Goal: Transaction & Acquisition: Obtain resource

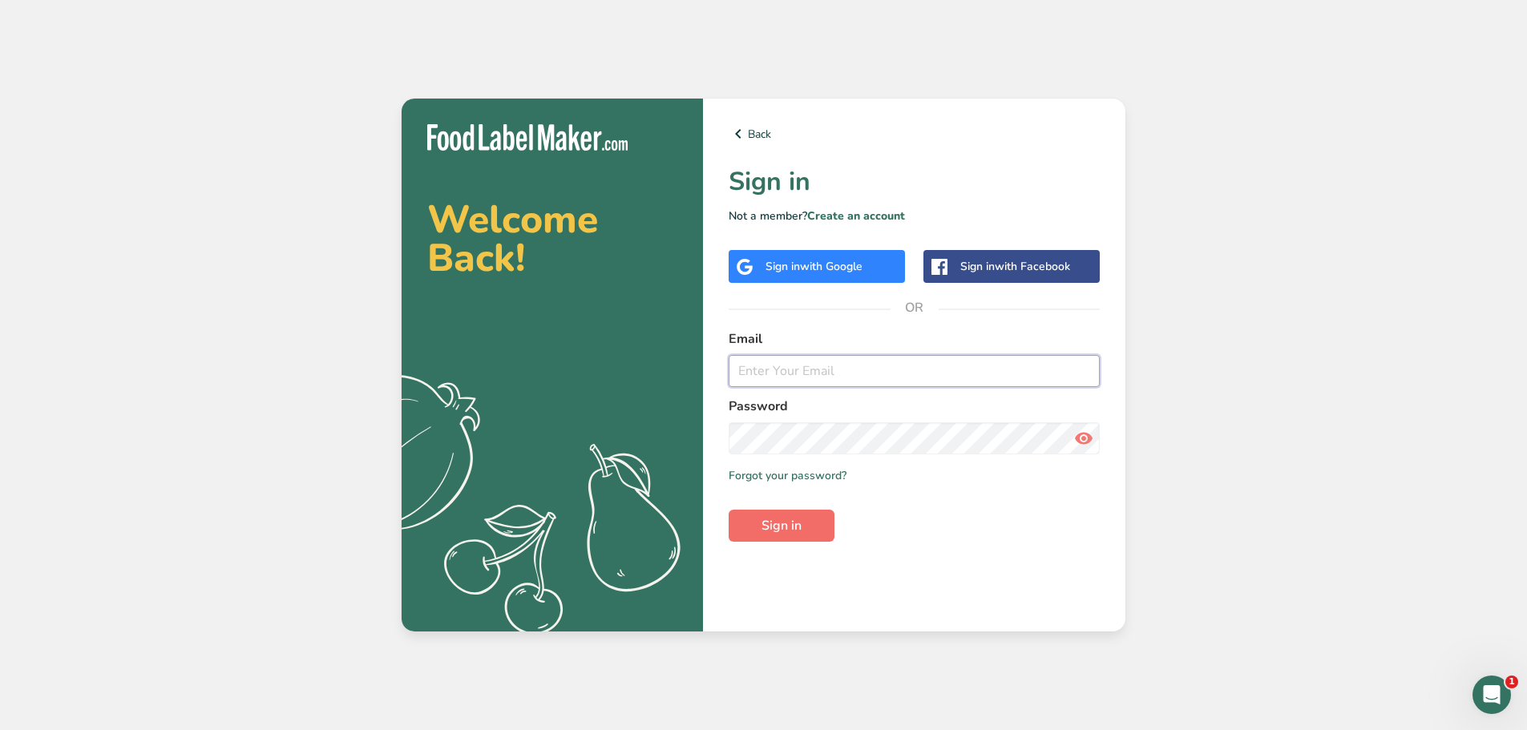
type input "[EMAIL_ADDRESS][DOMAIN_NAME]"
click at [805, 527] on button "Sign in" at bounding box center [782, 526] width 106 height 32
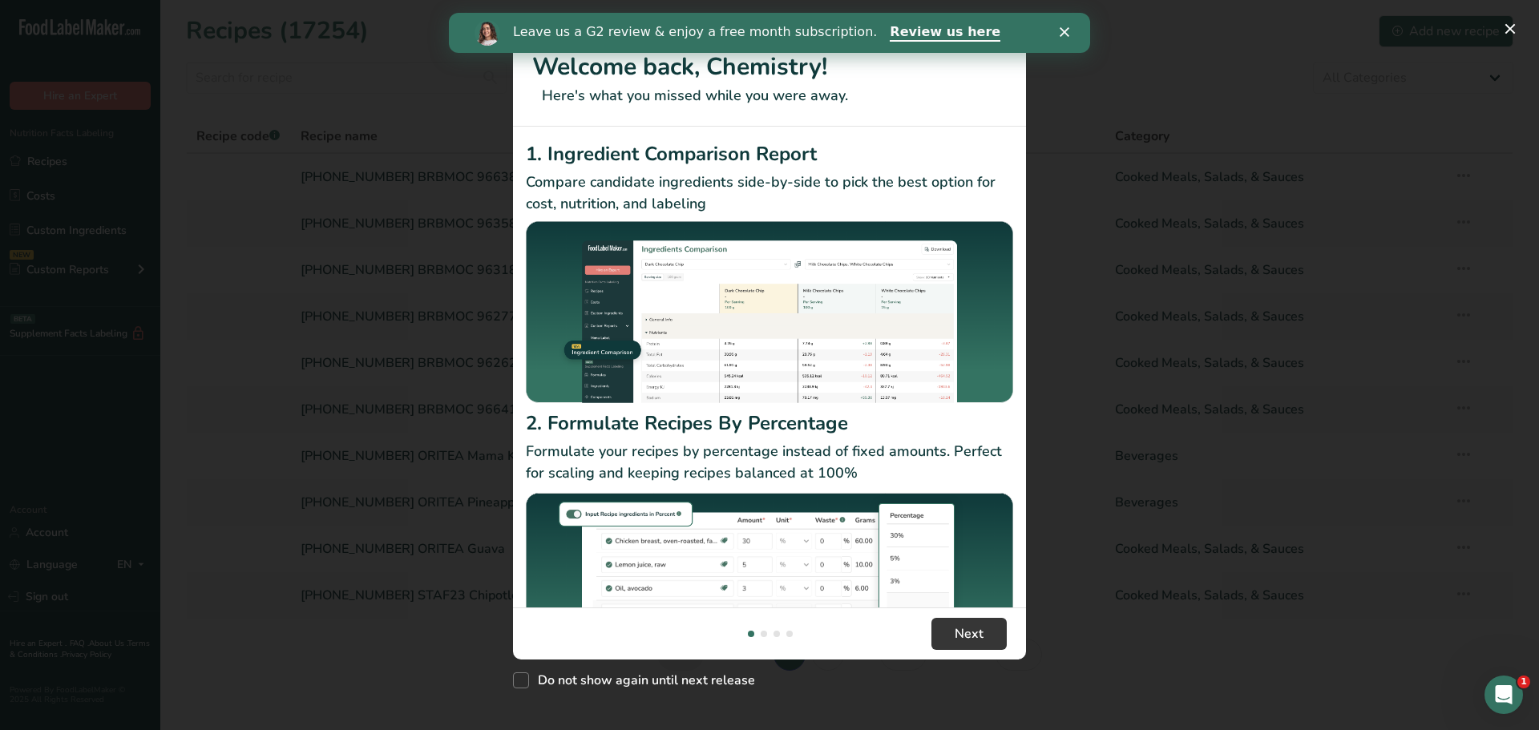
click at [1061, 25] on div "Leave us a G2 review & enjoy a free month subscription. Review us here" at bounding box center [769, 32] width 641 height 27
click at [1071, 30] on div "Close" at bounding box center [1068, 32] width 16 height 10
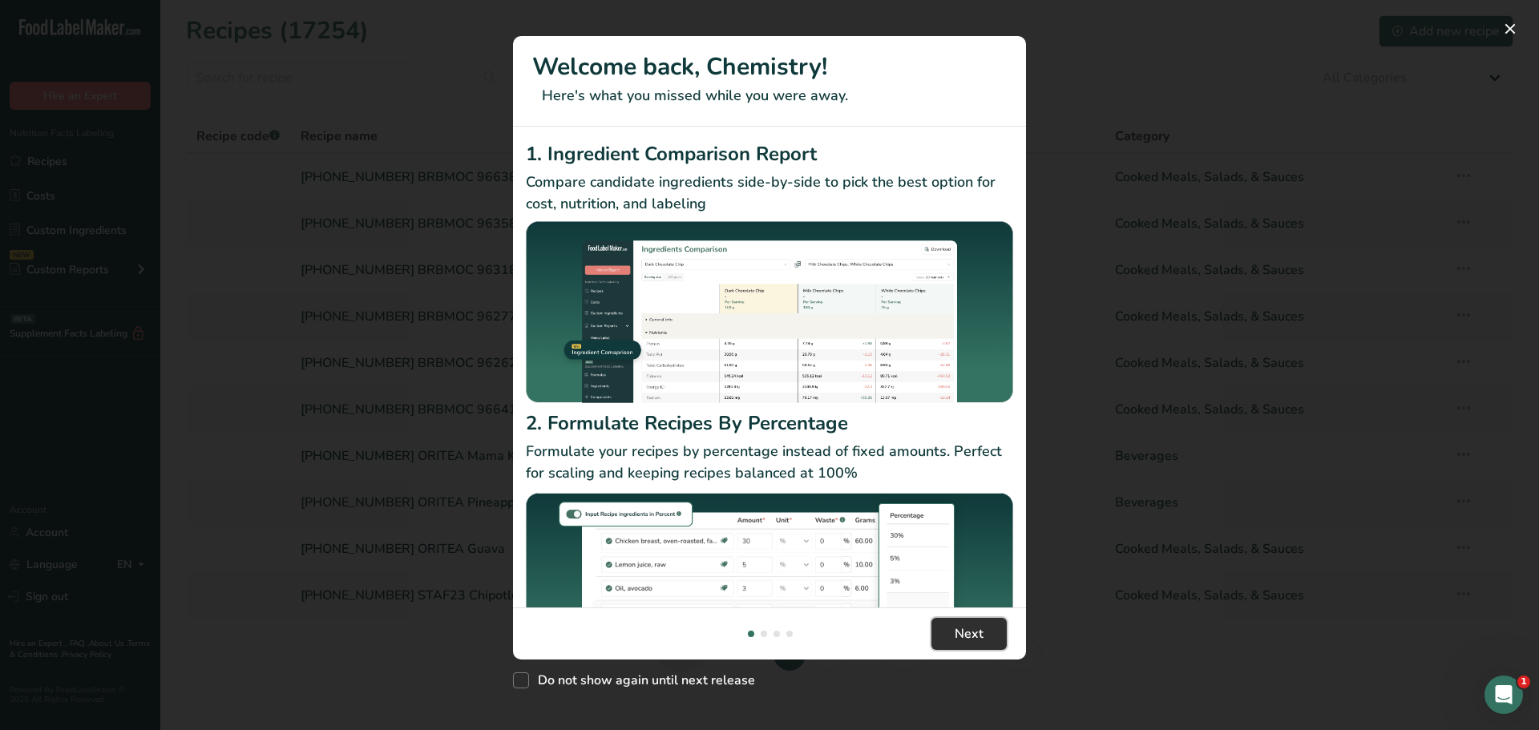
click at [953, 633] on button "Next" at bounding box center [968, 634] width 75 height 32
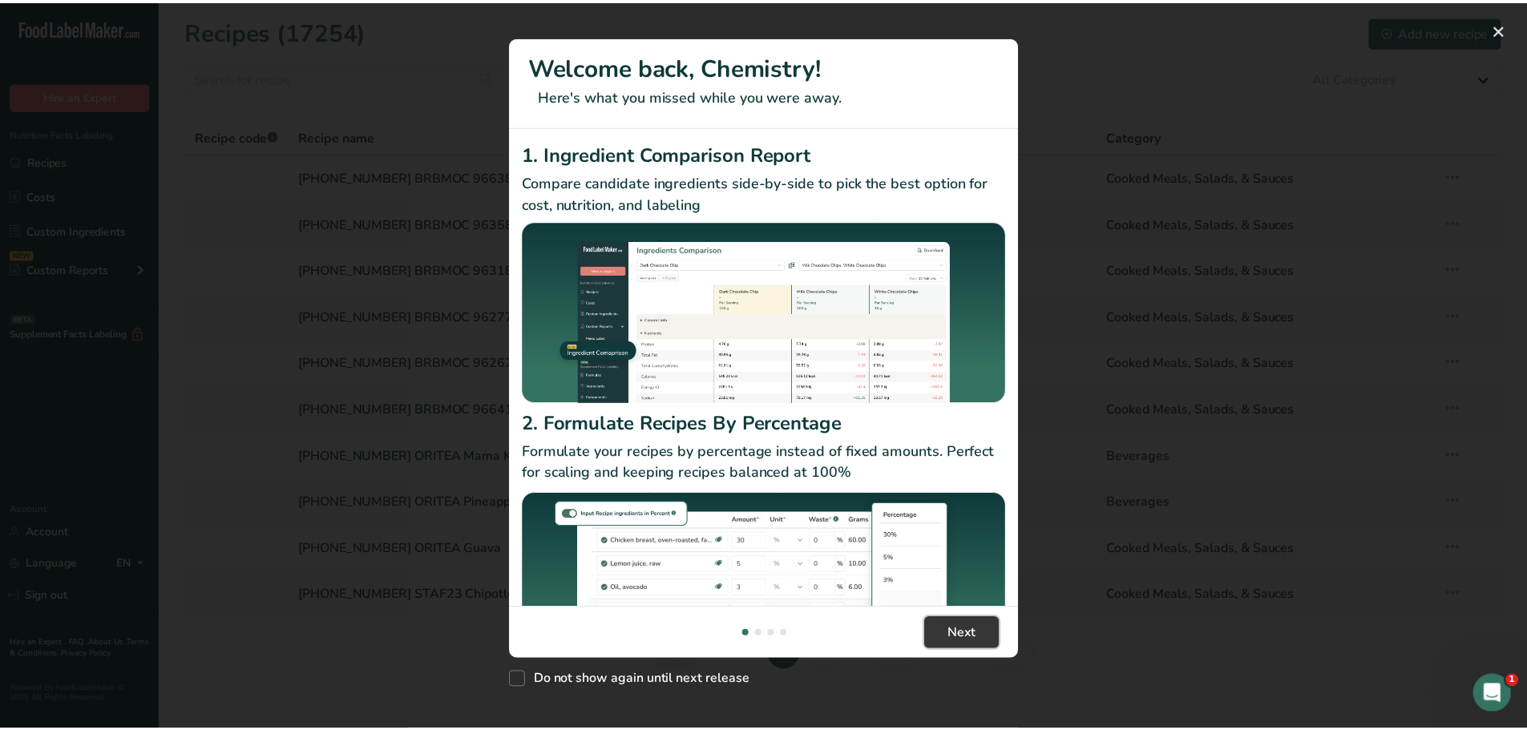
scroll to position [0, 513]
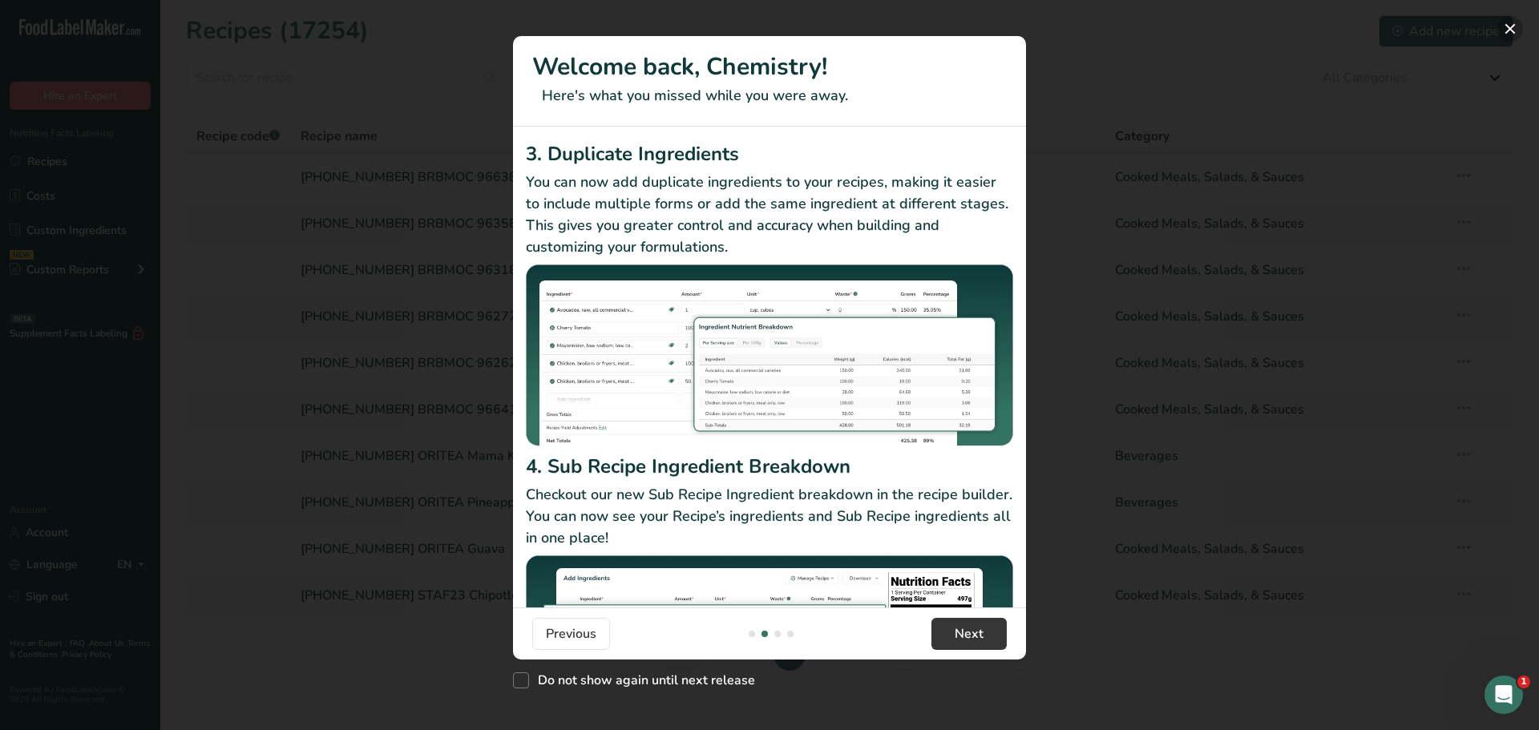
click at [1510, 26] on button "New Features" at bounding box center [1510, 29] width 26 height 26
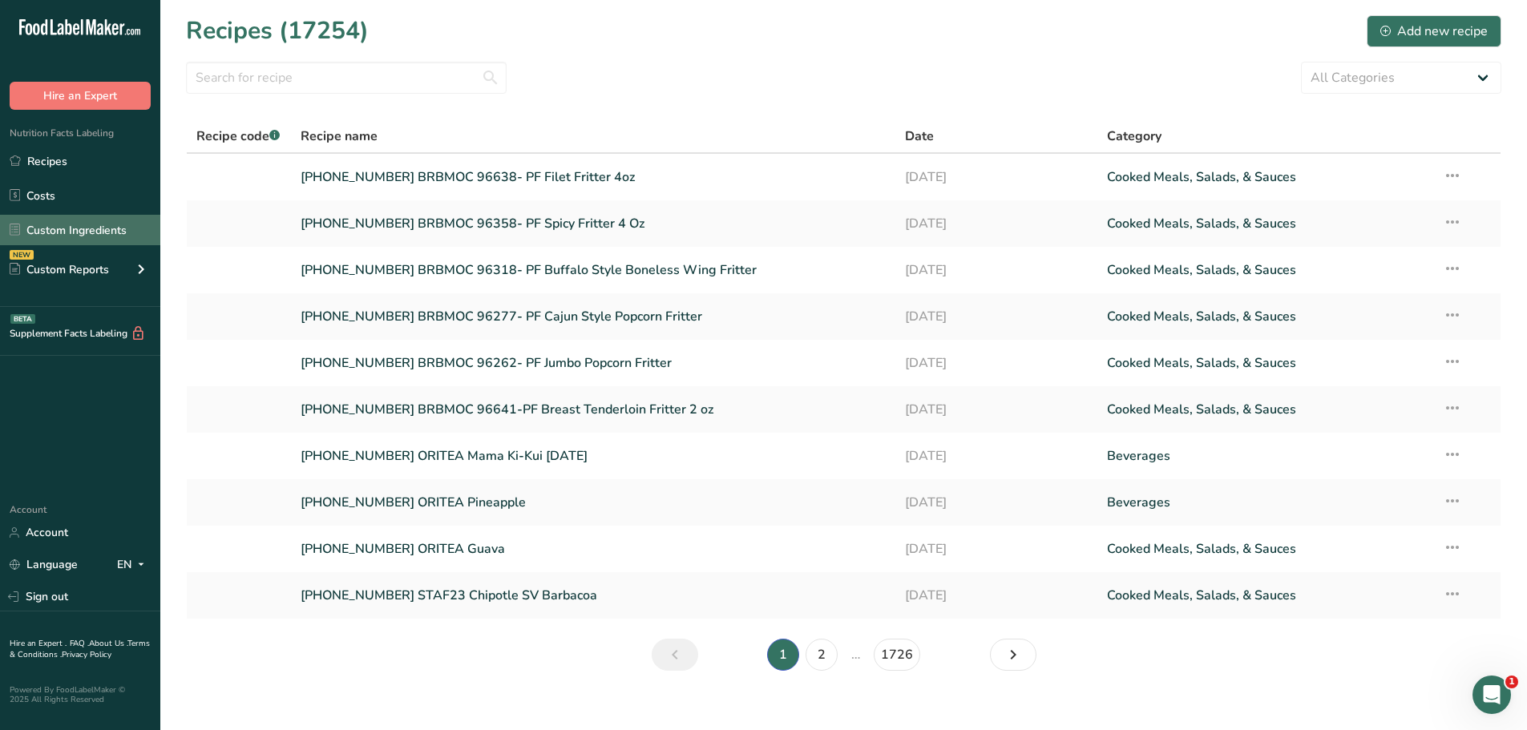
click at [95, 226] on link "Custom Ingredients" at bounding box center [80, 230] width 160 height 30
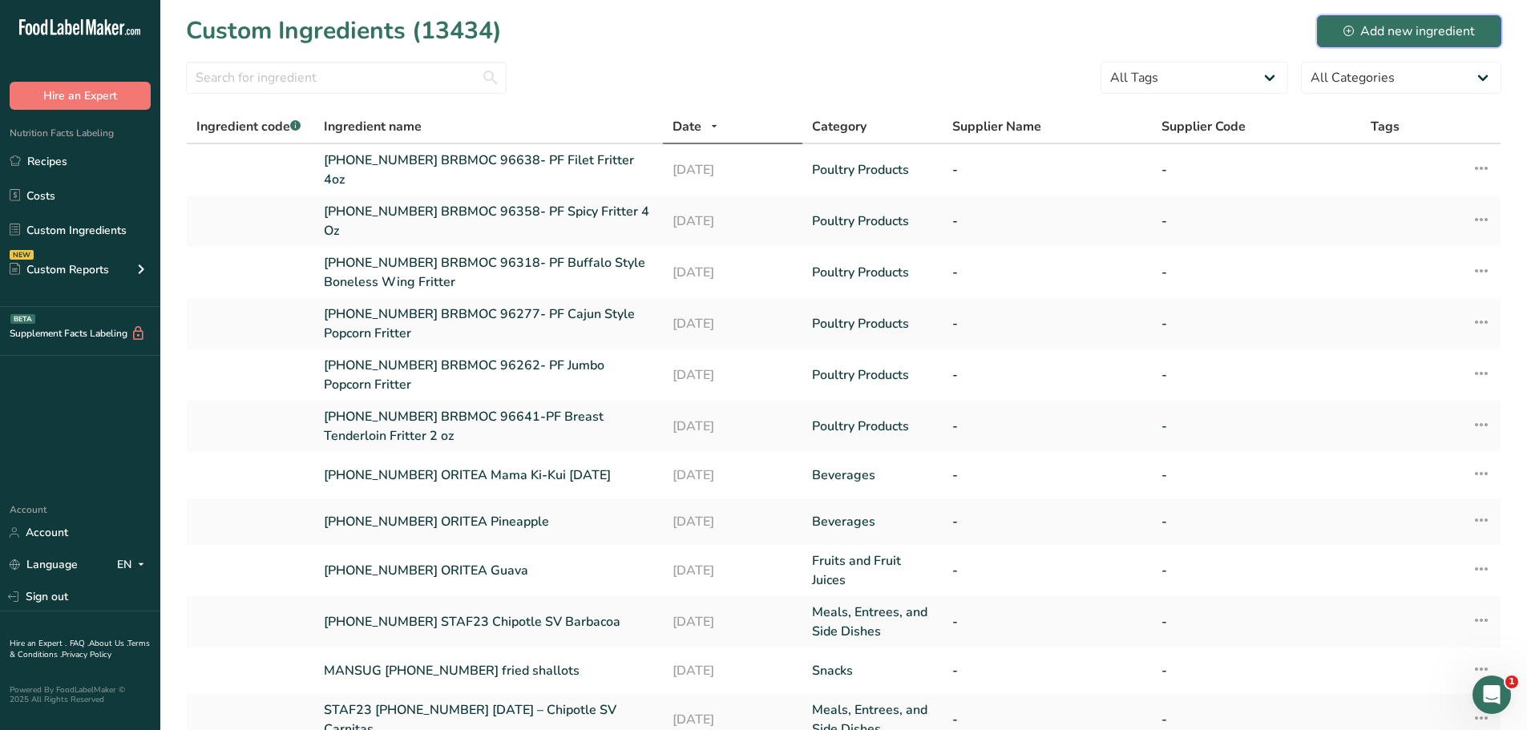
click at [1395, 31] on div "Add new ingredient" at bounding box center [1408, 31] width 131 height 19
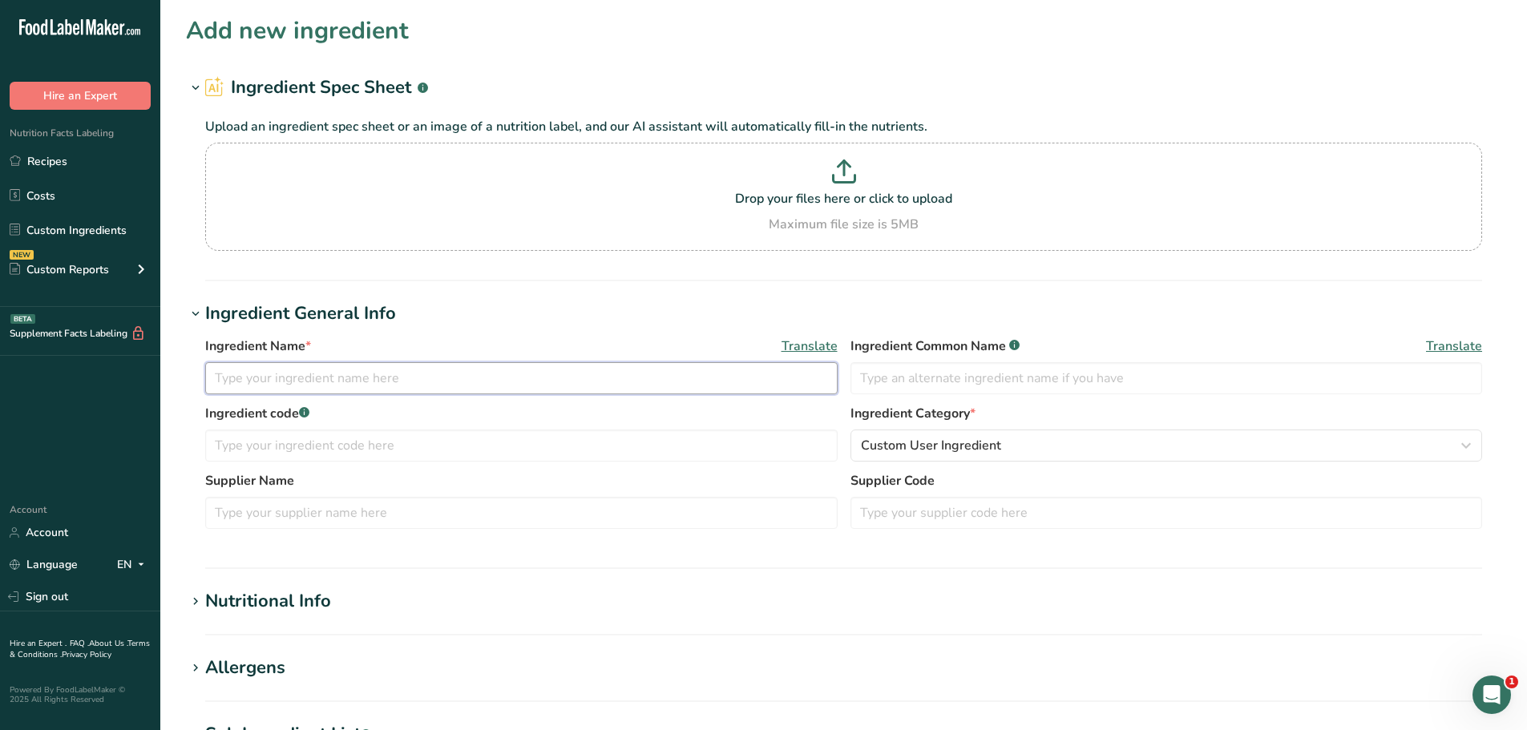
click at [408, 386] on input "text" at bounding box center [521, 378] width 632 height 32
click at [472, 390] on input "[PHONE_NUMBER]" at bounding box center [521, 378] width 632 height 32
type input "[PHONE_NUMBER] TANLLC Hot Honey Beef Jerky"
click at [995, 450] on span "Custom User Ingredient" at bounding box center [931, 445] width 140 height 19
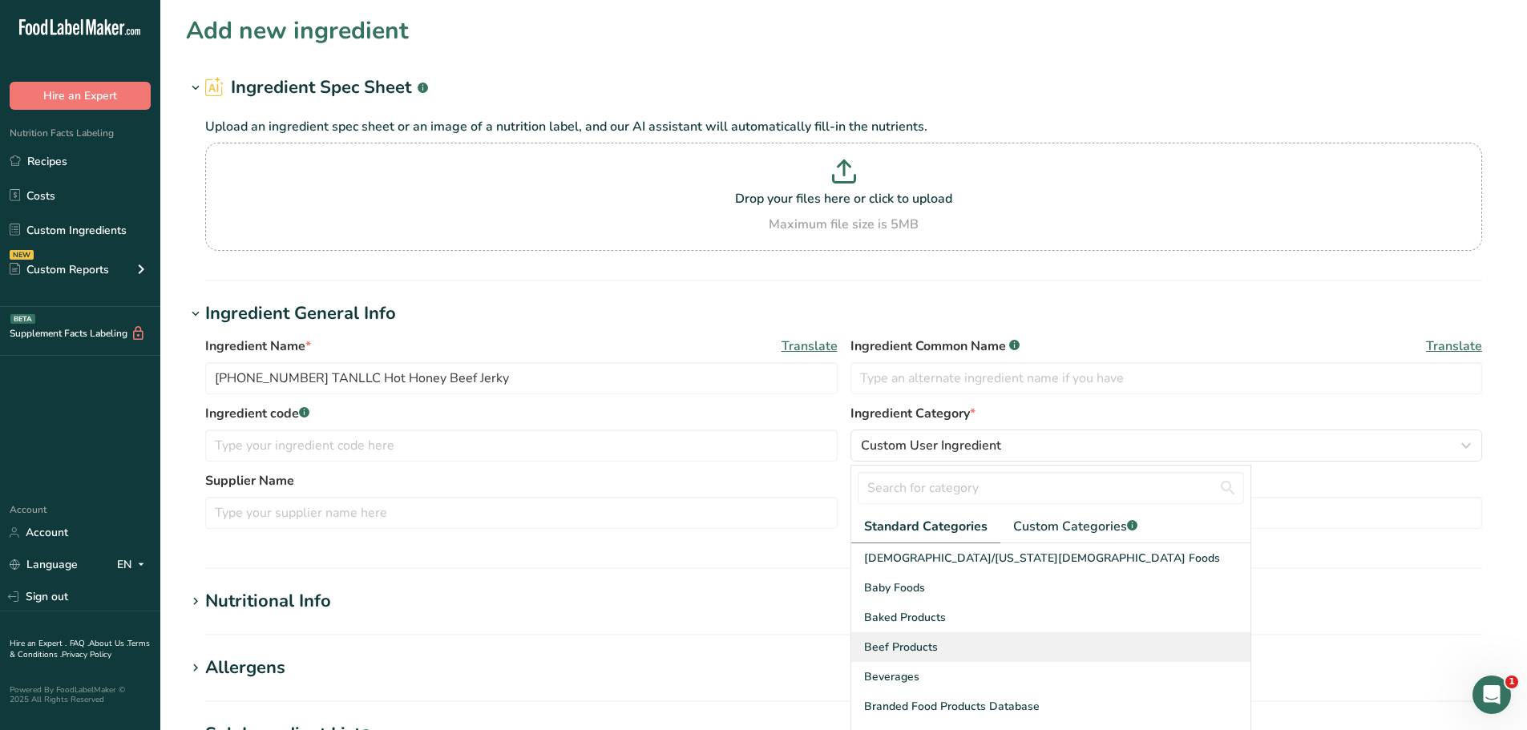
click at [919, 653] on span "Beef Products" at bounding box center [901, 647] width 74 height 17
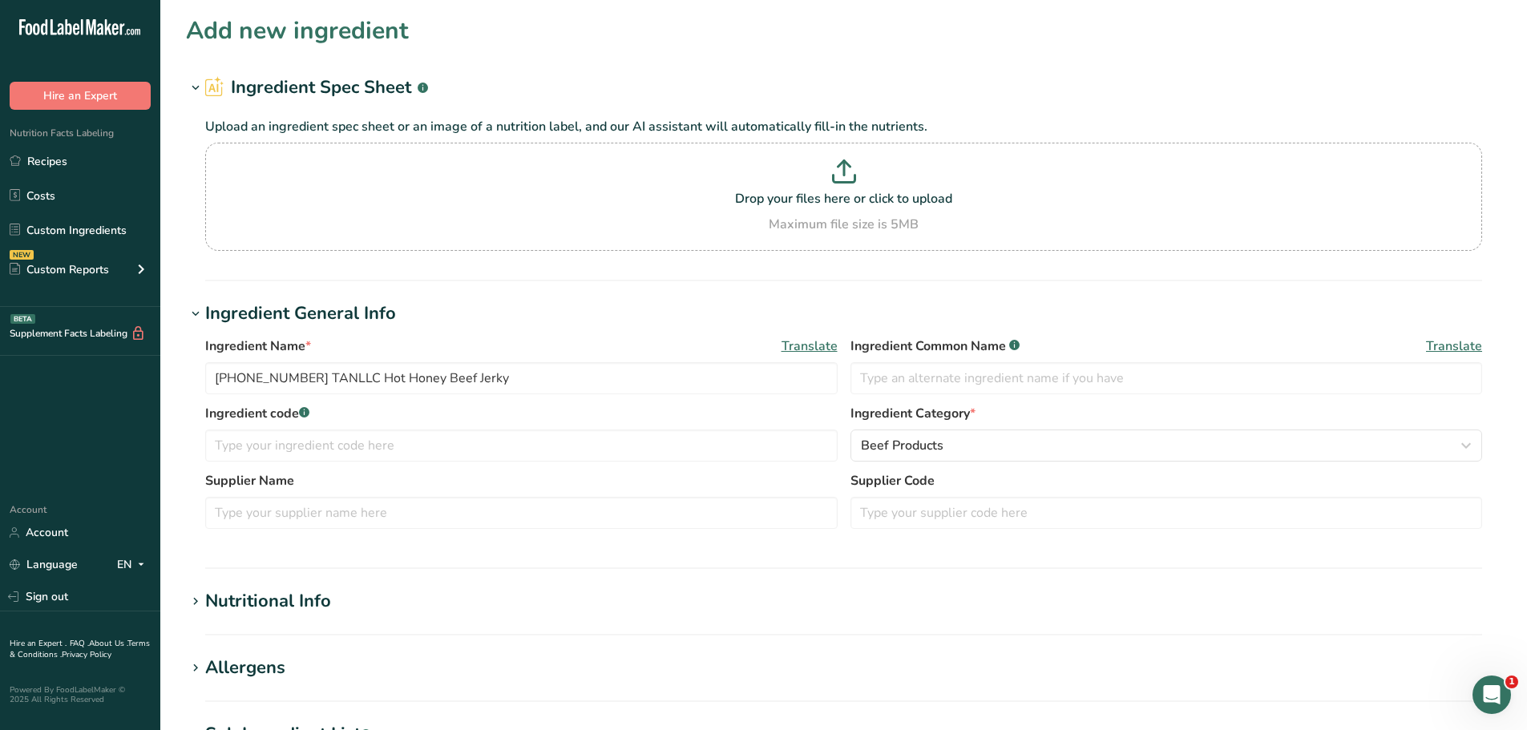
click at [279, 471] on label "Supplier Name" at bounding box center [521, 480] width 632 height 19
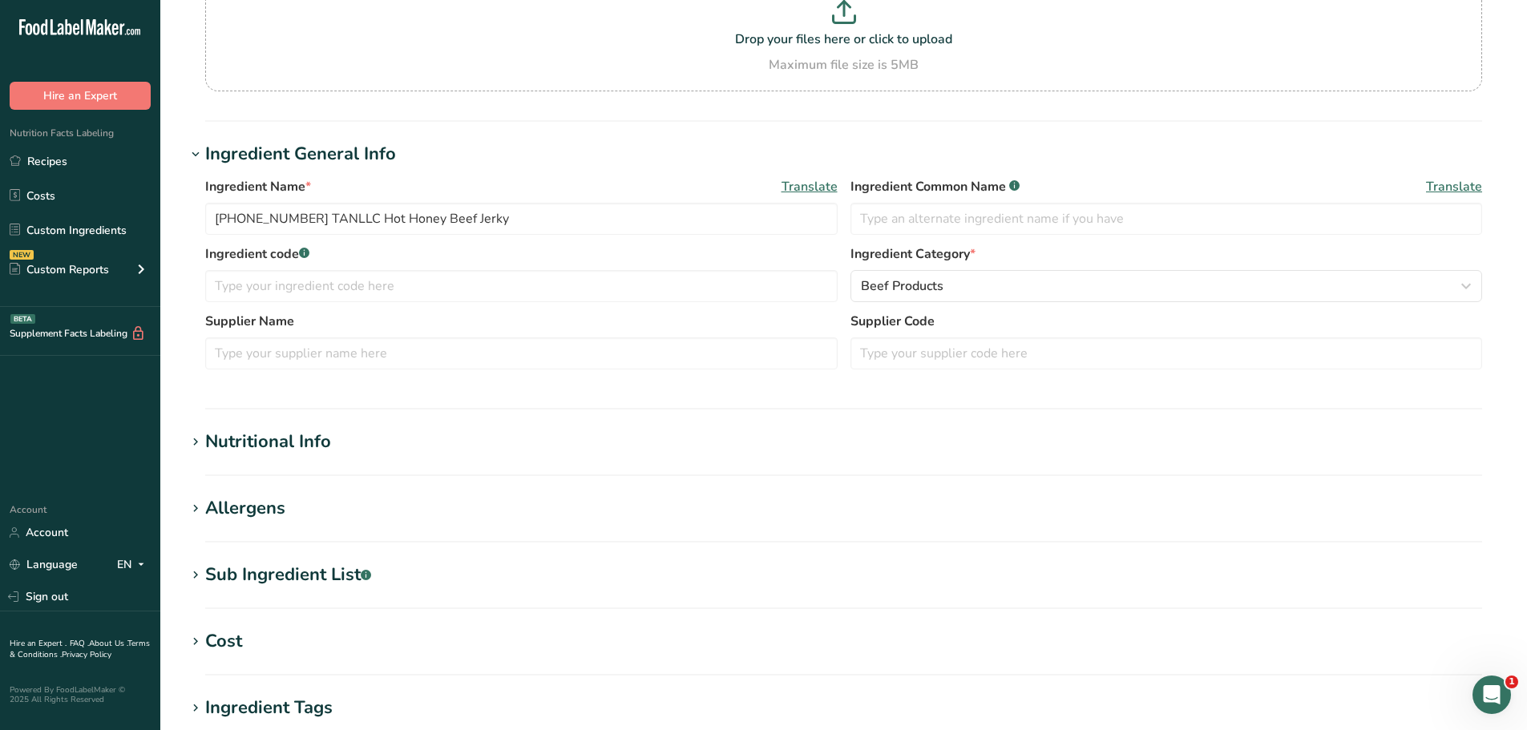
scroll to position [321, 0]
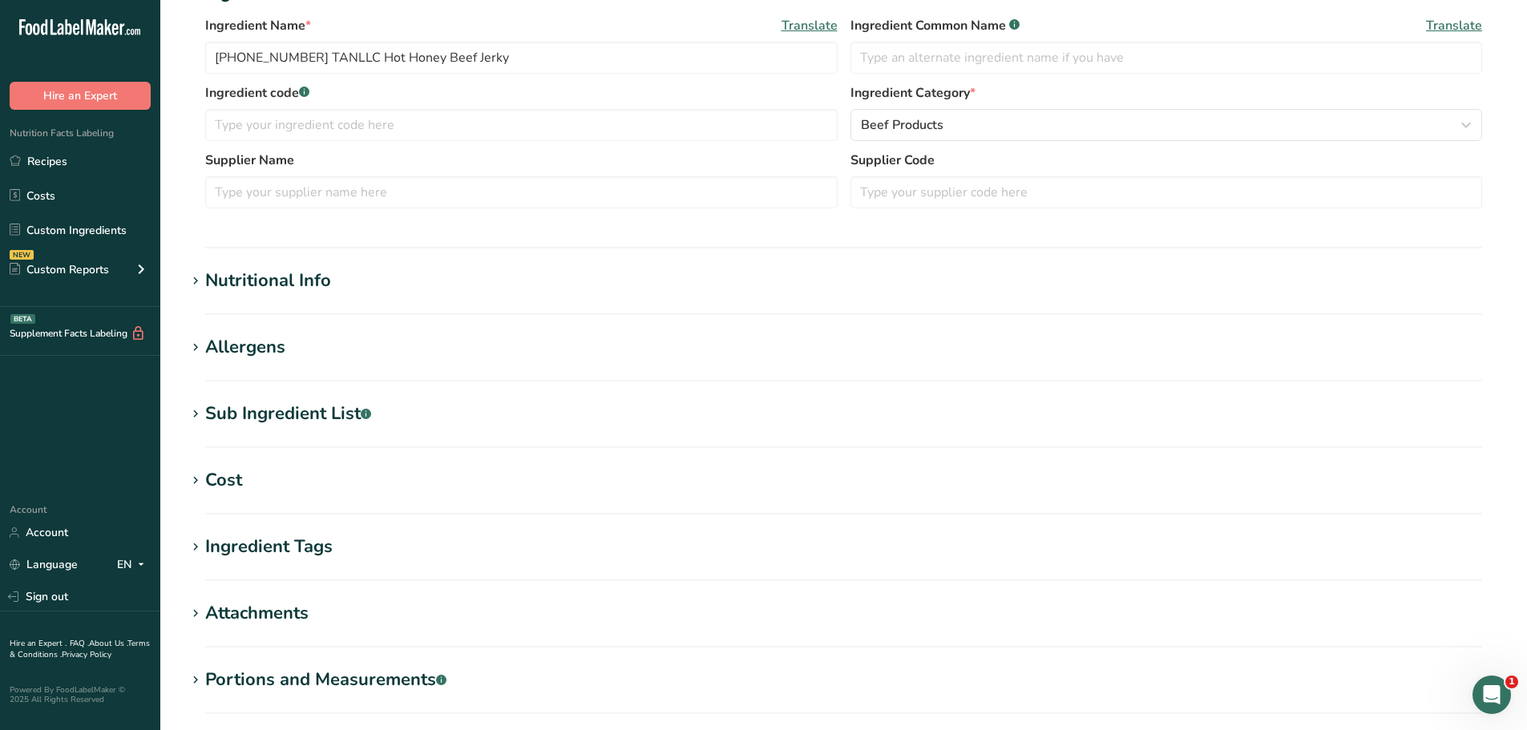
click at [269, 280] on div "Nutritional Info" at bounding box center [268, 281] width 126 height 26
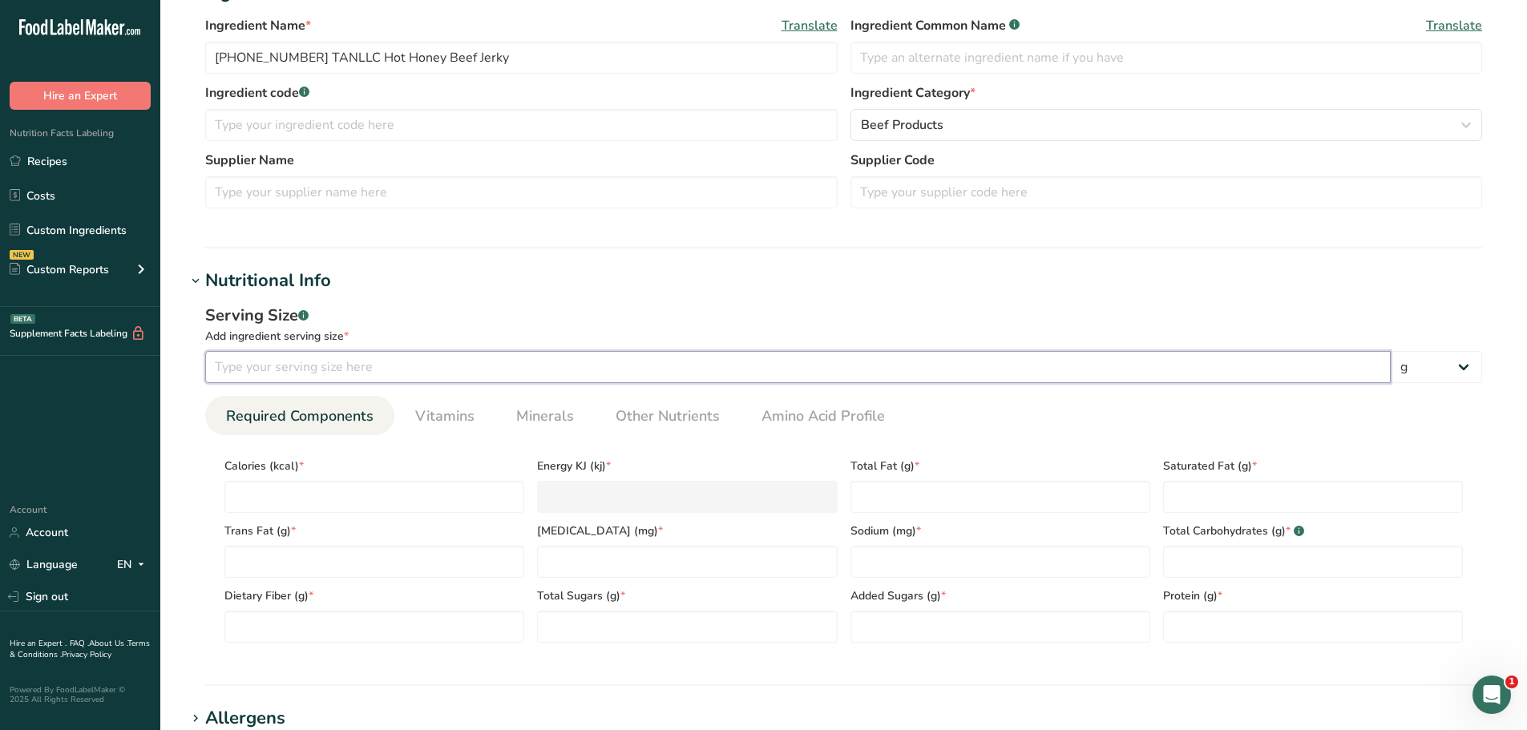
click at [273, 368] on input "number" at bounding box center [797, 367] width 1185 height 32
type input "100"
click at [507, 264] on section "Add new ingredient Ingredient Spec Sheet .a-a{fill:#347362;}.b-a{fill:#fff;} Up…" at bounding box center [843, 453] width 1366 height 1548
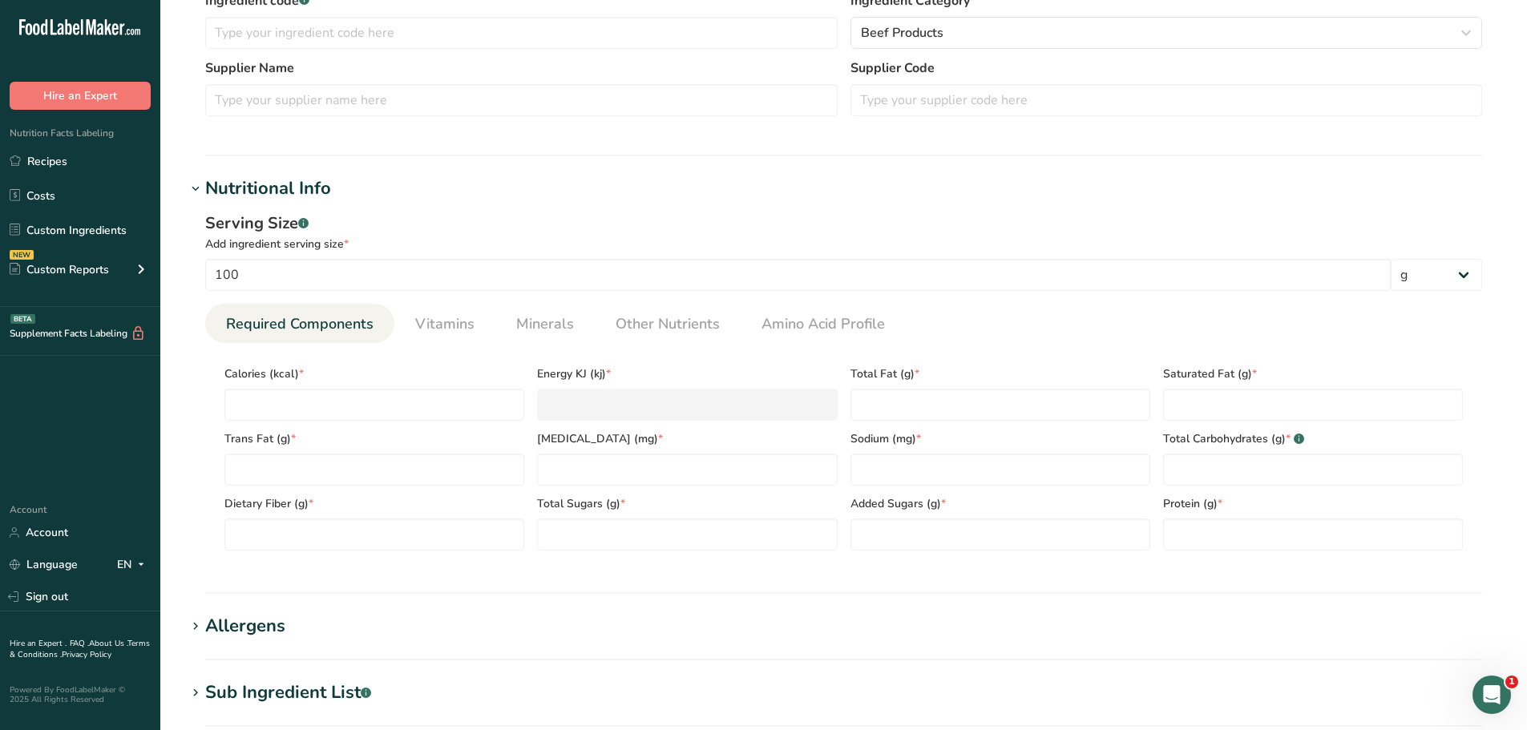
scroll to position [641, 0]
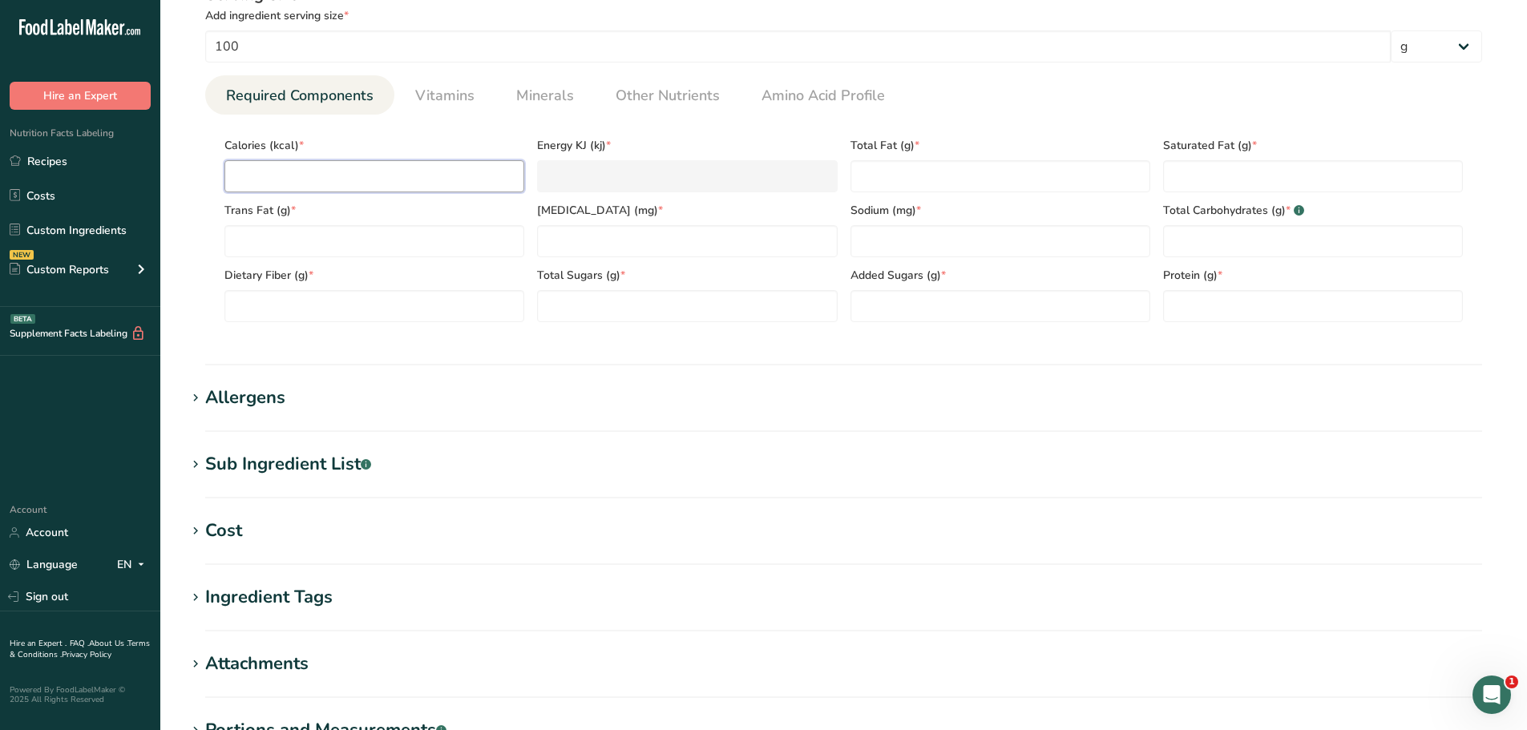
click at [349, 177] on input "number" at bounding box center [374, 176] width 300 height 32
click at [1271, 168] on Fat "number" at bounding box center [1313, 176] width 300 height 32
type Fat "2.57"
click at [388, 252] on Fat "number" at bounding box center [374, 241] width 300 height 32
type Fat "0"
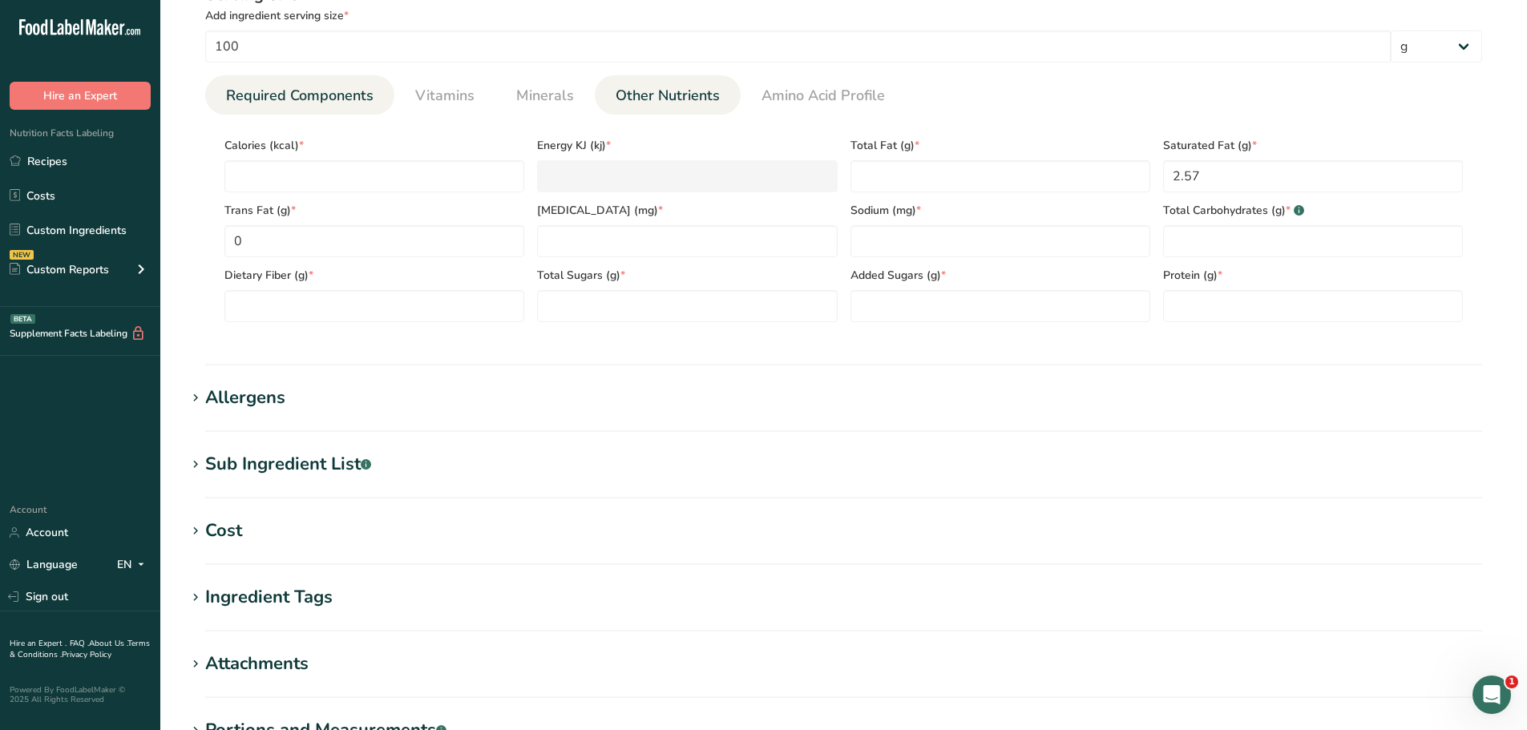
click at [700, 91] on span "Other Nutrients" at bounding box center [668, 96] width 104 height 22
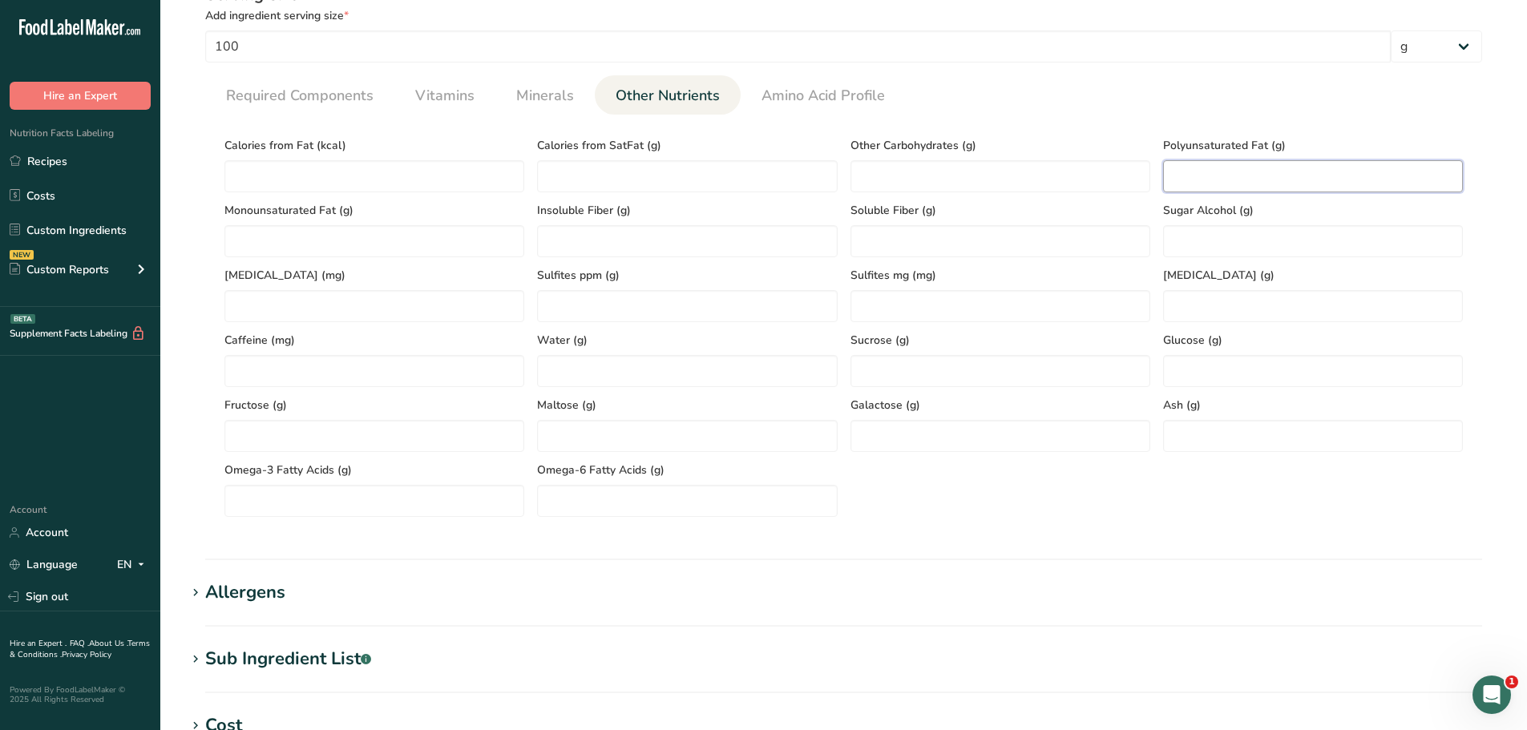
click at [1220, 177] on Fat "number" at bounding box center [1313, 176] width 300 height 32
type Fat "0.45"
click at [444, 240] on Fat "number" at bounding box center [374, 241] width 300 height 32
type Fat "2.72"
click at [1185, 430] on input "number" at bounding box center [1313, 436] width 300 height 32
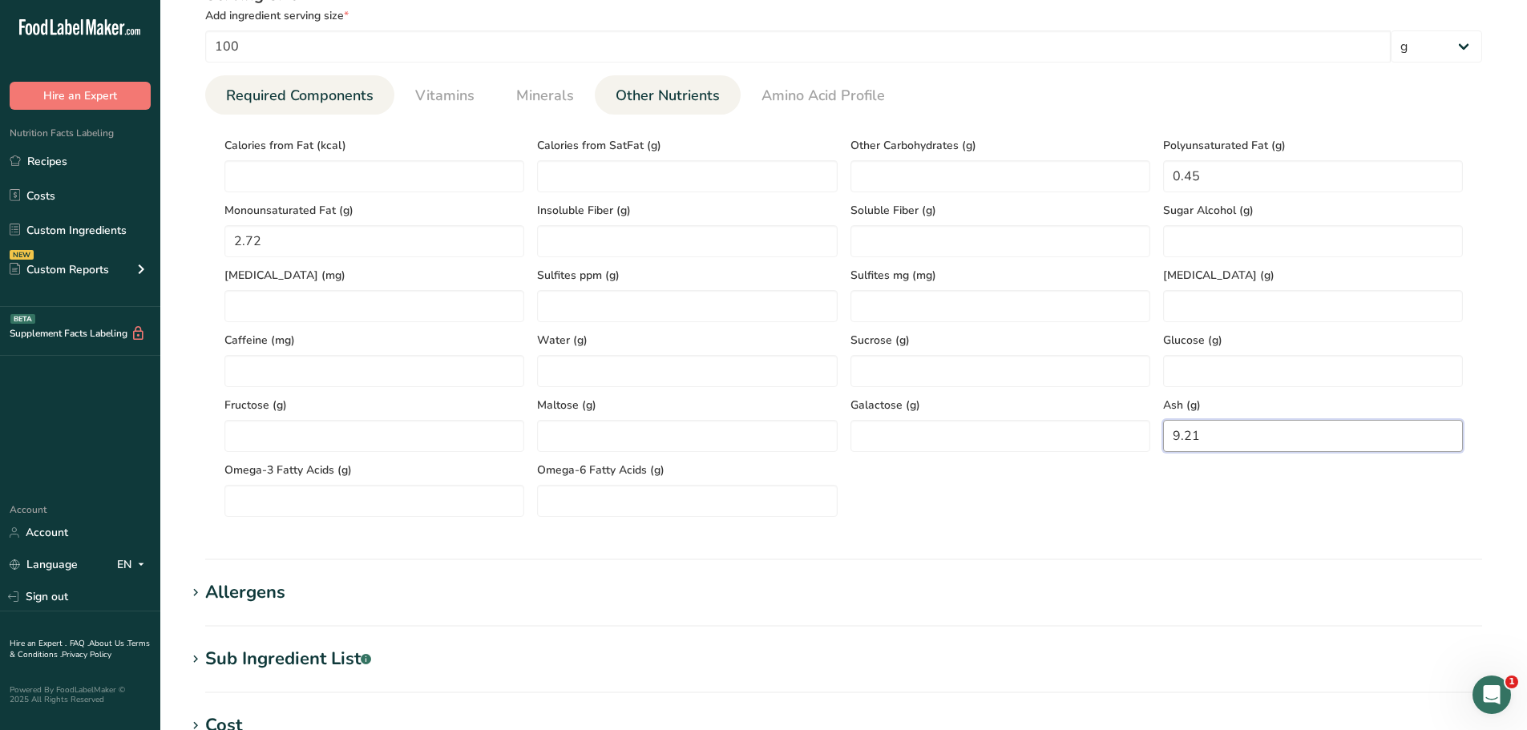
type input "9.21"
click at [297, 93] on span "Required Components" at bounding box center [299, 96] width 147 height 22
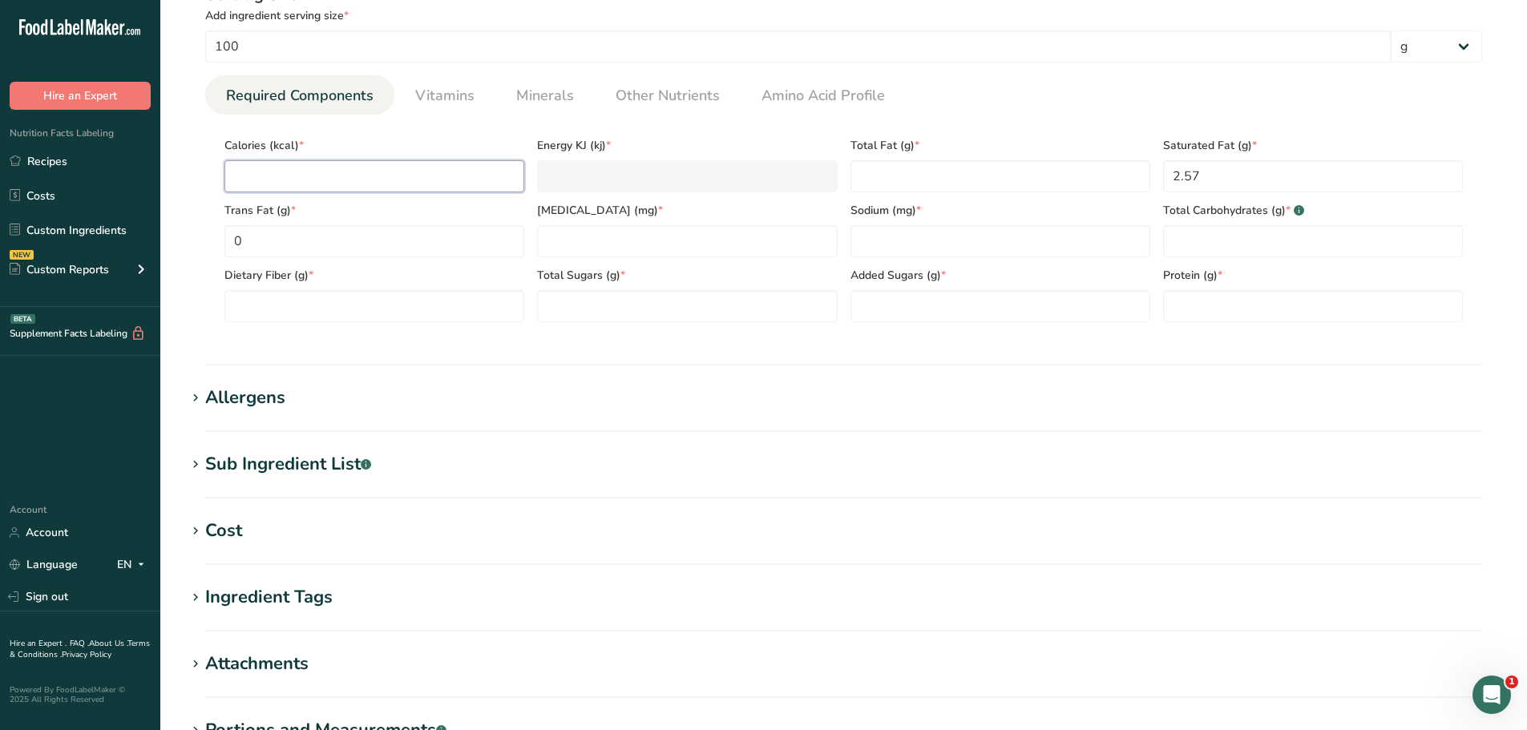
click at [297, 170] on input "number" at bounding box center [374, 176] width 300 height 32
type input "2"
type KJ "8.4"
type input "26"
type KJ "108.8"
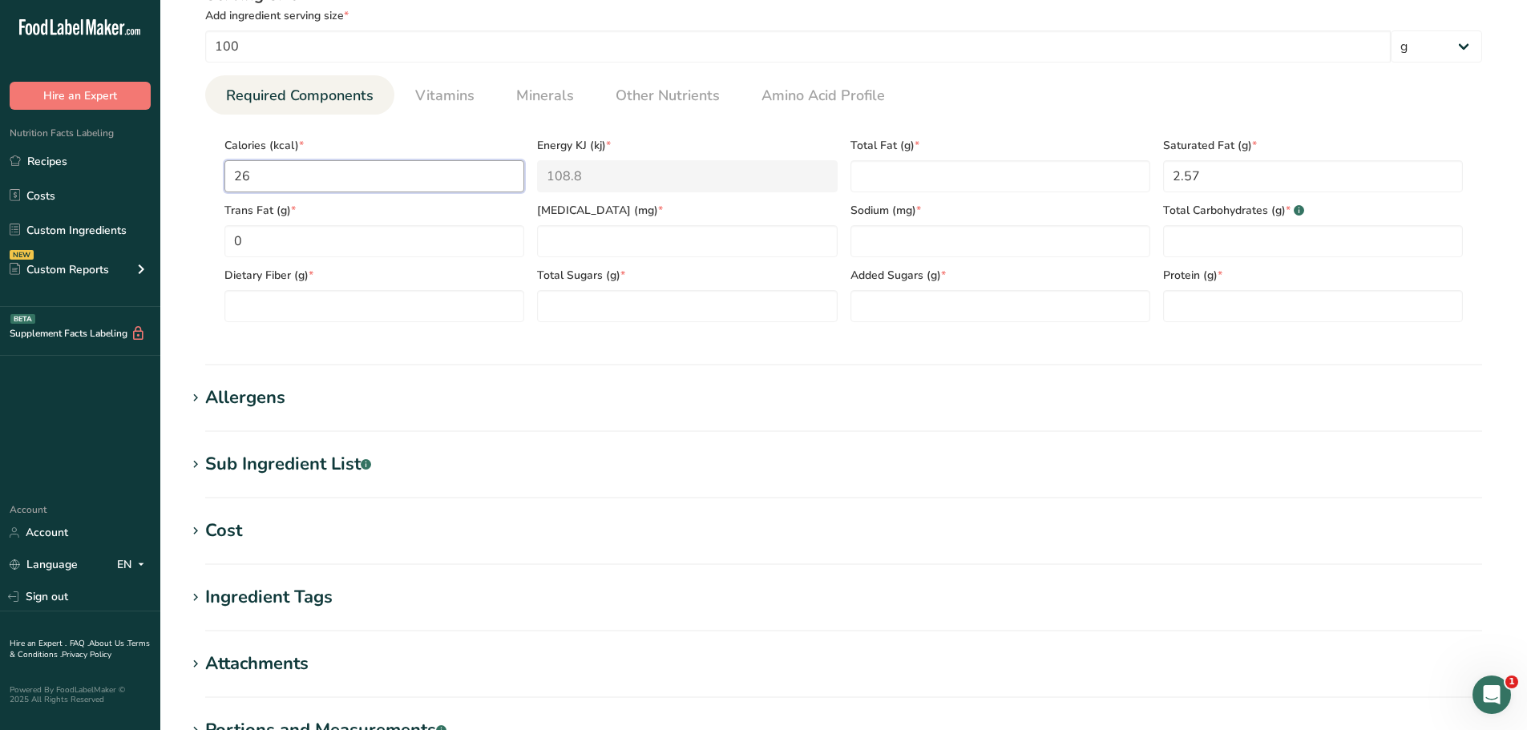
type input "264"
type KJ "1104.6"
type input "2643"
type KJ "11058.3"
type input "264"
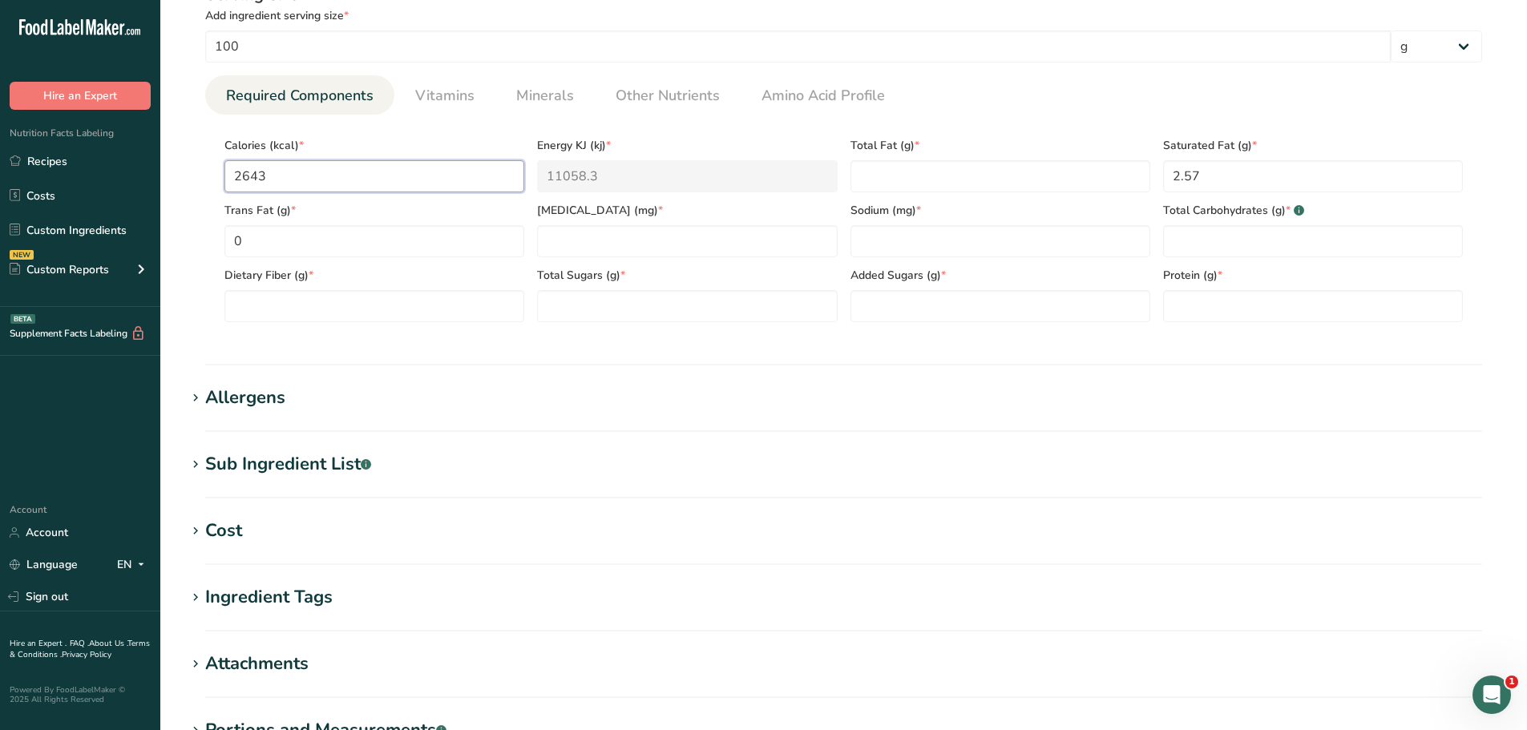
type KJ "1104.6"
type input "264.06"
type KJ "1104.8"
type input "264.06"
click at [599, 236] on input "number" at bounding box center [687, 241] width 300 height 32
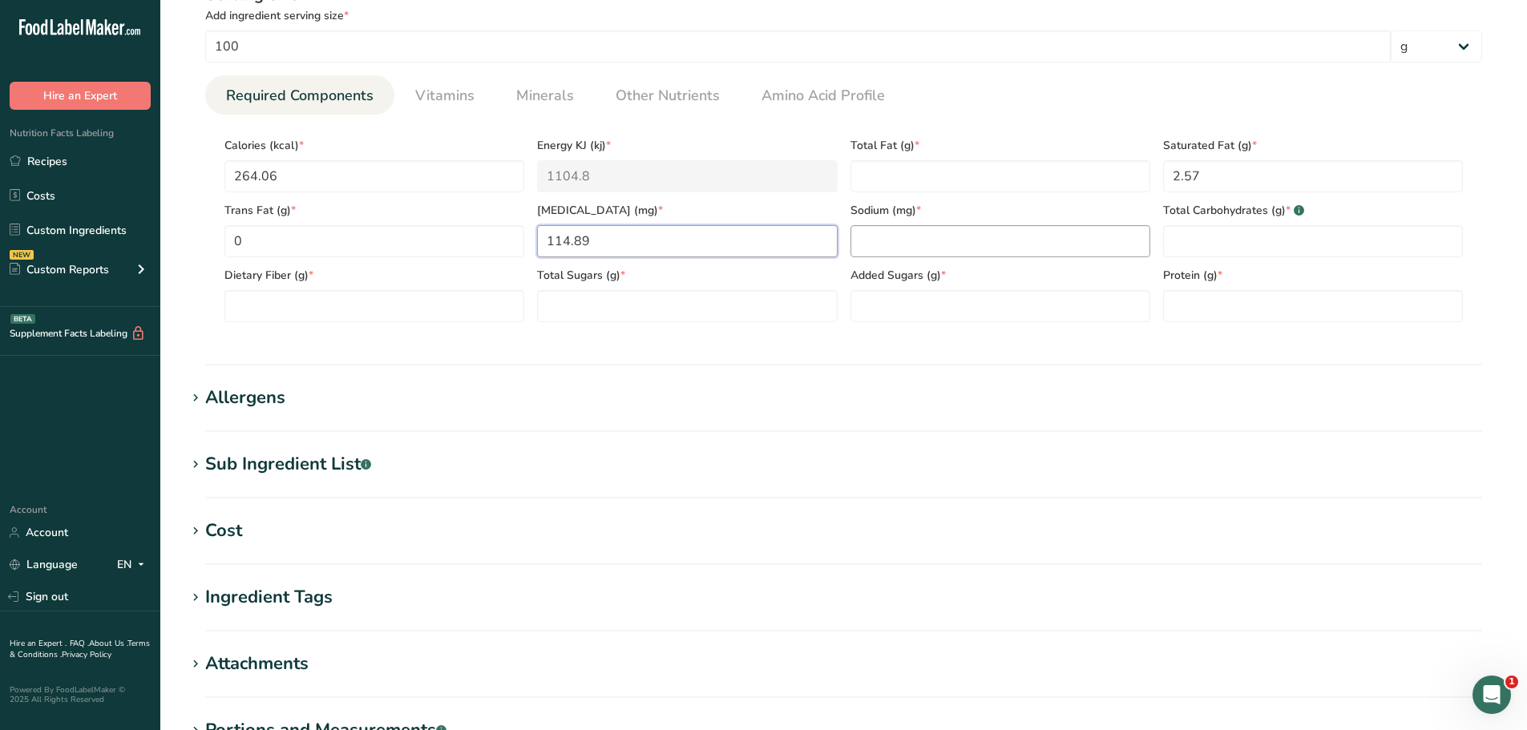
type input "114.89"
drag, startPoint x: 979, startPoint y: 244, endPoint x: 963, endPoint y: 254, distance: 18.7
click at [978, 244] on input "number" at bounding box center [1000, 241] width 300 height 32
type input "0"
type input "2605.30"
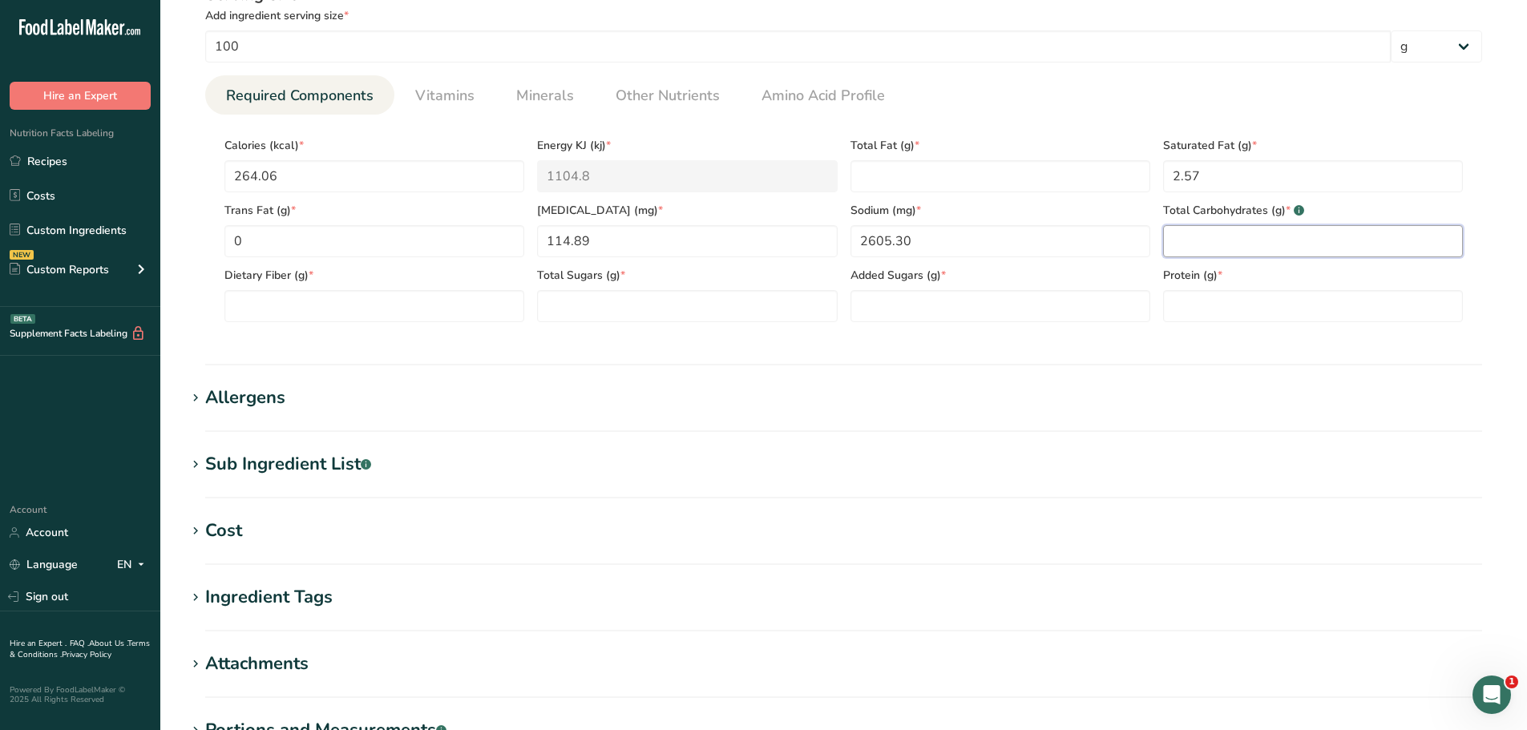
click at [1194, 245] on Carbohydrates "number" at bounding box center [1313, 241] width 300 height 32
type Carbohydrates "10.62"
click at [1247, 309] on input "number" at bounding box center [1313, 306] width 300 height 32
type input "42.48"
click at [943, 315] on Sugars "number" at bounding box center [1000, 306] width 300 height 32
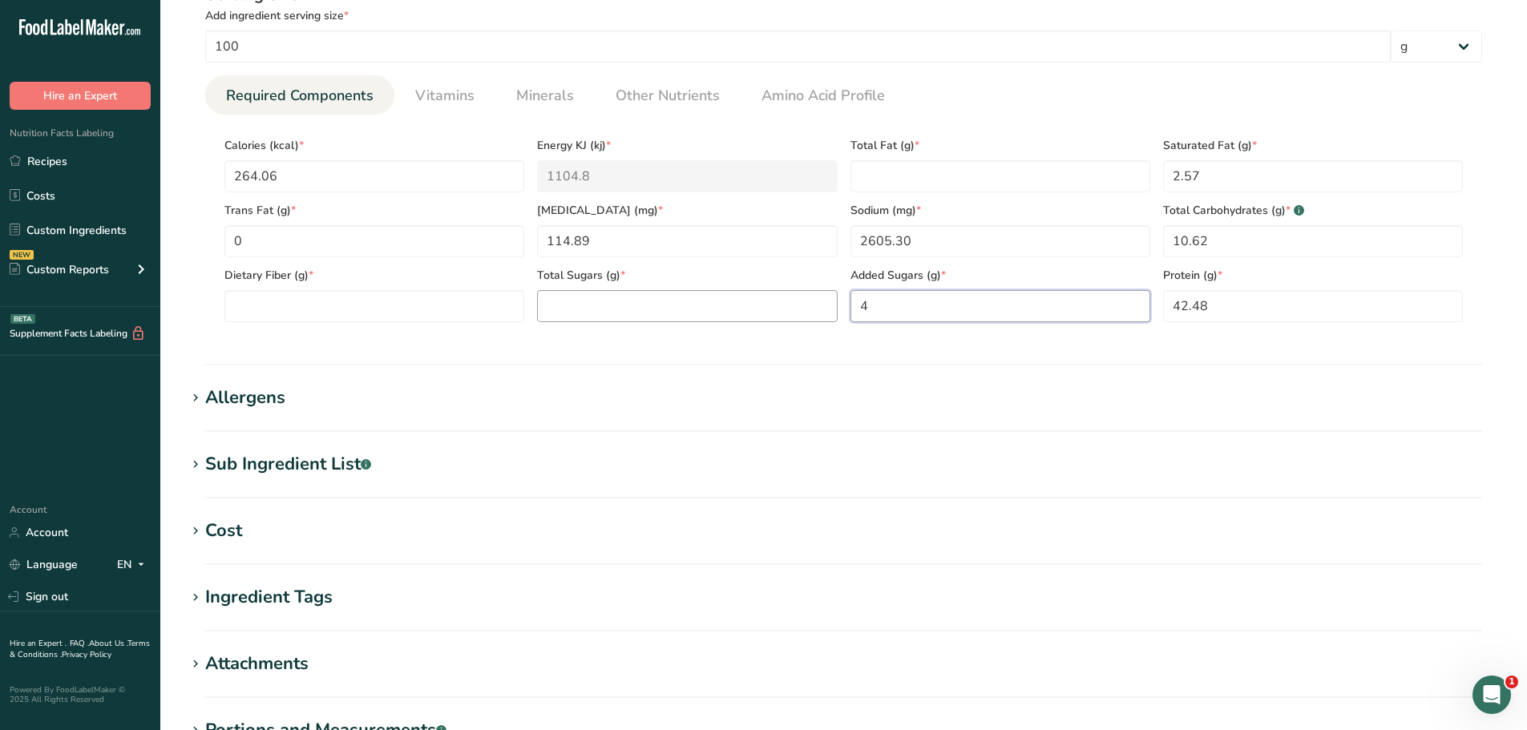
type Sugars "4"
click at [729, 303] on Sugars "number" at bounding box center [687, 306] width 300 height 32
type Sugars "5.99"
click at [393, 310] on Fiber "number" at bounding box center [374, 306] width 300 height 32
type Fiber "3.03"
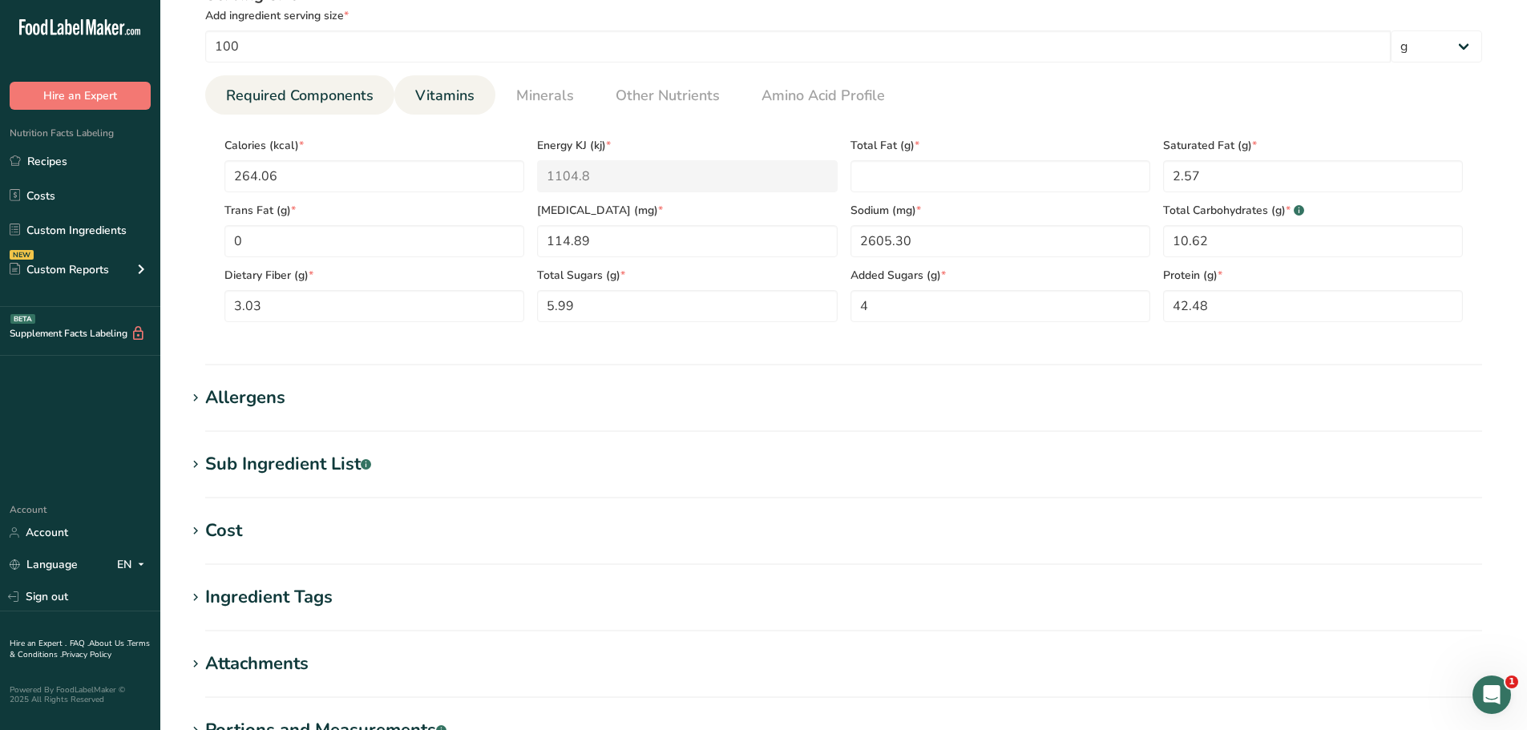
click at [450, 100] on span "Vitamins" at bounding box center [444, 96] width 59 height 22
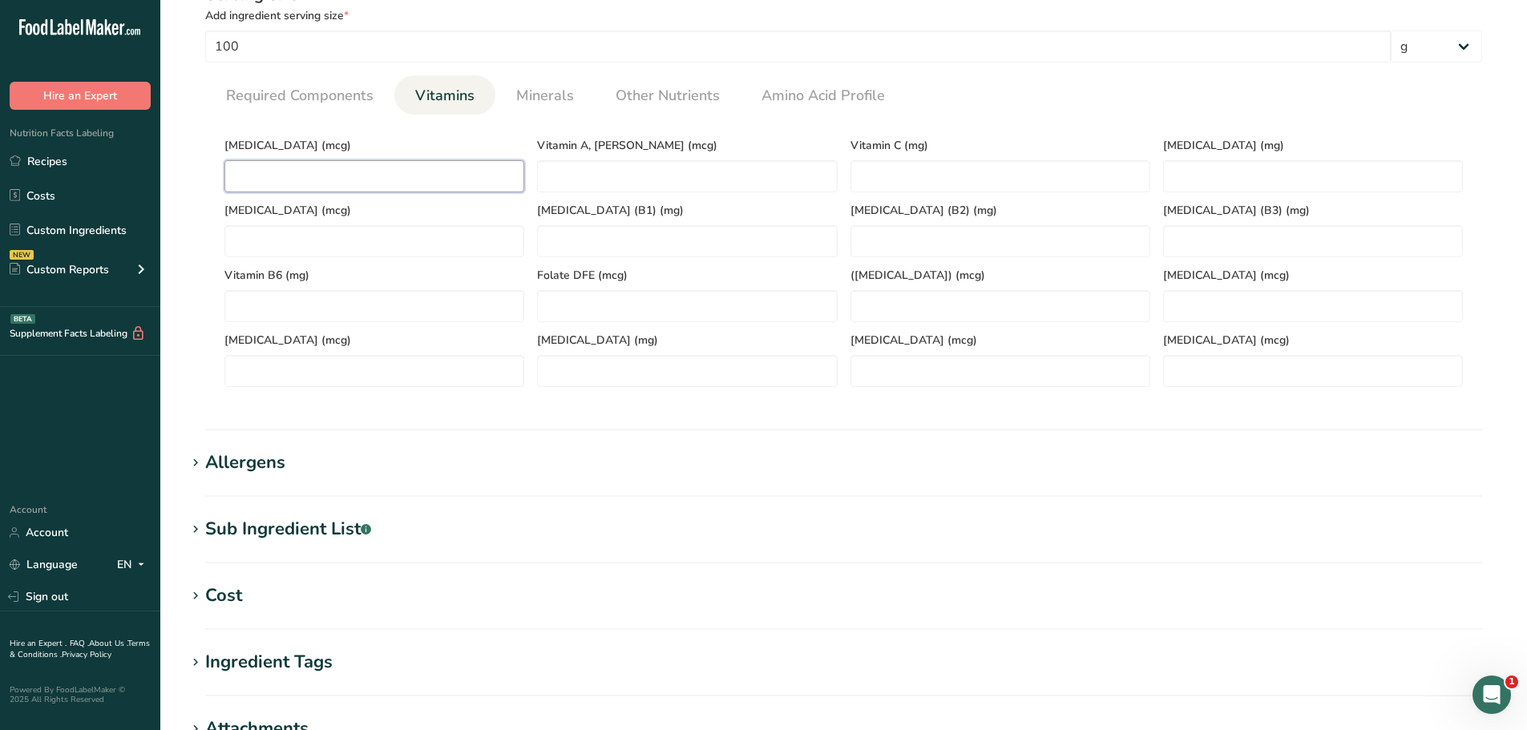
click at [352, 171] on D "number" at bounding box center [374, 176] width 300 height 32
type D "0"
click at [550, 87] on span "Minerals" at bounding box center [545, 96] width 58 height 22
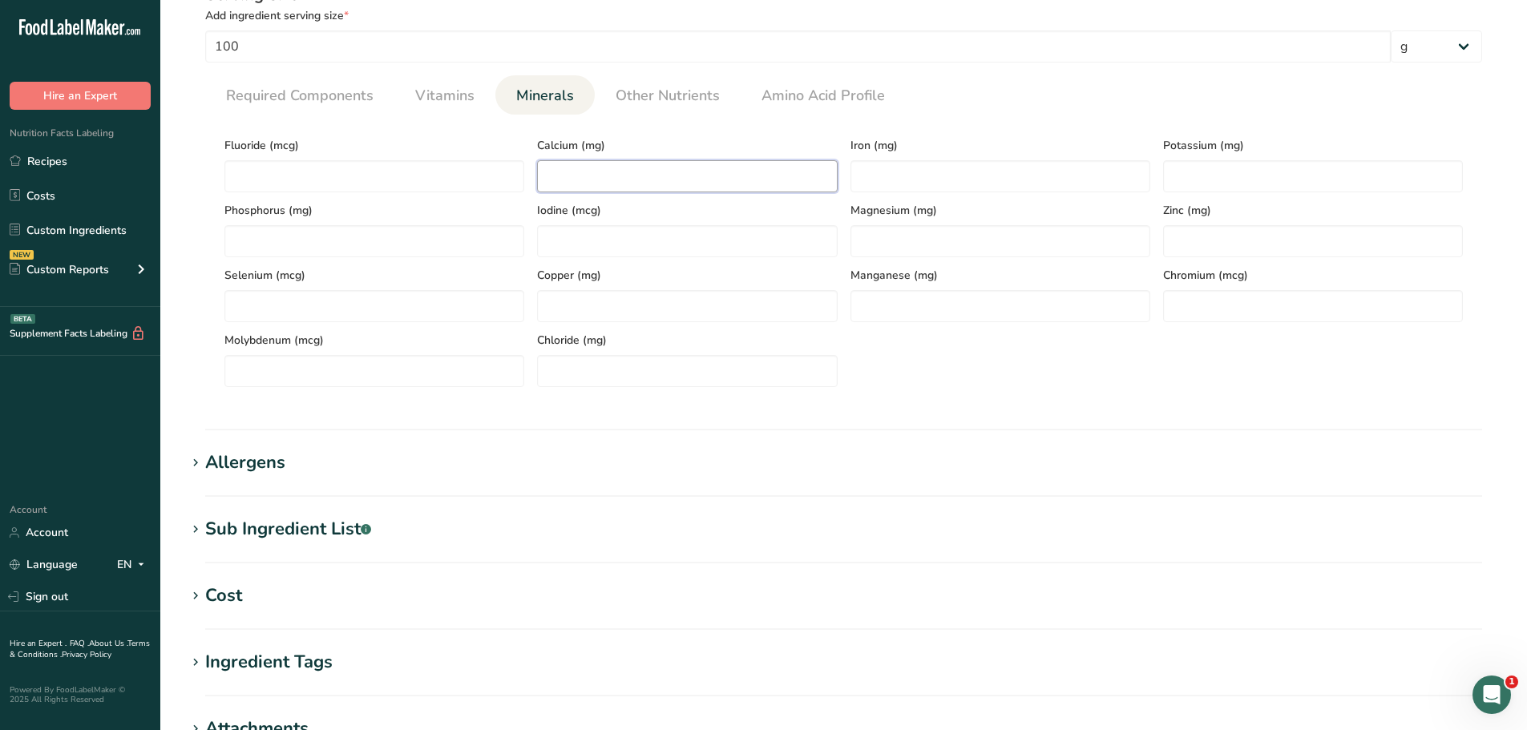
click at [577, 176] on input "number" at bounding box center [687, 176] width 300 height 32
type input "26.62"
click at [928, 173] on input "number" at bounding box center [1000, 176] width 300 height 32
type input "5.66"
click at [1185, 182] on input "number" at bounding box center [1313, 176] width 300 height 32
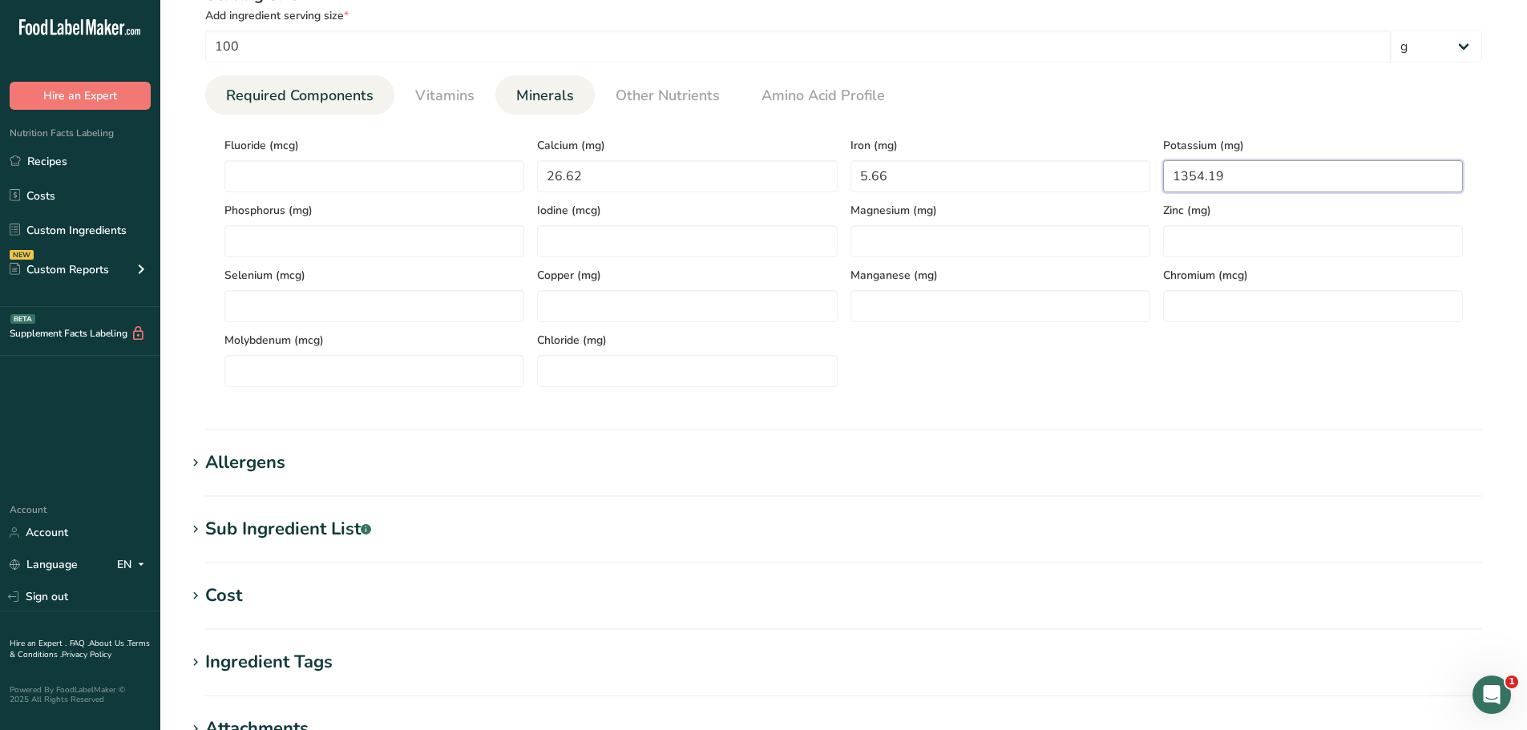
type input "1354.19"
click at [281, 103] on span "Required Components" at bounding box center [299, 96] width 147 height 22
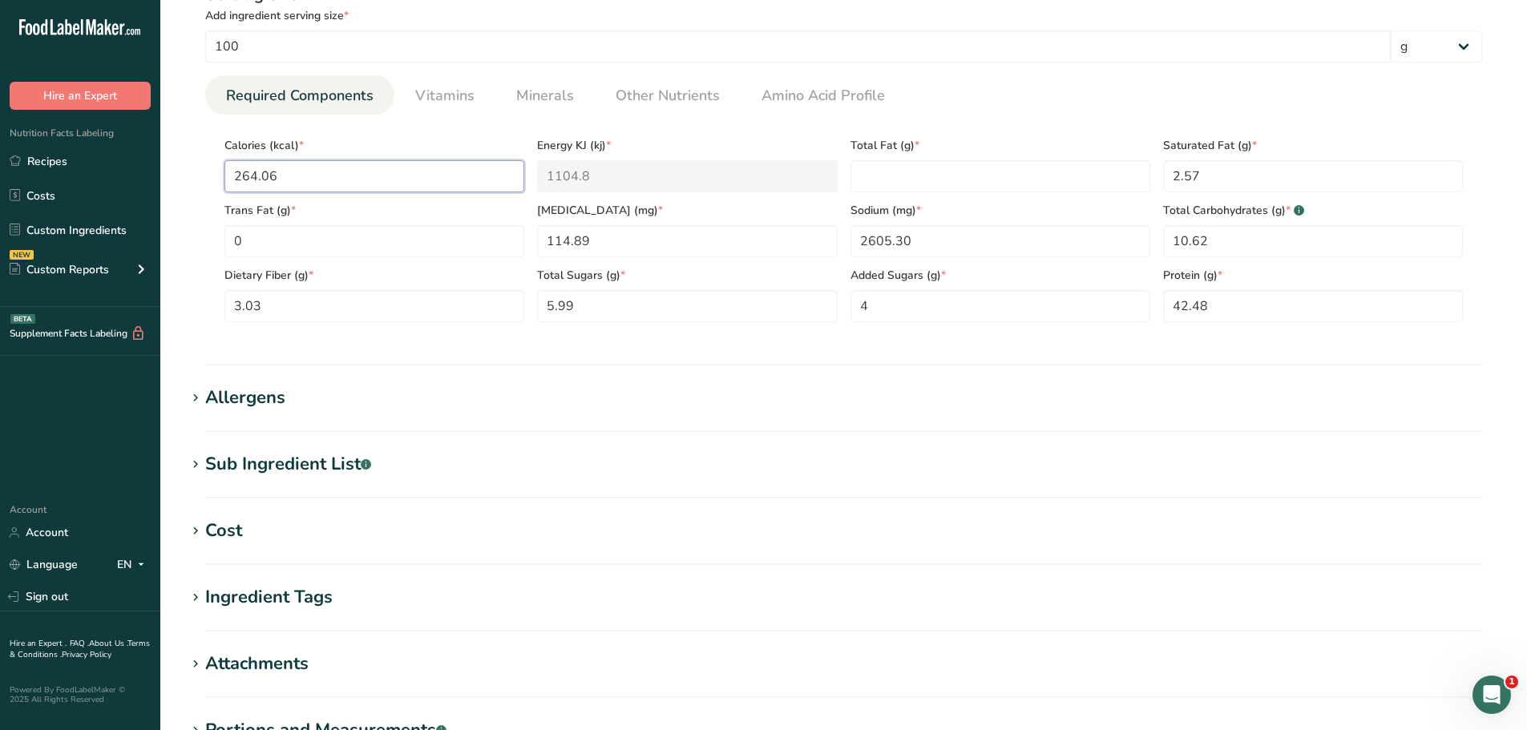
click at [281, 173] on input "264.06" at bounding box center [374, 176] width 300 height 32
type input "264"
type KJ "1104.6"
type input "26"
type KJ "108.8"
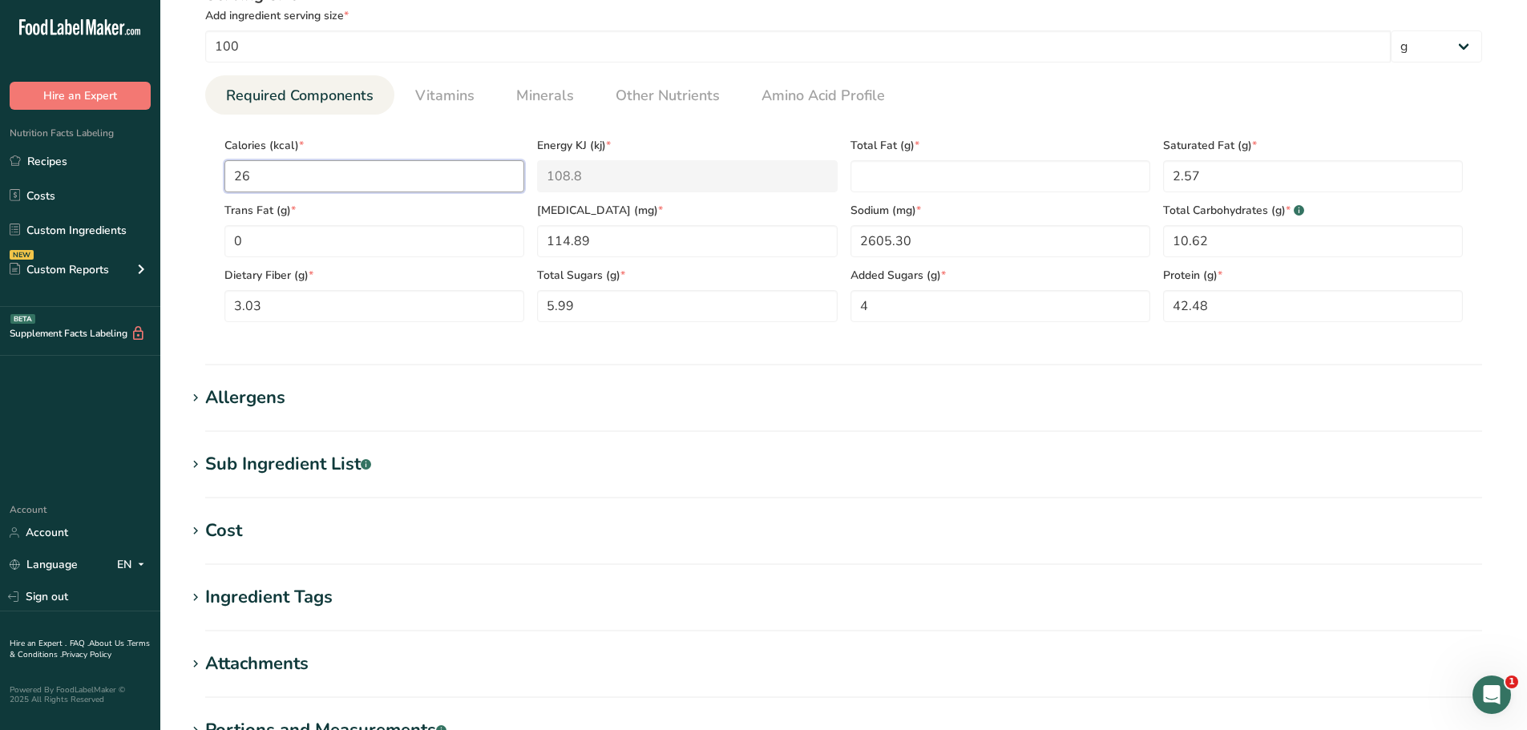
type input "2"
type KJ "8.4"
type input "26"
type KJ "108.8"
type input "266"
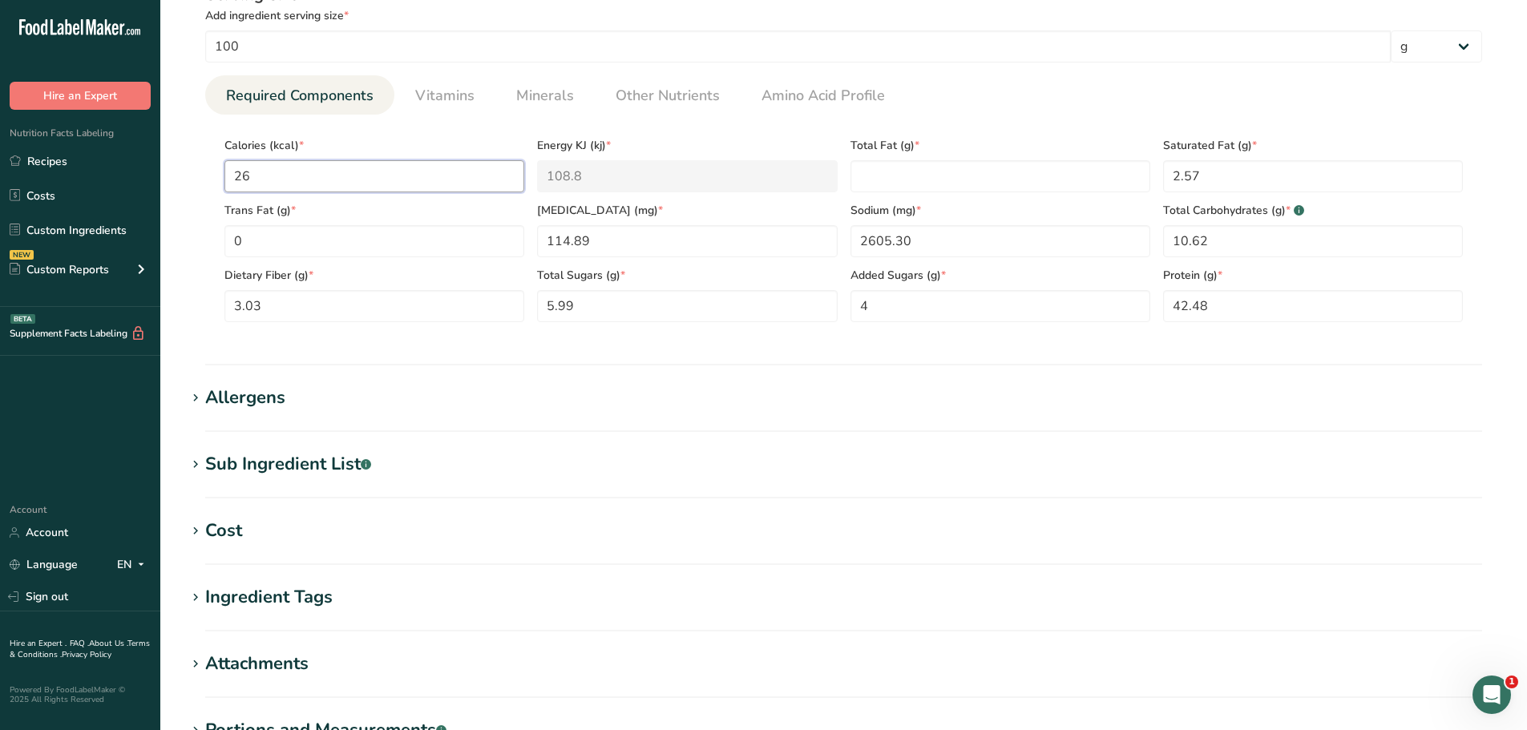
type KJ "1112.9"
type input "266.3"
type KJ "1114.2"
type input "266.36"
type KJ "1114.5"
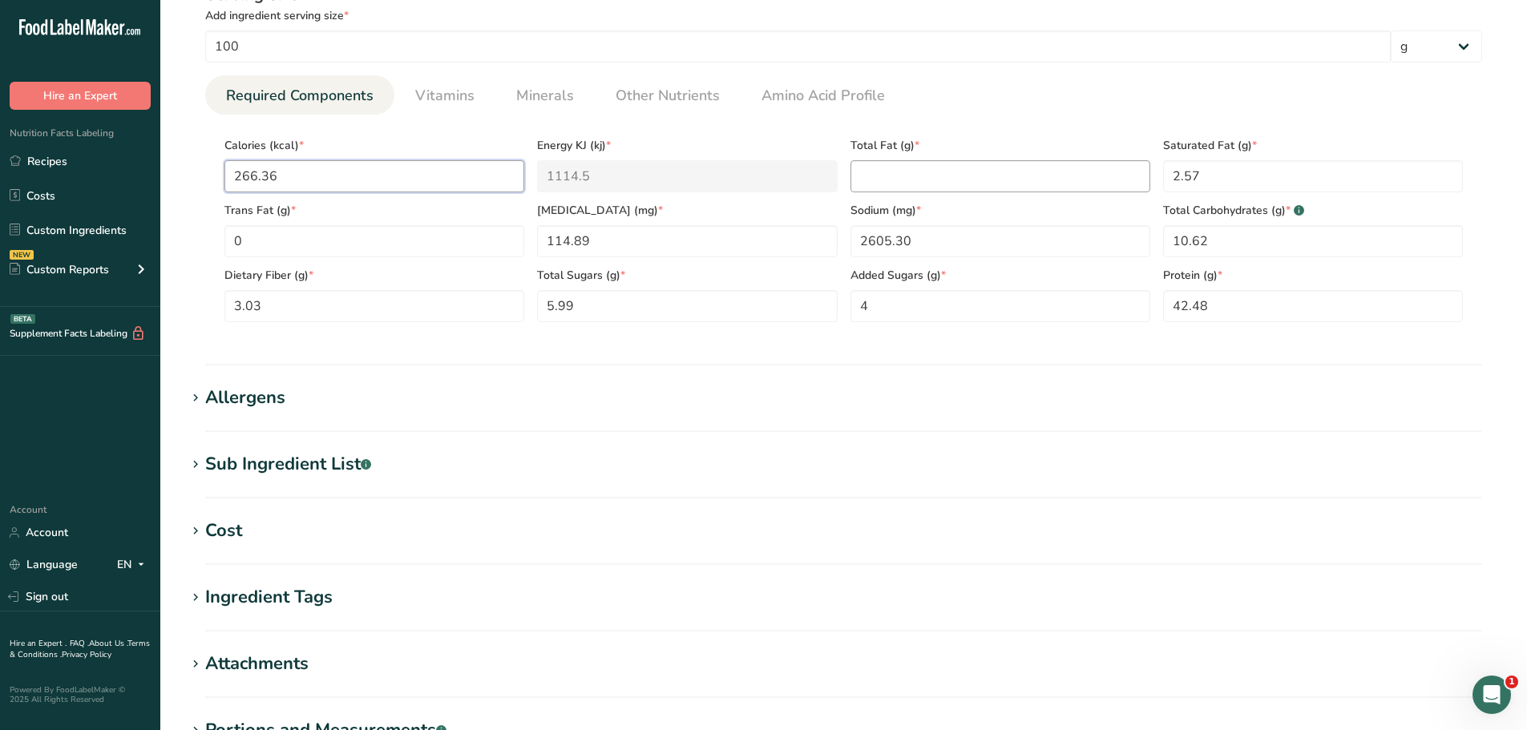
type input "266.36"
click at [919, 185] on Fat "number" at bounding box center [1000, 176] width 300 height 32
type Fat "6.20"
click at [1233, 184] on Fat "2.57" at bounding box center [1313, 176] width 300 height 32
type Fat "2.78"
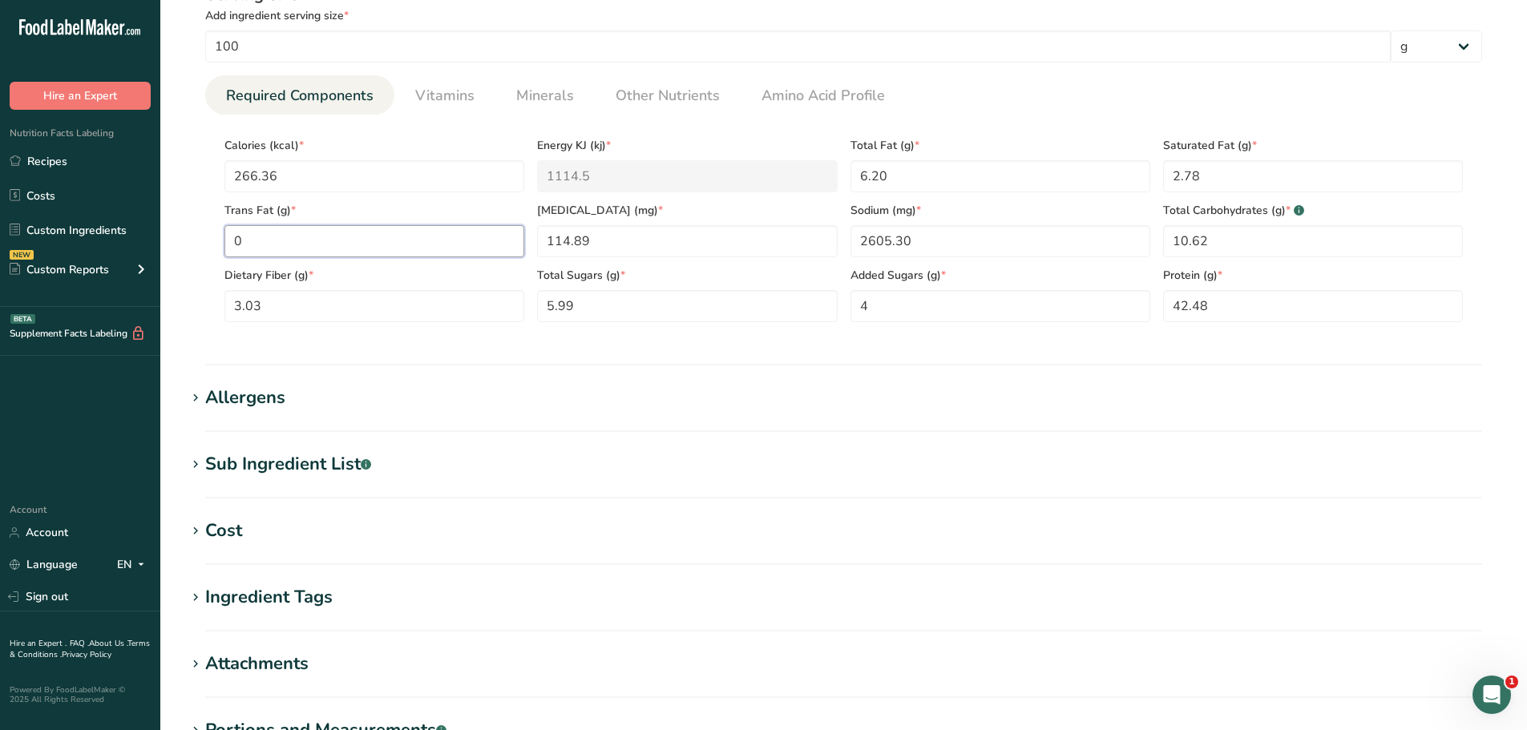
click at [317, 248] on Fat "0" at bounding box center [374, 241] width 300 height 32
click at [659, 87] on span "Other Nutrients" at bounding box center [668, 96] width 104 height 22
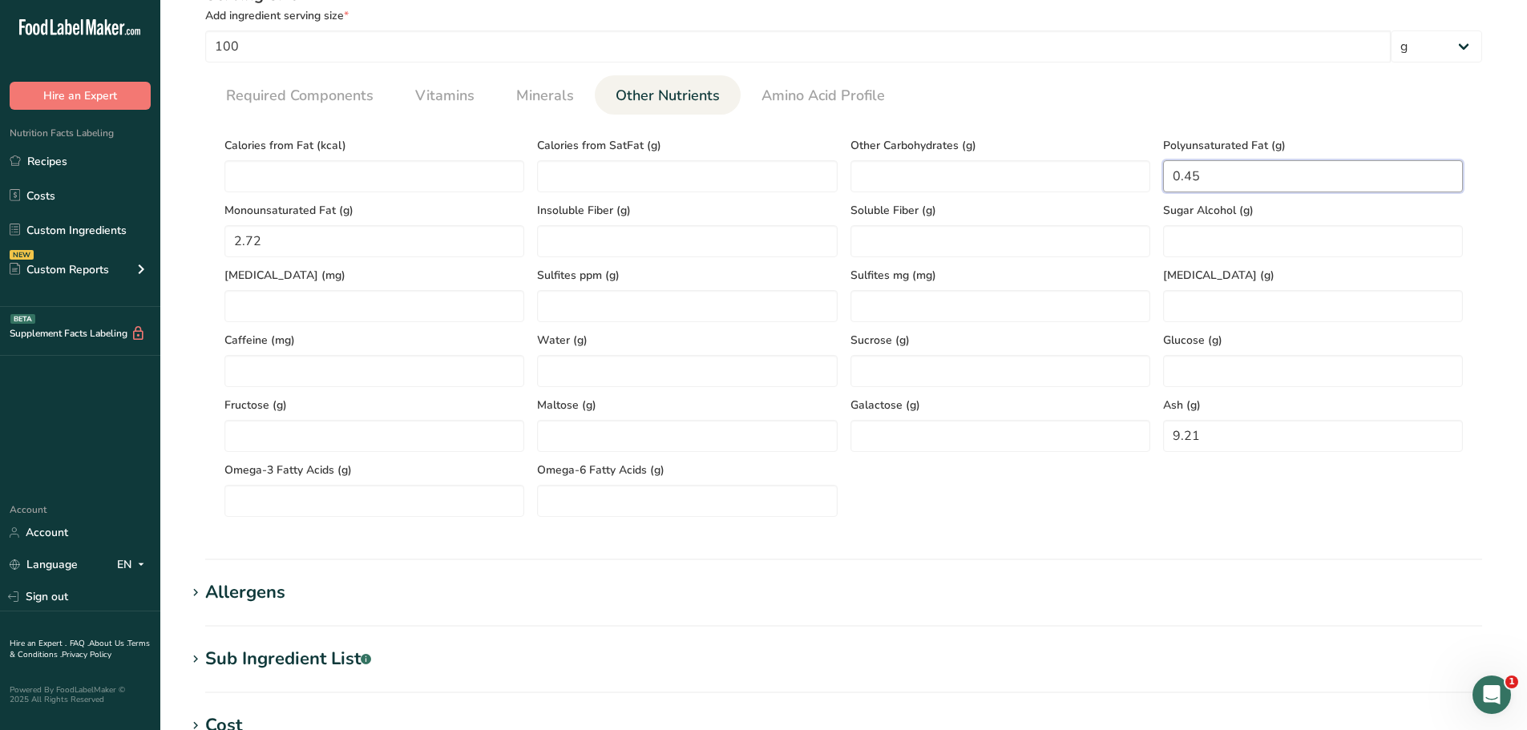
click at [1252, 183] on Fat "0.45" at bounding box center [1313, 176] width 300 height 32
type Fat "0.49"
click at [399, 238] on Fat "2.72" at bounding box center [374, 241] width 300 height 32
type Fat "2.94"
click at [304, 103] on span "Required Components" at bounding box center [299, 96] width 147 height 22
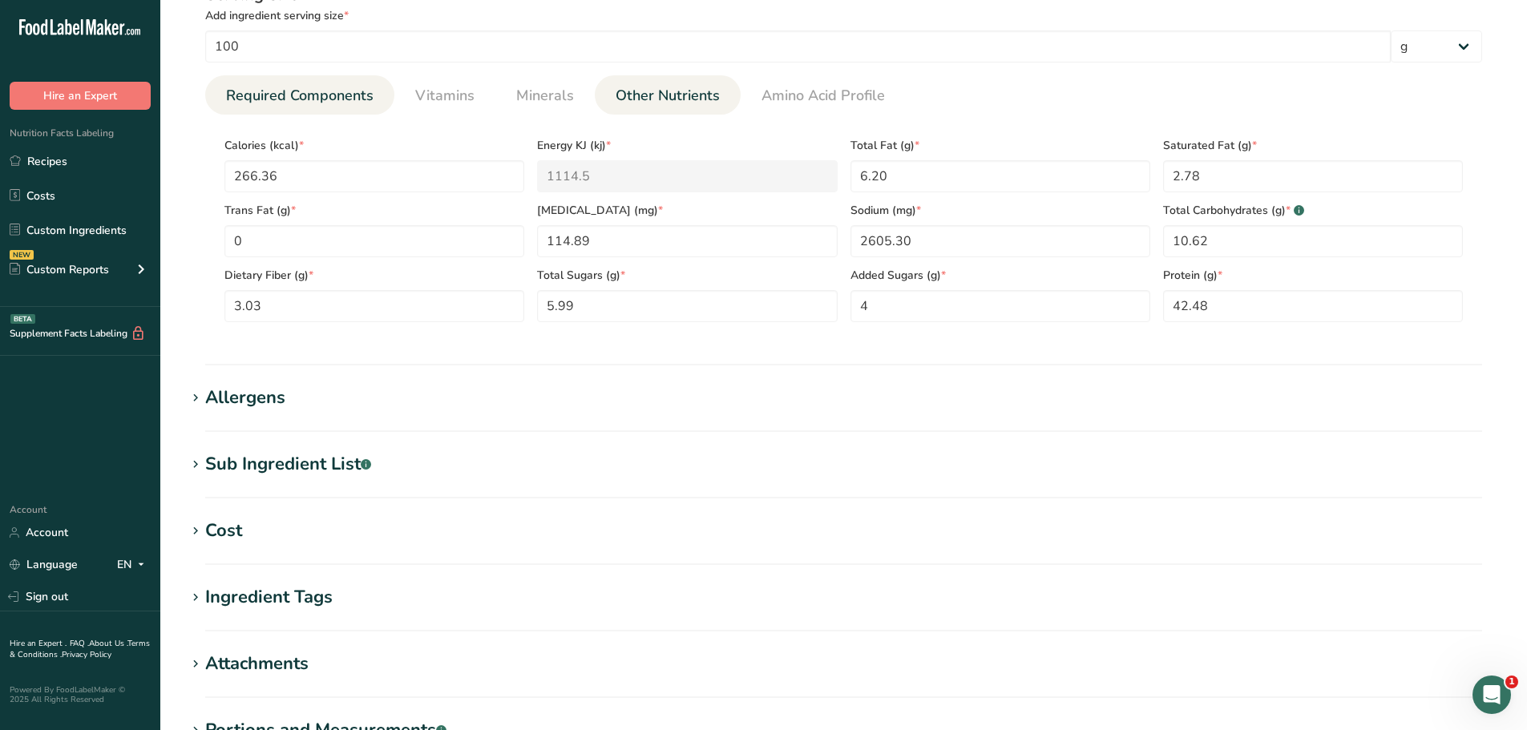
click at [677, 101] on span "Other Nutrients" at bounding box center [668, 96] width 104 height 22
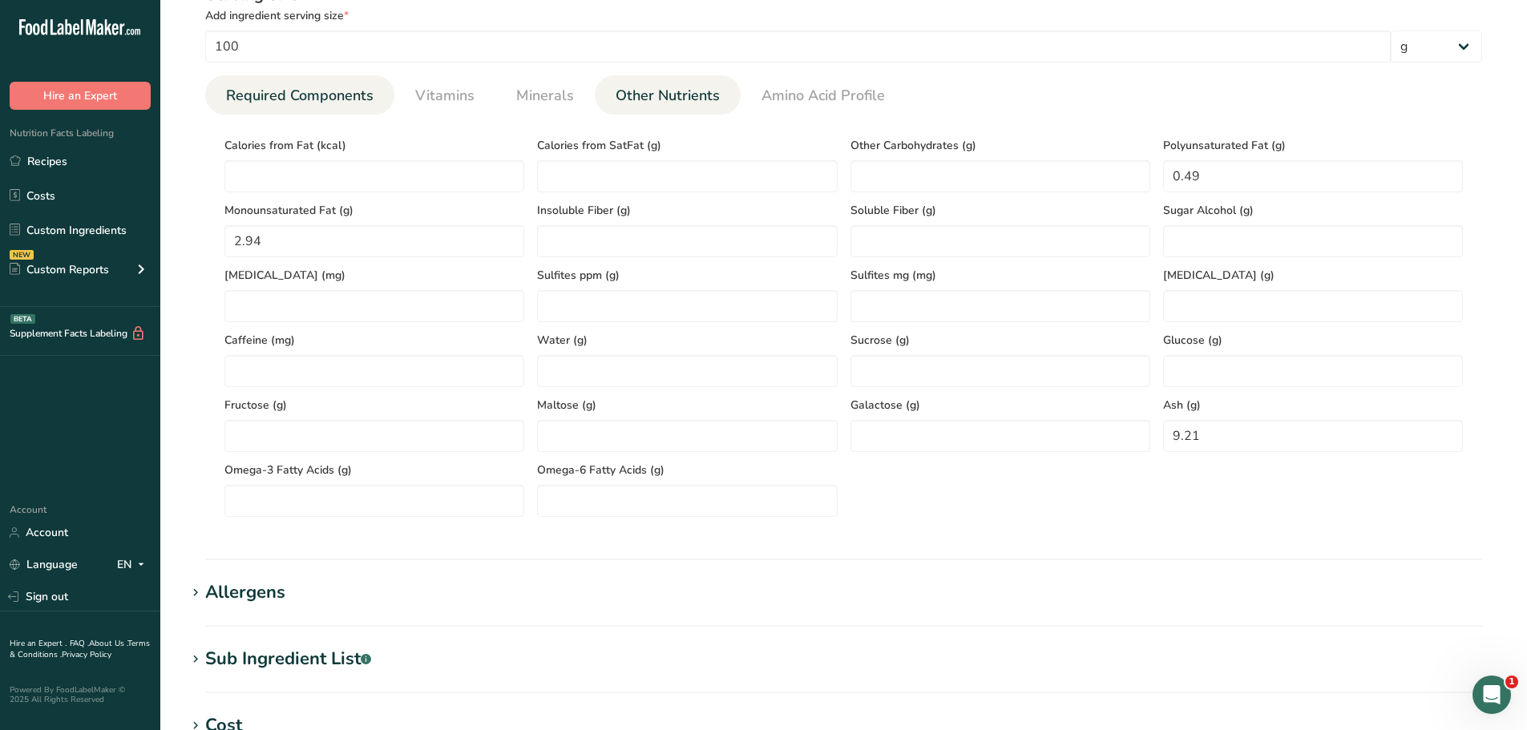
click at [273, 95] on span "Required Components" at bounding box center [299, 96] width 147 height 22
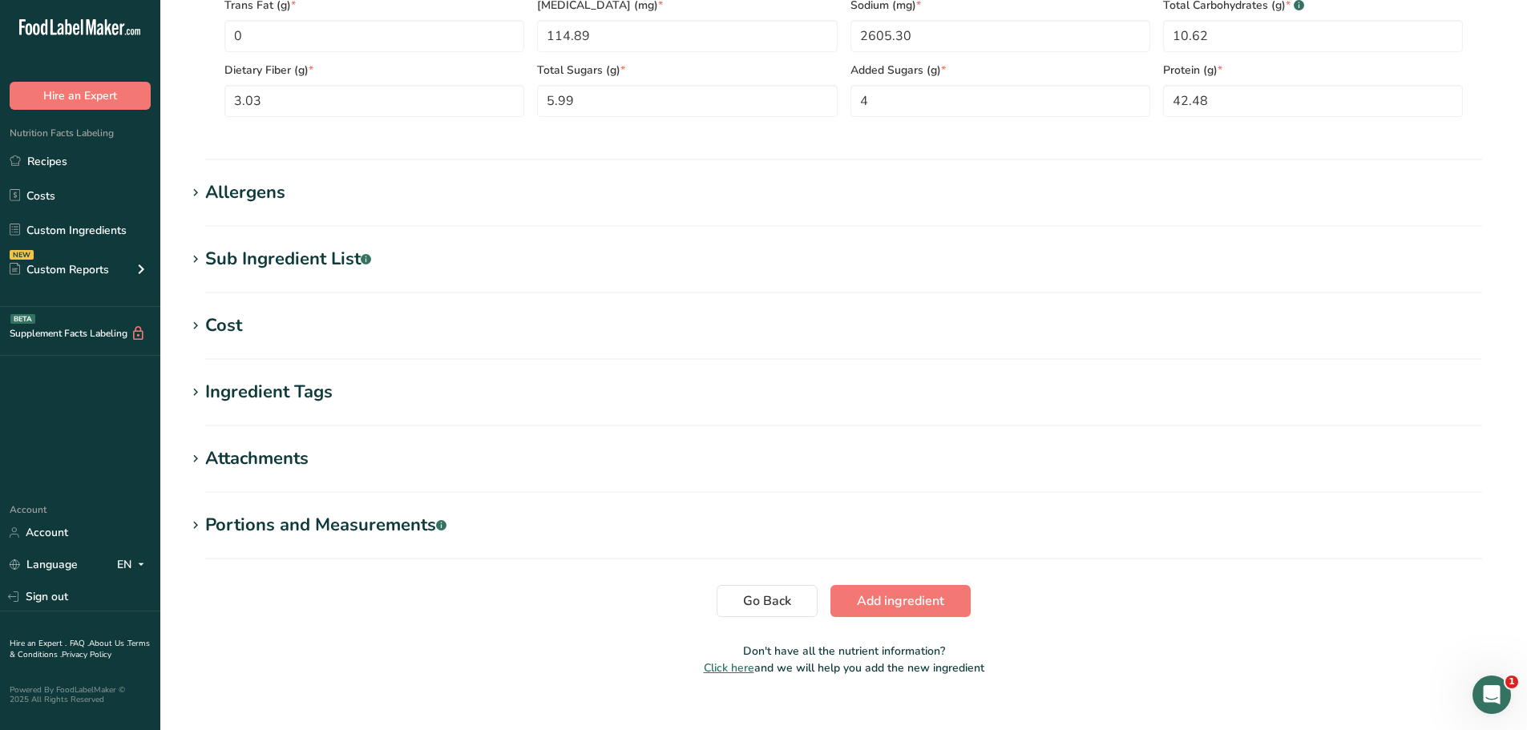
scroll to position [870, 0]
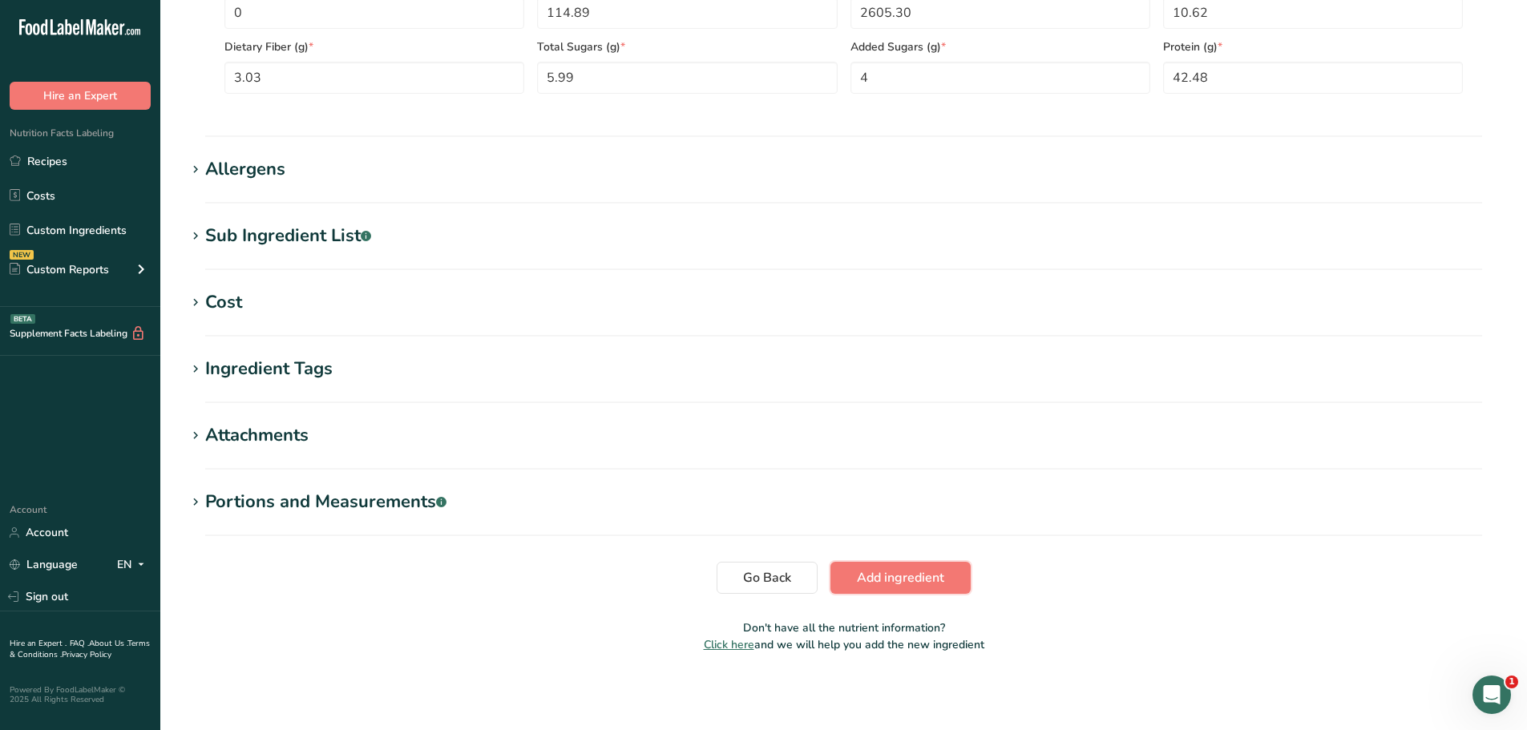
drag, startPoint x: 886, startPoint y: 583, endPoint x: 898, endPoint y: 609, distance: 28.3
click at [902, 580] on span "Add ingredient" at bounding box center [900, 577] width 87 height 19
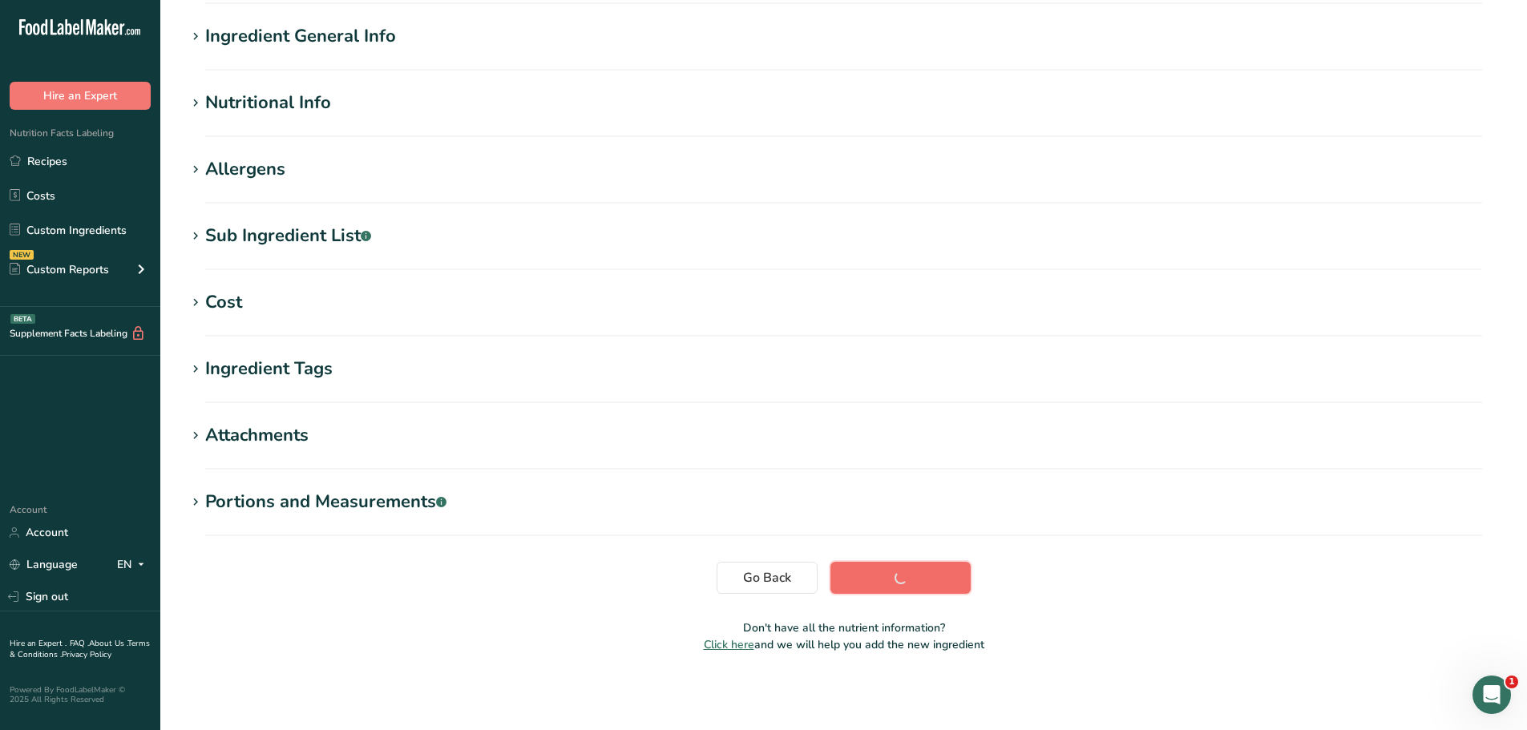
scroll to position [118, 0]
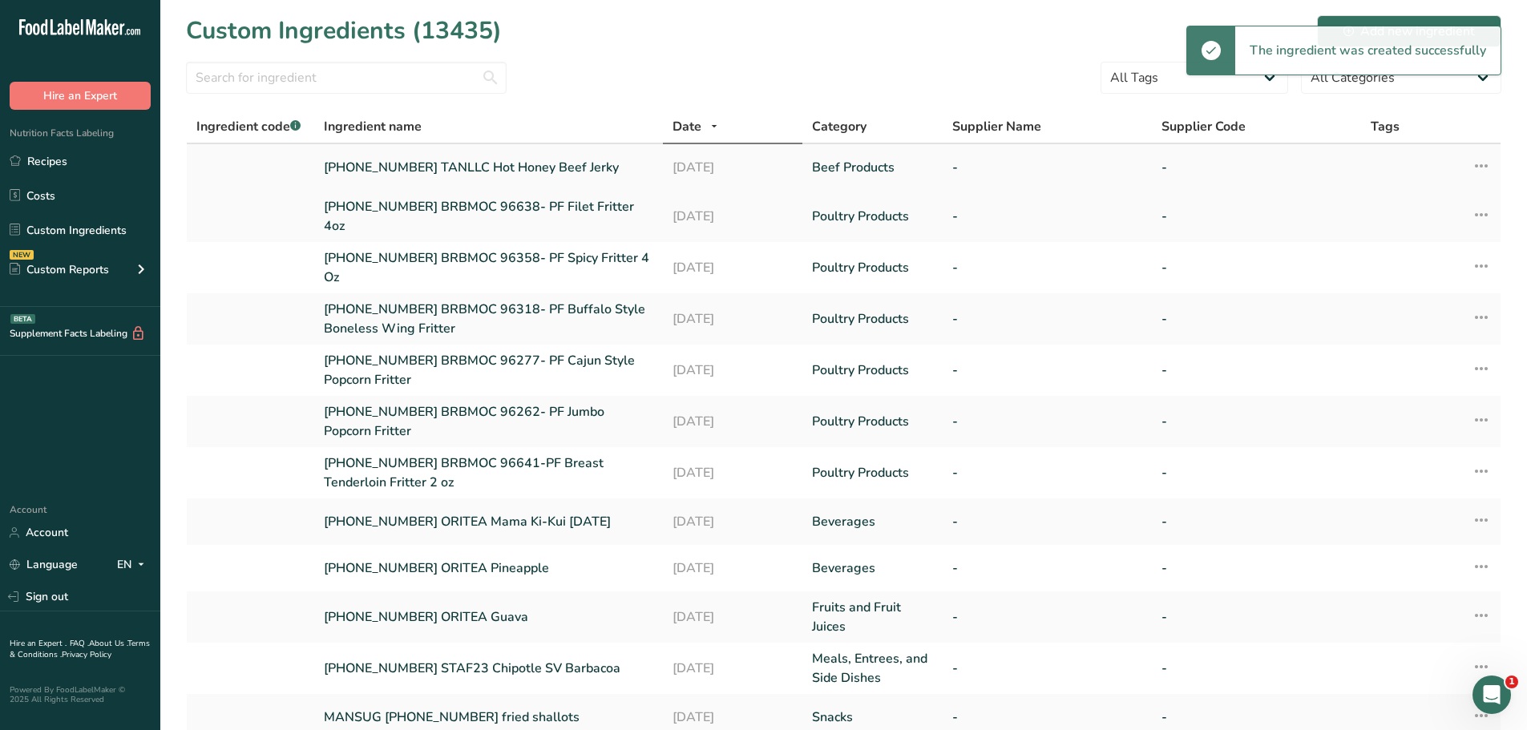
click at [523, 168] on link "[PHONE_NUMBER] TANLLC Hot Honey Beef Jerky" at bounding box center [488, 167] width 329 height 19
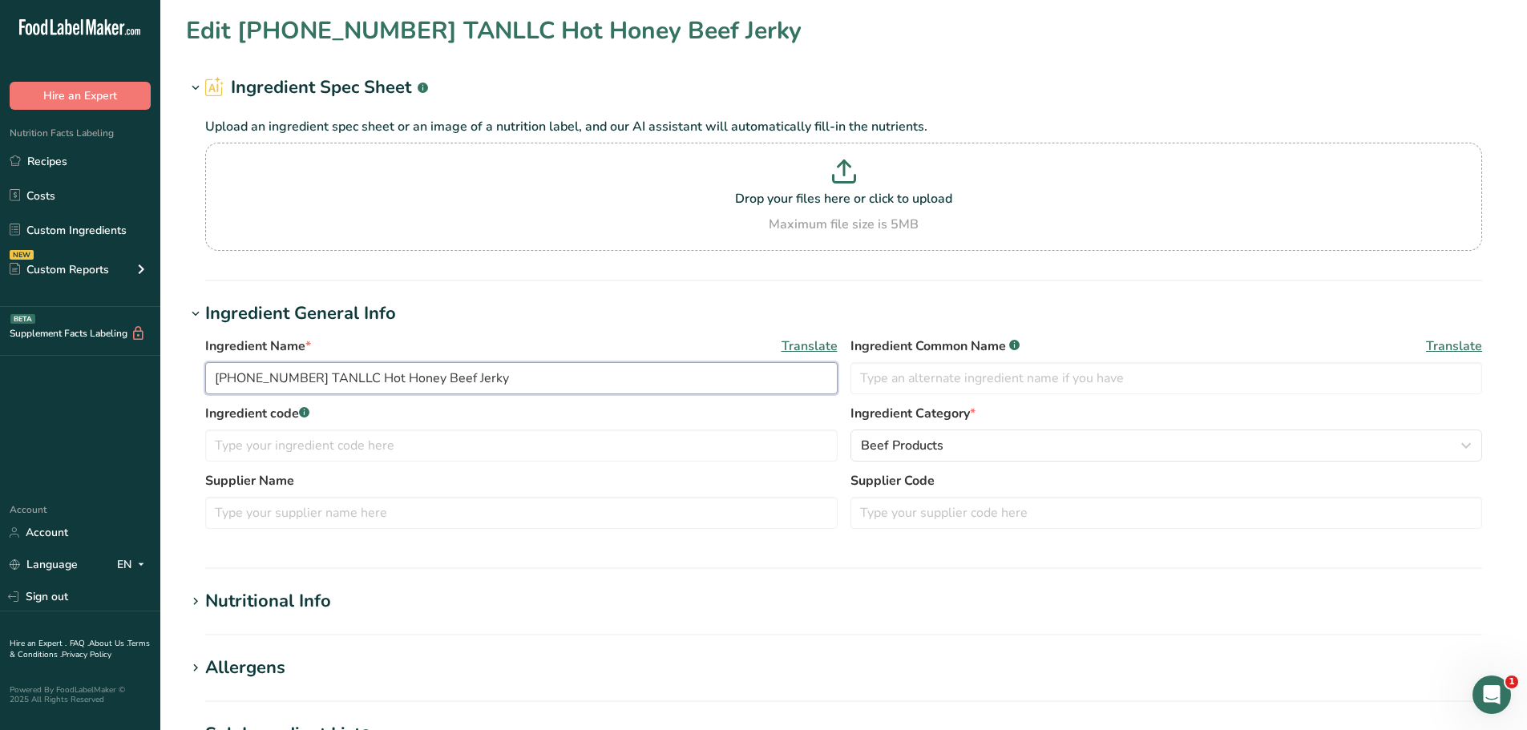
drag, startPoint x: 491, startPoint y: 377, endPoint x: 200, endPoint y: 369, distance: 291.1
click at [201, 369] on div "Ingredient Name * Translate [PHONE_NUMBER] TANLLC Hot Honey Beef Jerky Ingredie…" at bounding box center [843, 437] width 1315 height 221
click at [78, 163] on link "Recipes" at bounding box center [80, 161] width 160 height 30
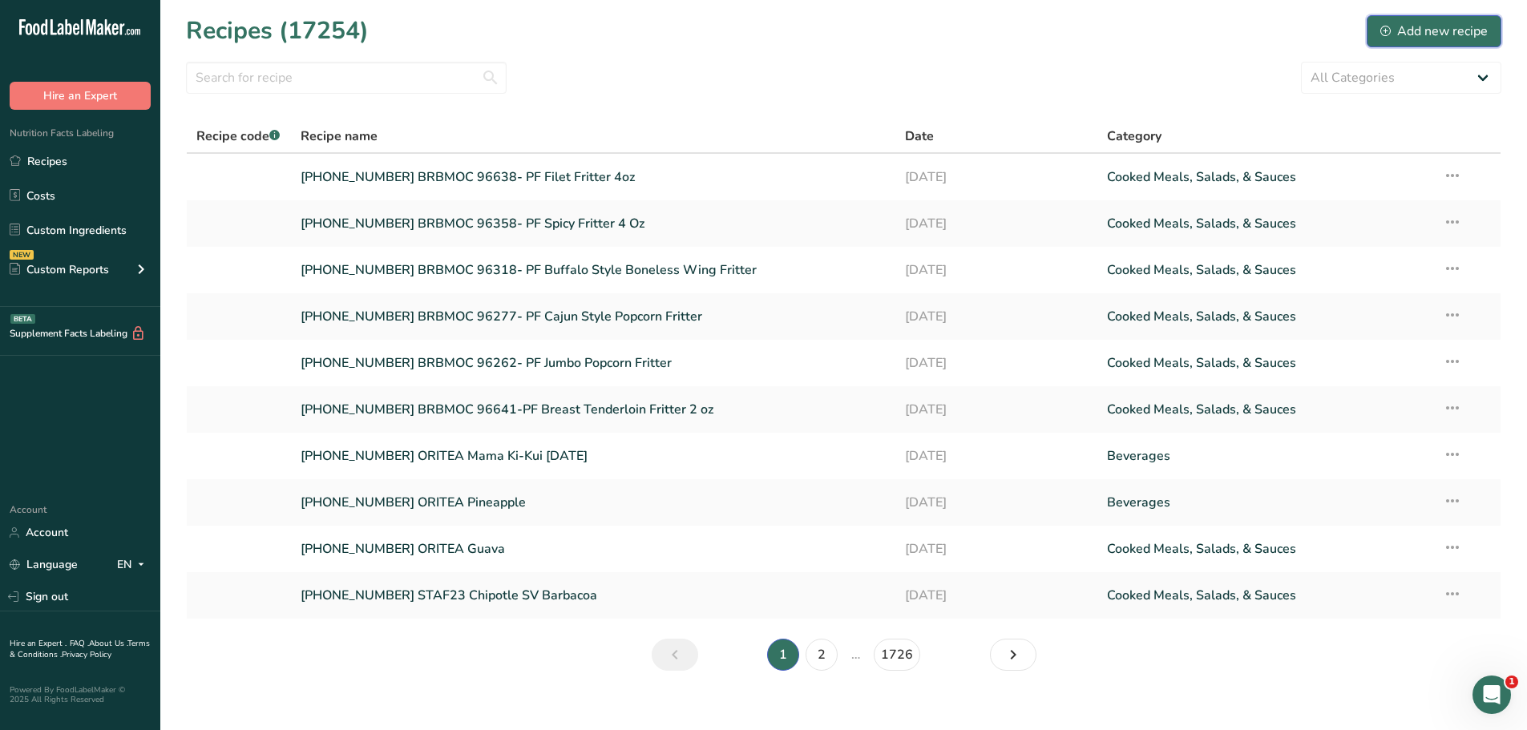
click at [1443, 33] on div "Add new recipe" at bounding box center [1433, 31] width 107 height 19
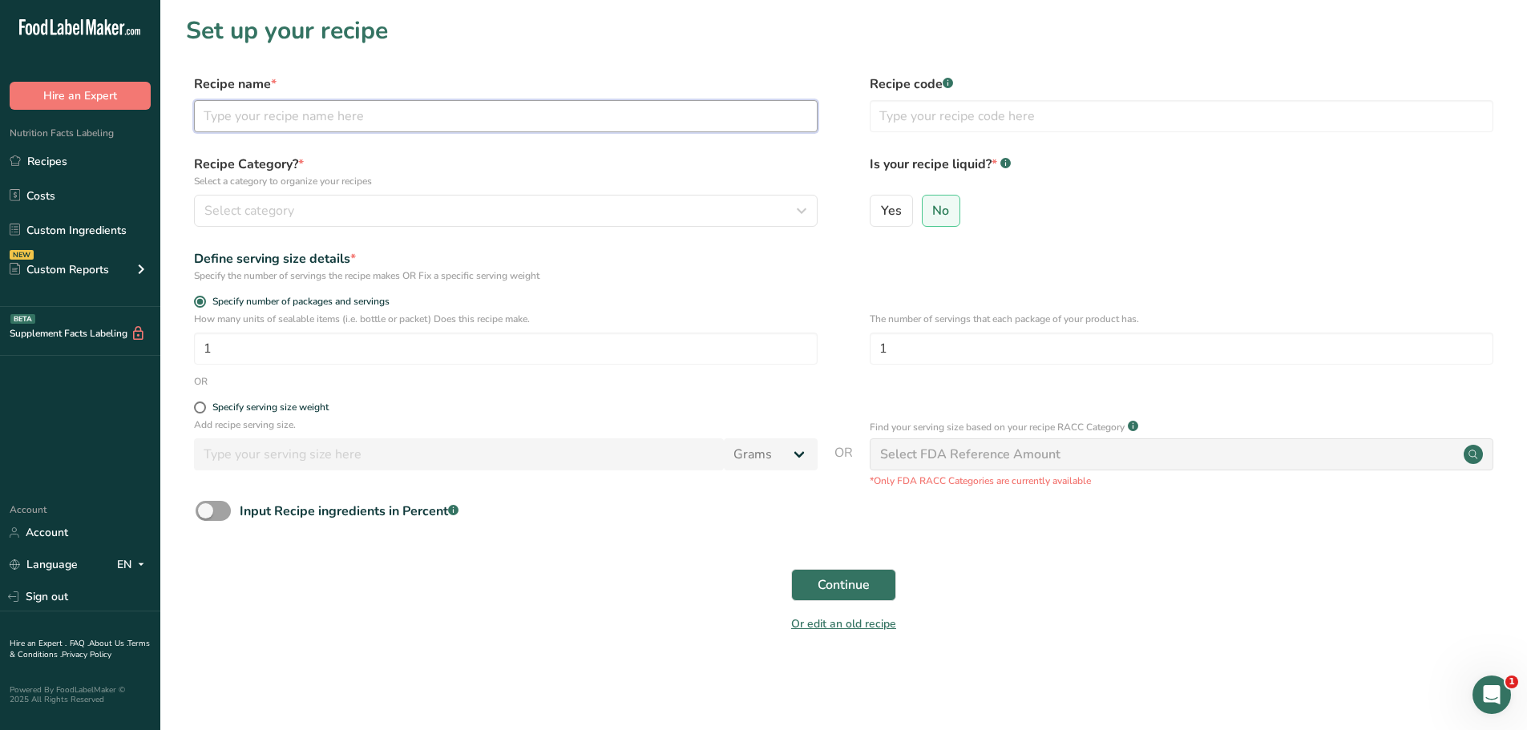
click at [328, 118] on input "text" at bounding box center [506, 116] width 624 height 32
paste input "[PHONE_NUMBER] TANLLC Hot Honey Beef Jerky"
type input "[PHONE_NUMBER] TANLLC Hot Honey Beef Jerky"
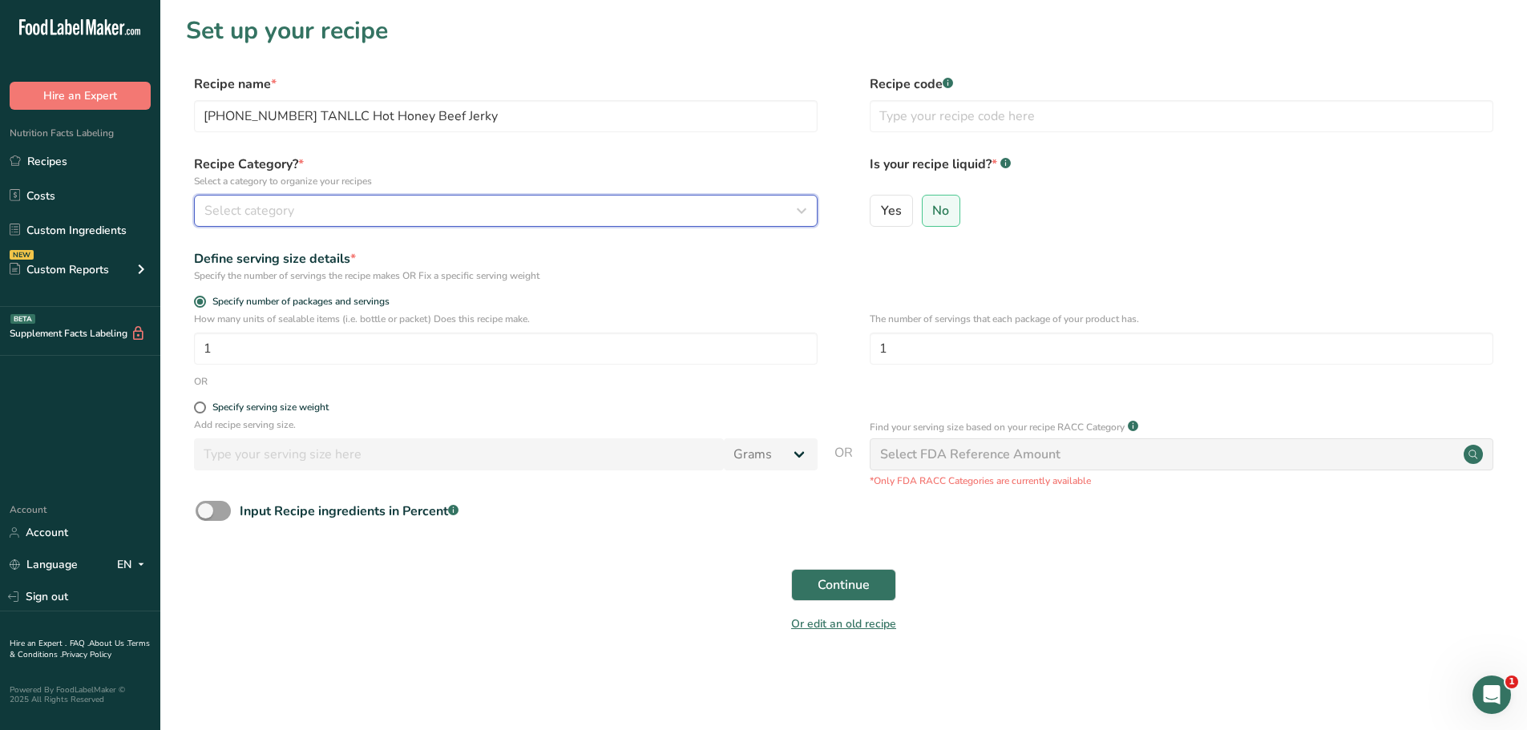
click at [420, 219] on div "Select category" at bounding box center [500, 210] width 593 height 19
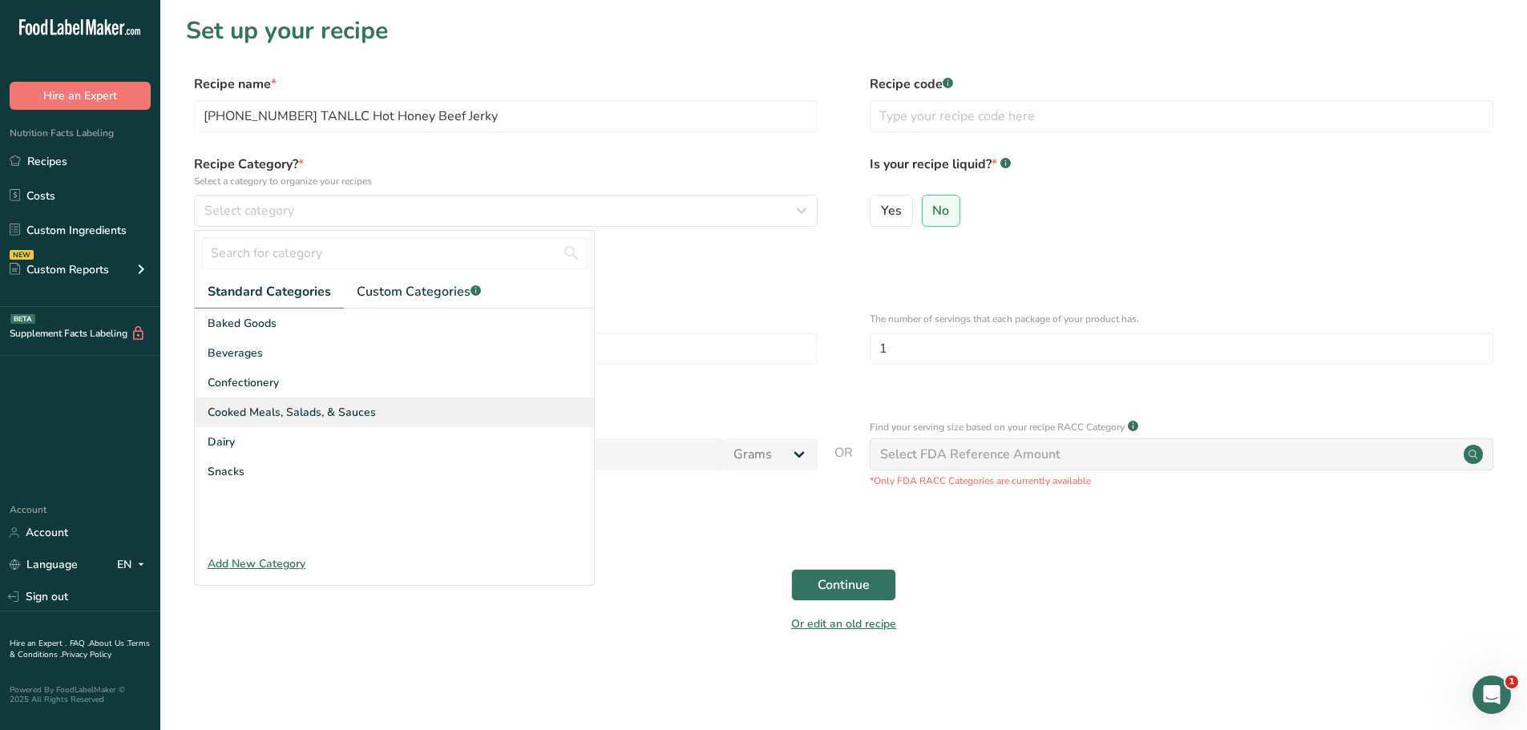
click at [275, 415] on span "Cooked Meals, Salads, & Sauces" at bounding box center [292, 412] width 168 height 17
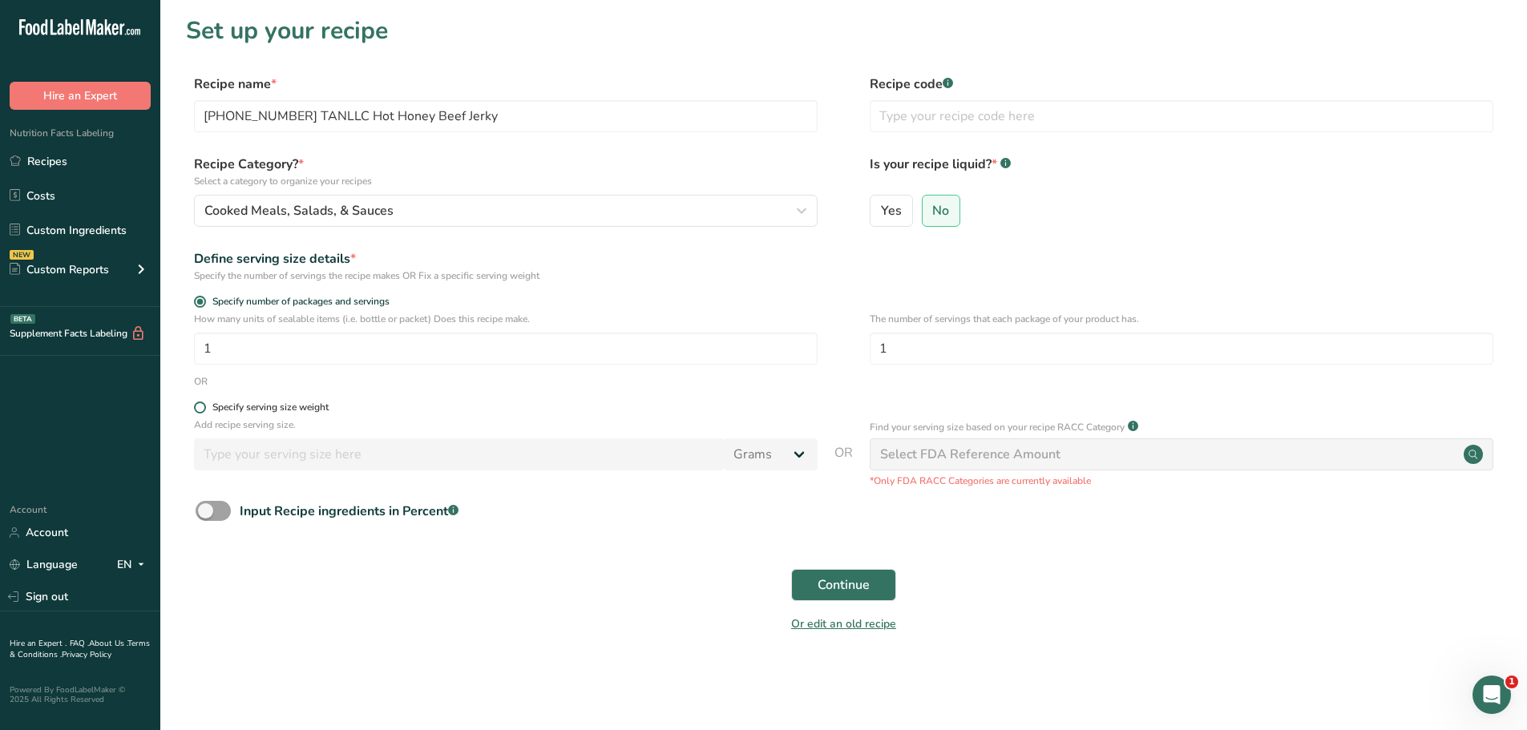
click at [203, 411] on span at bounding box center [200, 408] width 12 height 12
click at [203, 411] on input "Specify serving size weight" at bounding box center [199, 407] width 10 height 10
radio input "true"
radio input "false"
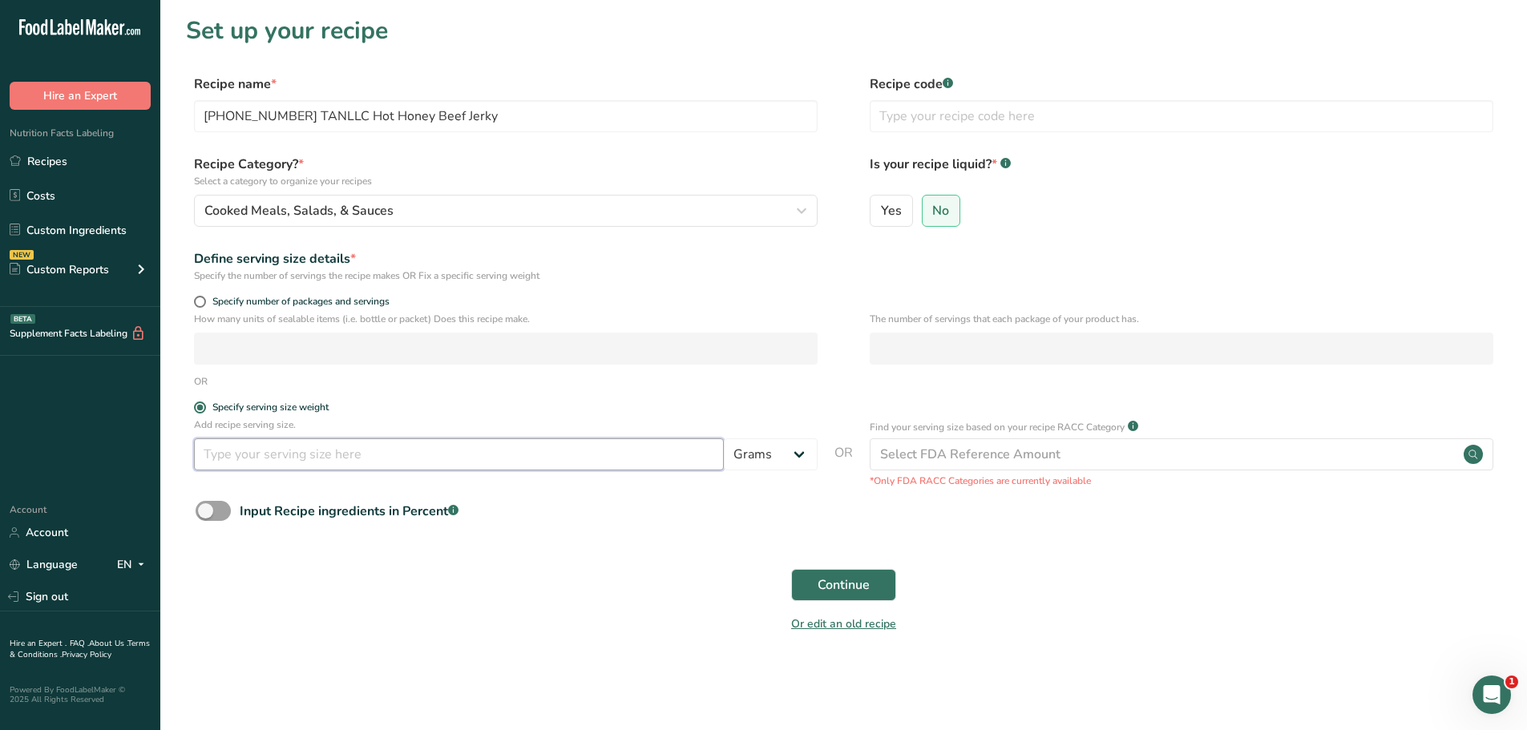
click at [252, 446] on input "number" at bounding box center [459, 454] width 530 height 32
type input "100"
click at [832, 580] on span "Continue" at bounding box center [843, 584] width 52 height 19
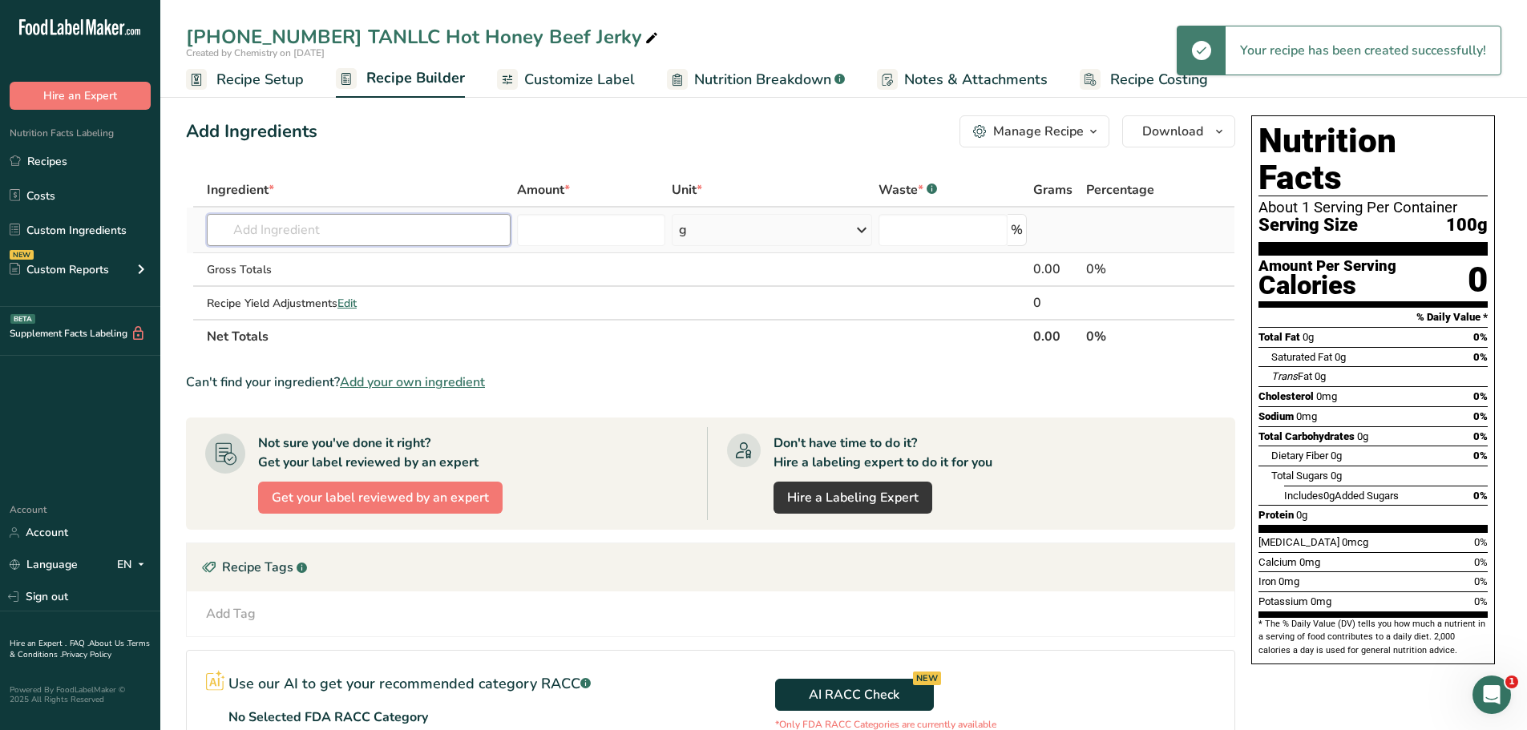
click at [333, 229] on input "text" at bounding box center [359, 230] width 304 height 32
paste input "[PHONE_NUMBER] TANLLC Hot Honey Beef Jerky"
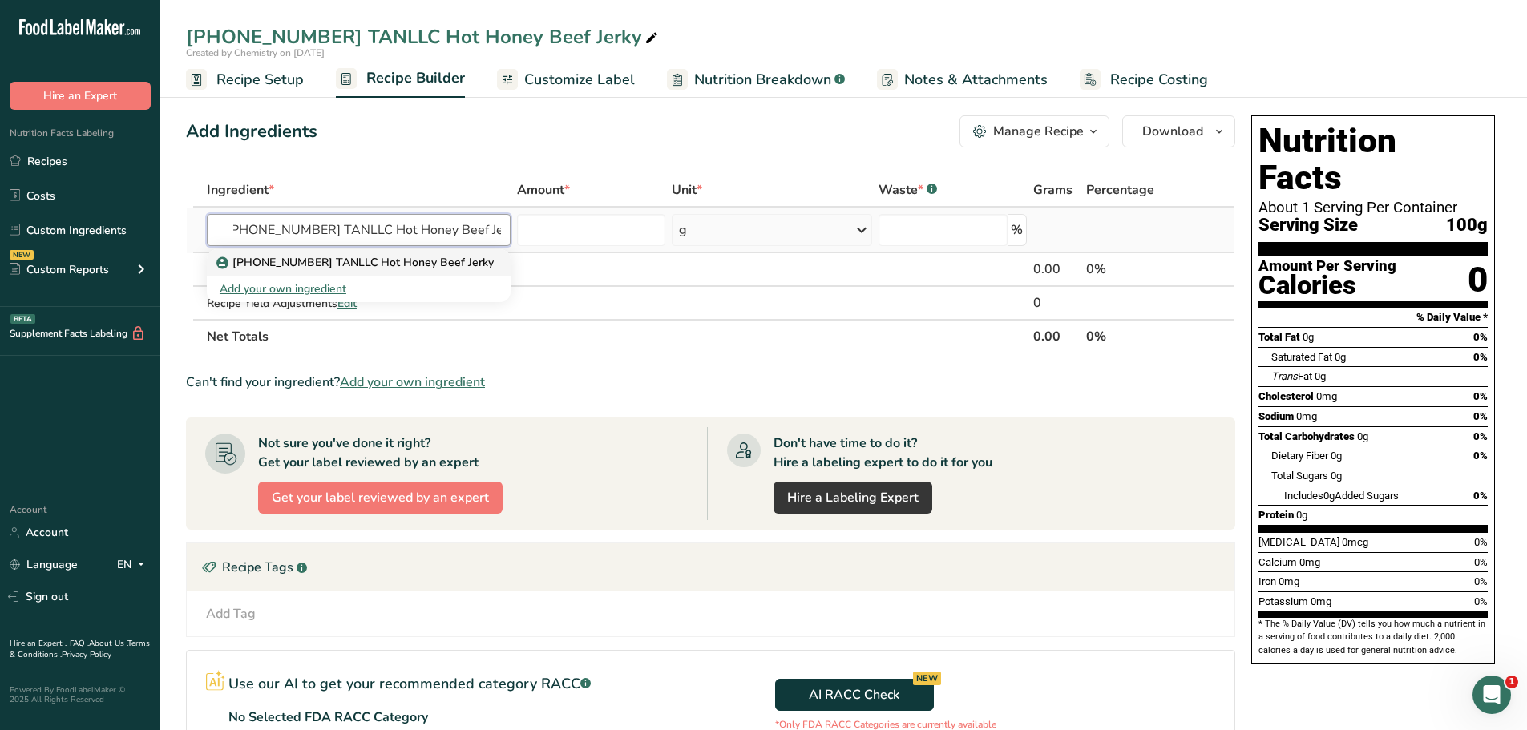
type input "[PHONE_NUMBER] TANLLC Hot Honey Beef Jerky"
click at [353, 264] on p "[PHONE_NUMBER] TANLLC Hot Honey Beef Jerky" at bounding box center [357, 262] width 274 height 17
type input "[PHONE_NUMBER] TANLLC Hot Honey Beef Jerky"
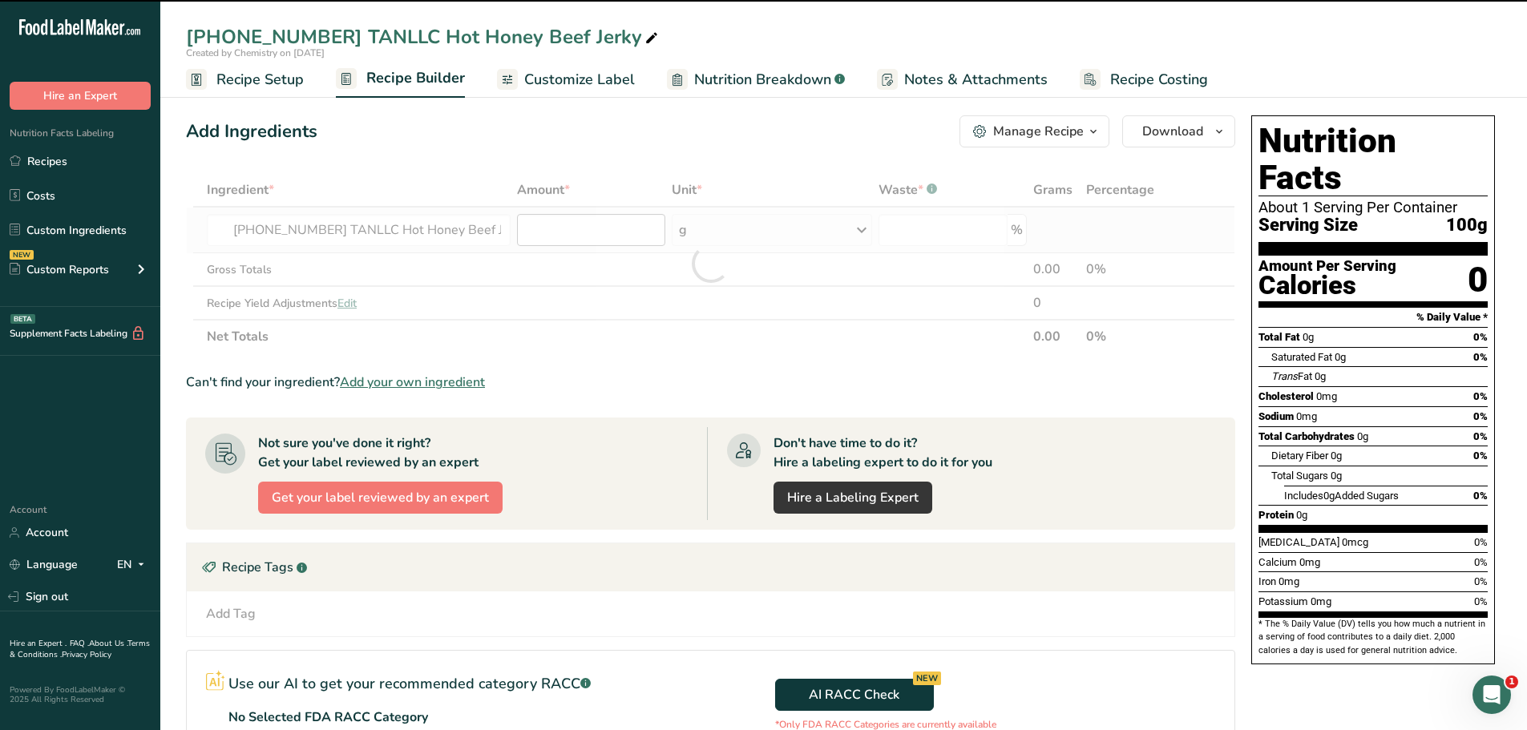
type input "0"
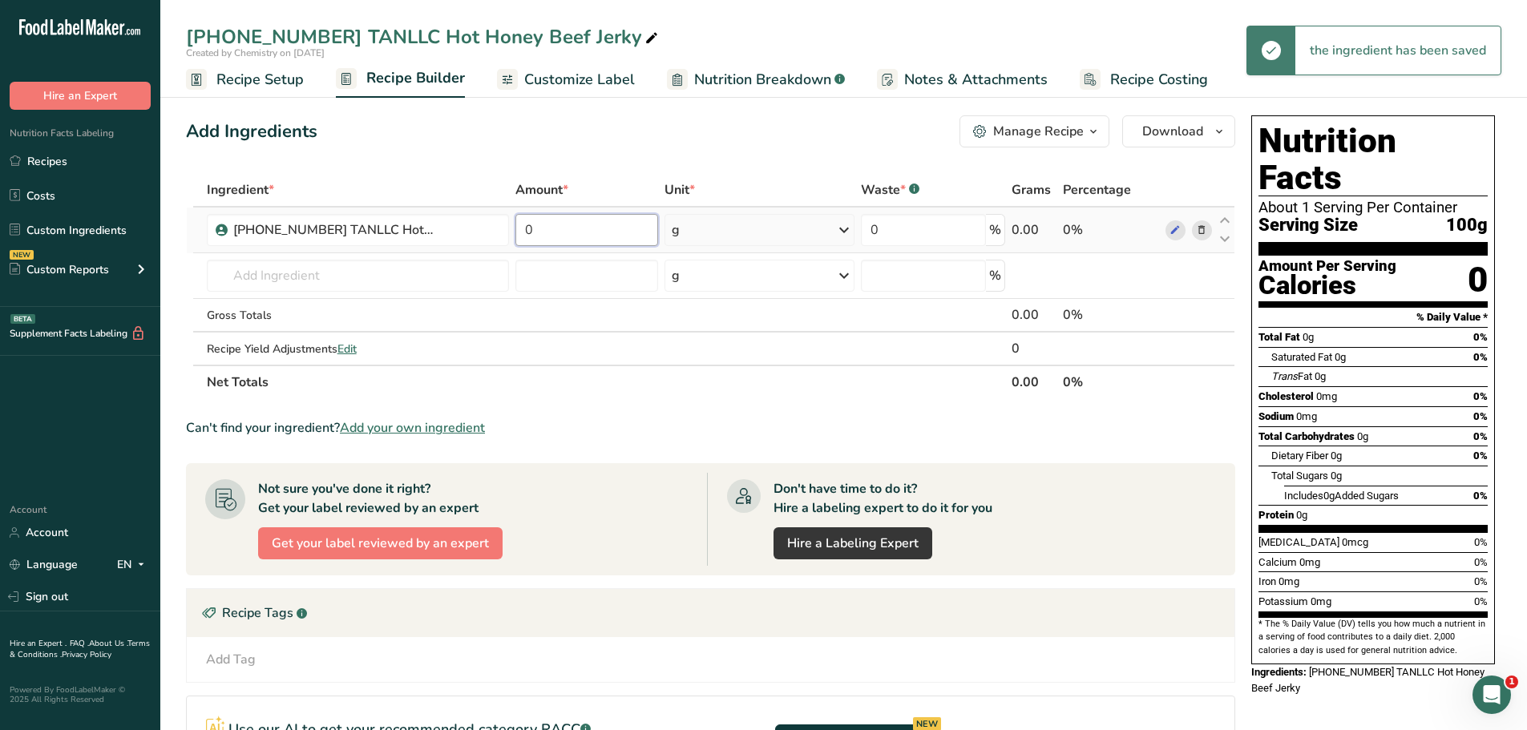
click at [554, 236] on input "0" at bounding box center [586, 230] width 143 height 32
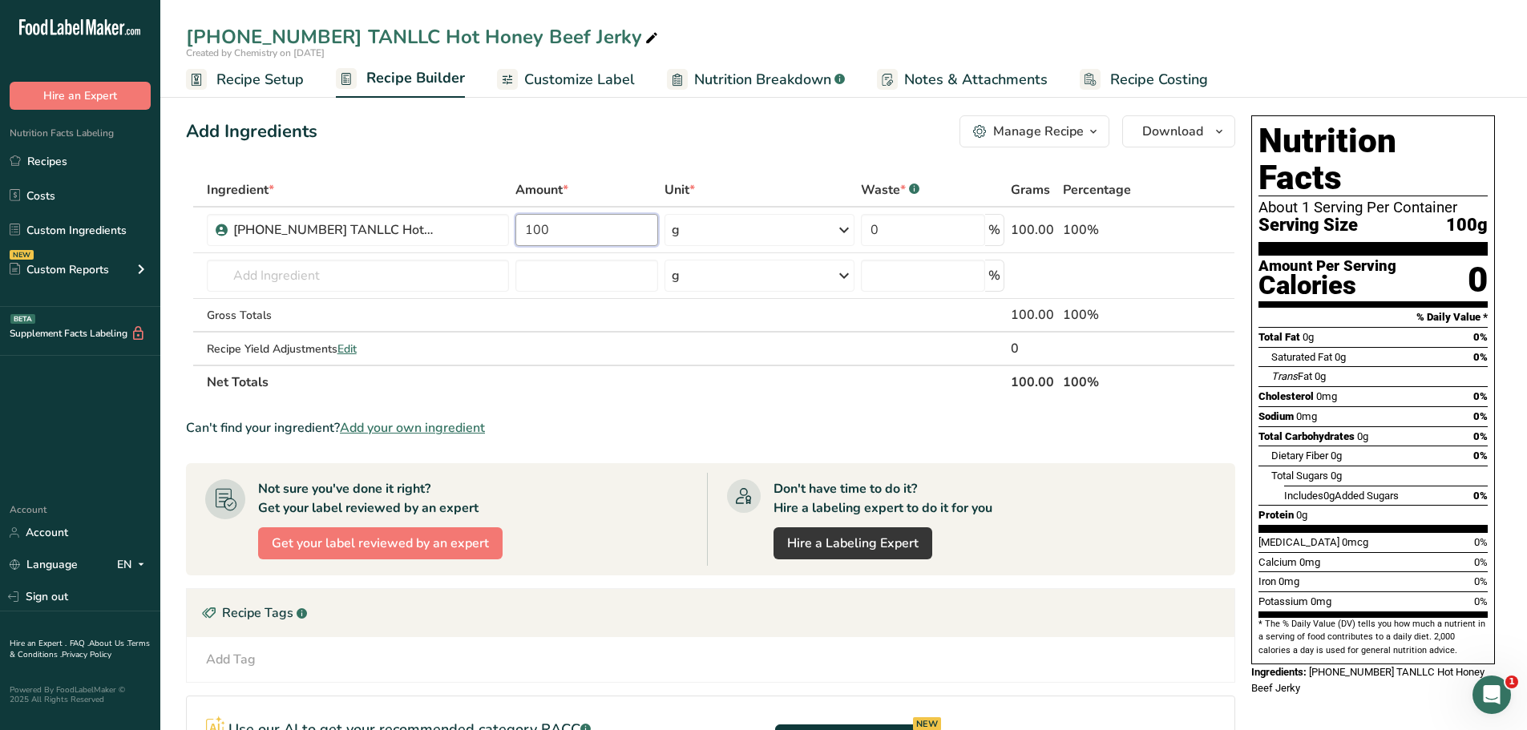
type input "100"
click at [809, 146] on div "Add Ingredients Manage Recipe Delete Recipe Duplicate Recipe Scale Recipe Save …" at bounding box center [710, 131] width 1049 height 32
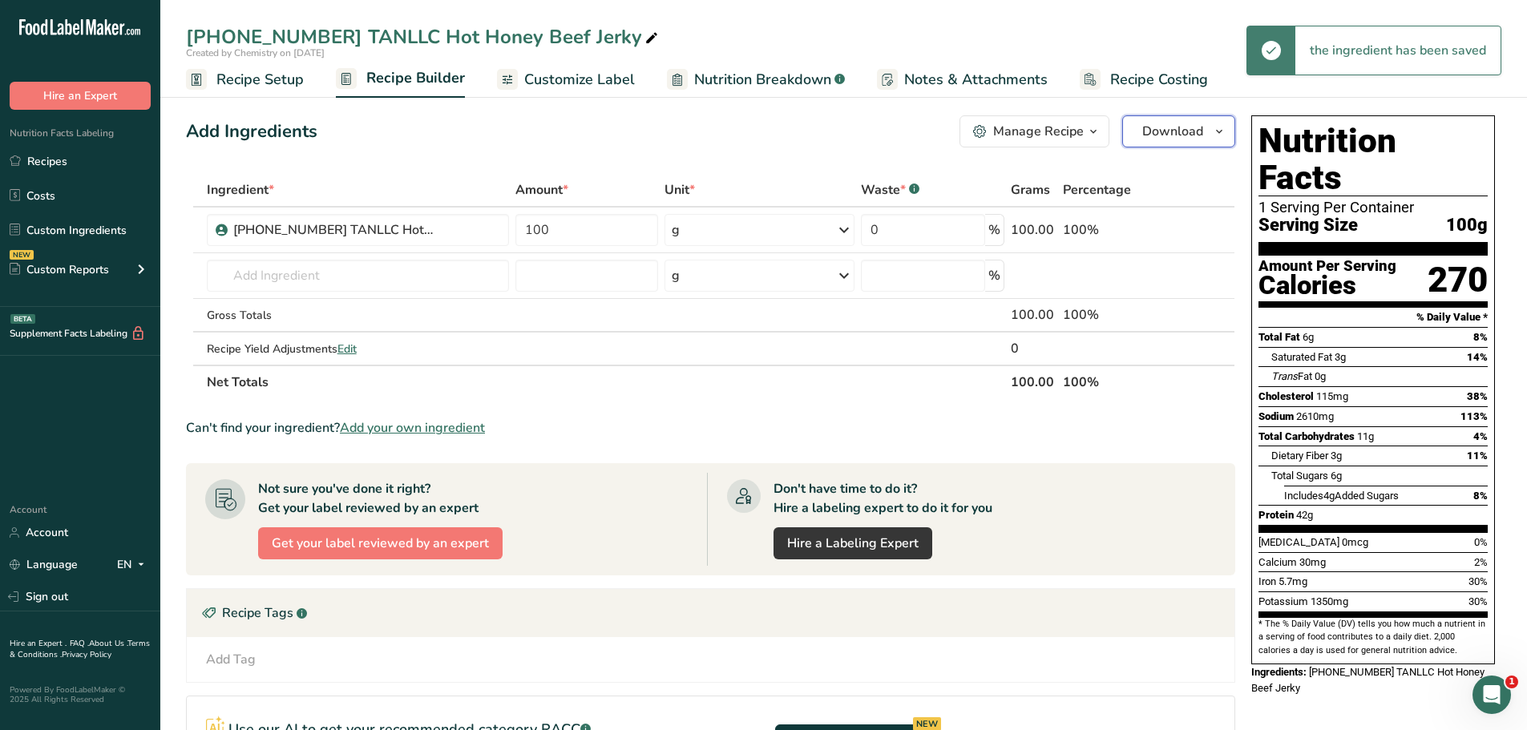
click at [1215, 133] on icon "button" at bounding box center [1219, 132] width 13 height 20
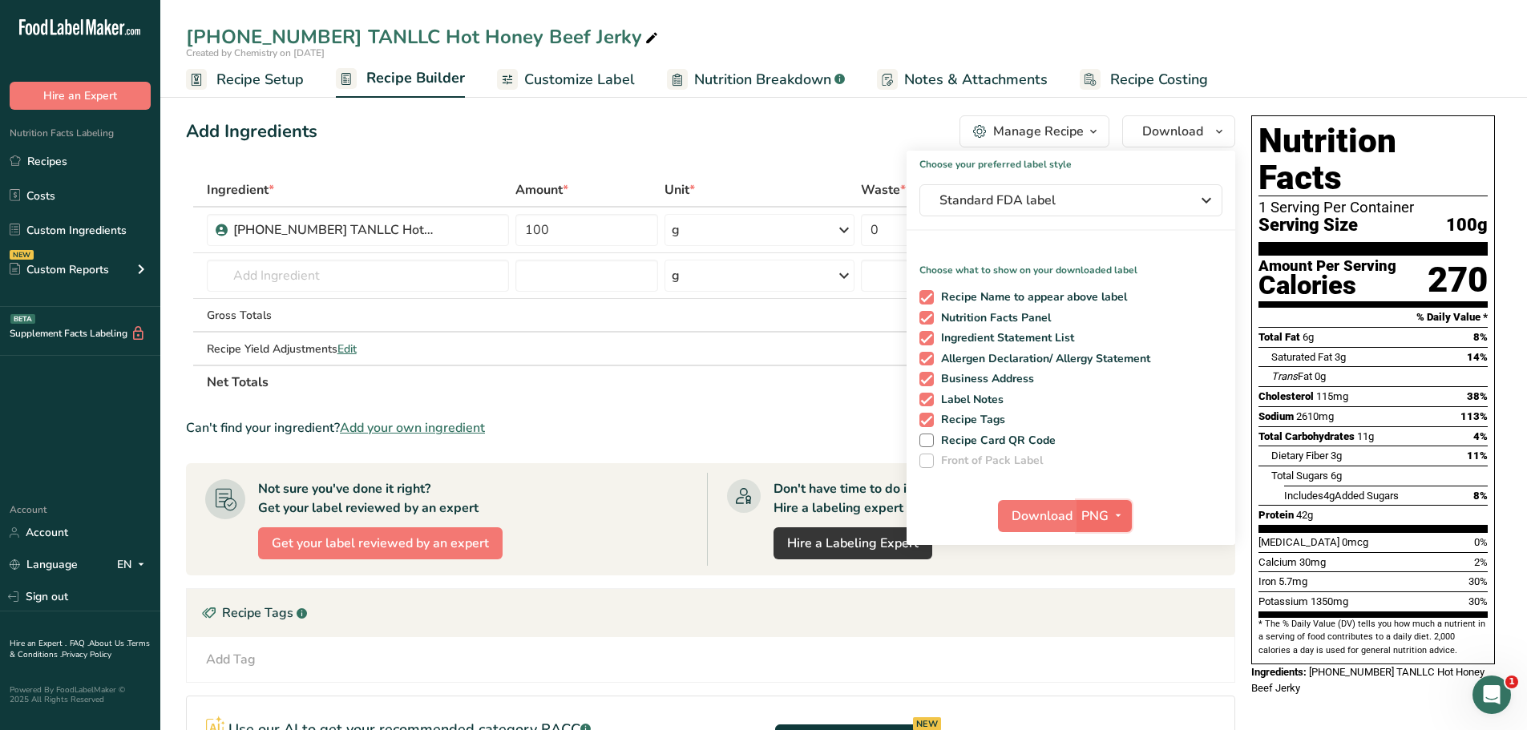
click at [1120, 519] on icon "button" at bounding box center [1118, 516] width 13 height 20
click at [1105, 631] on link "PDF" at bounding box center [1105, 628] width 51 height 26
click at [1066, 517] on span "Download" at bounding box center [1042, 516] width 61 height 19
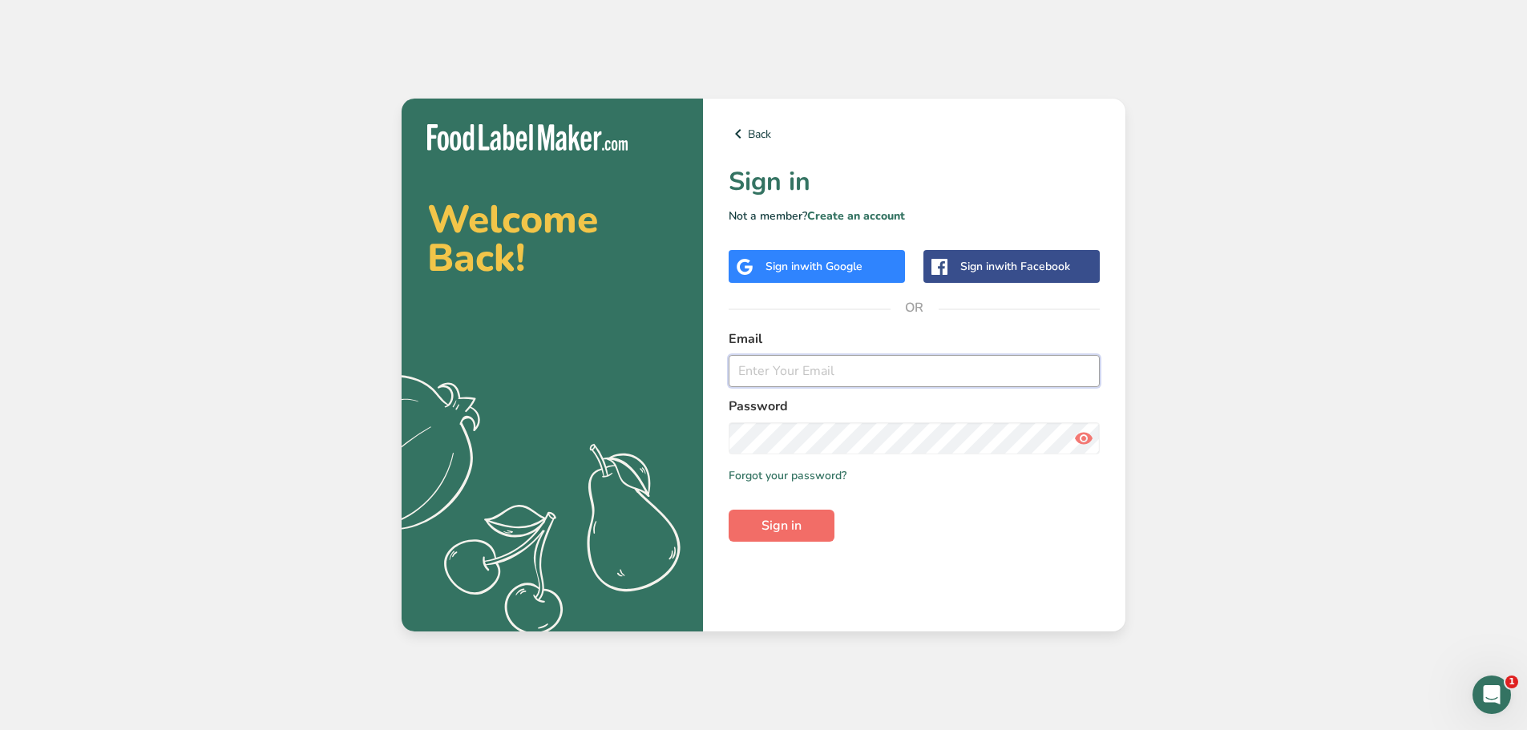
type input "[EMAIL_ADDRESS][DOMAIN_NAME]"
click at [772, 519] on span "Sign in" at bounding box center [781, 525] width 40 height 19
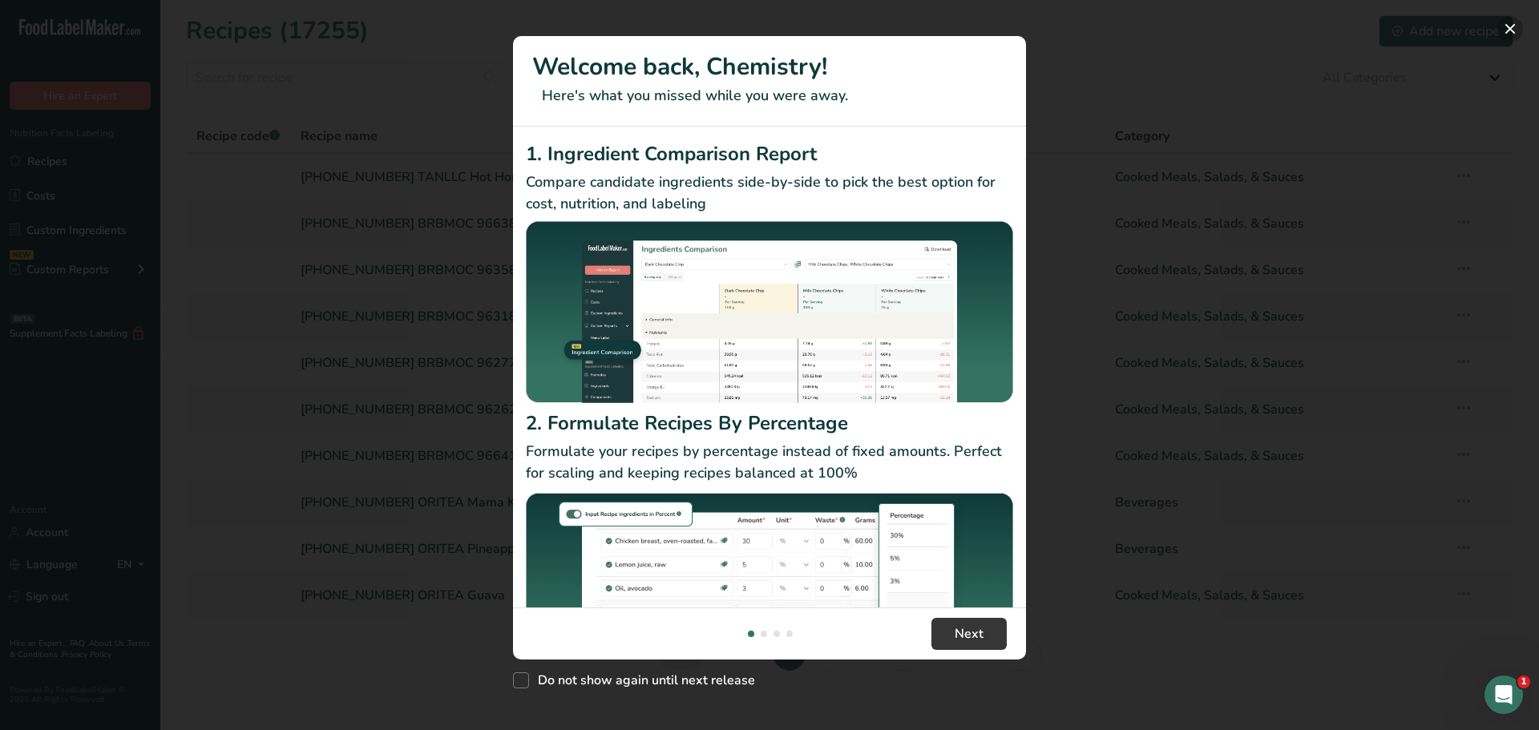
click at [1507, 27] on button "New Features" at bounding box center [1510, 29] width 26 height 26
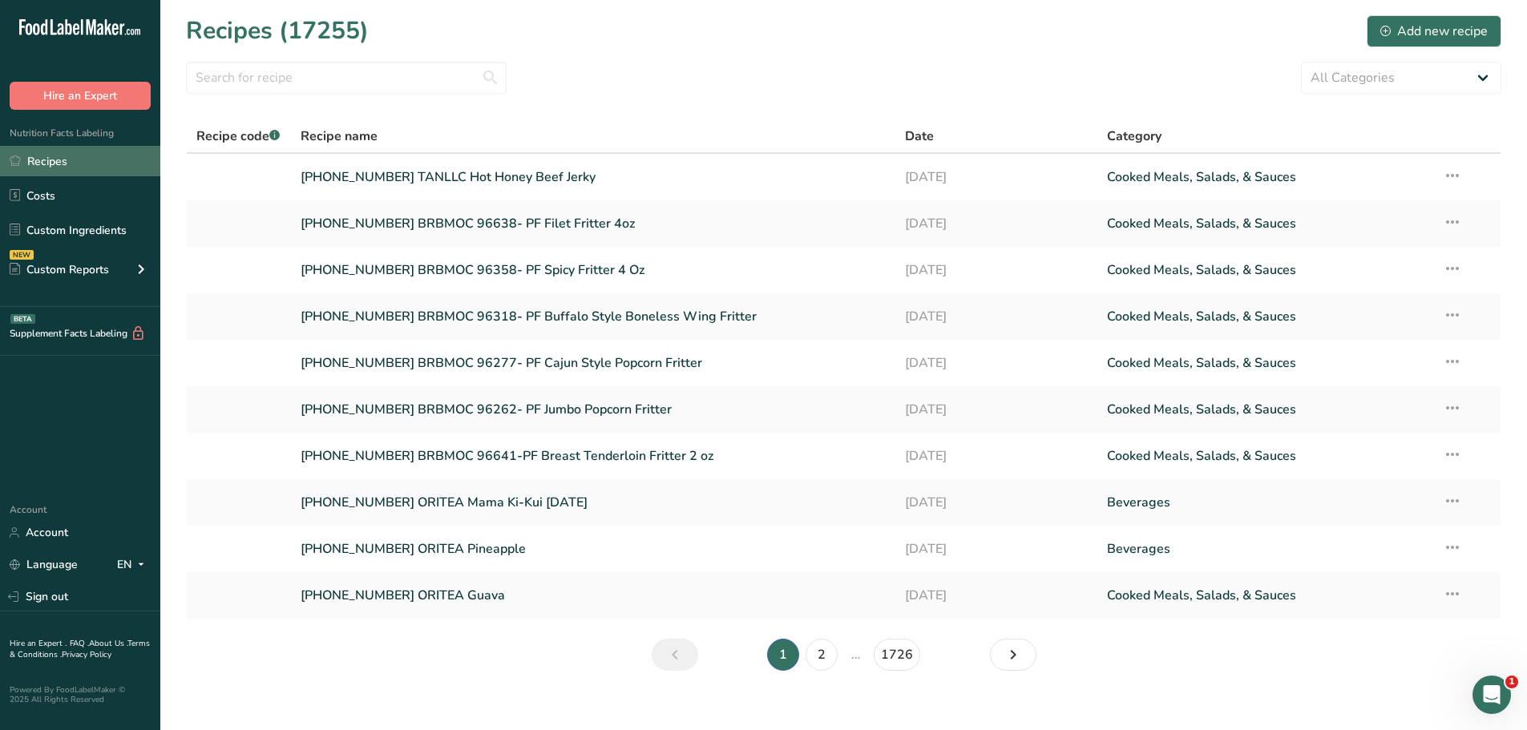
click at [96, 157] on link "Recipes" at bounding box center [80, 161] width 160 height 30
click at [428, 178] on link "[PHONE_NUMBER] TANLLC Hot Honey Beef Jerky" at bounding box center [594, 177] width 586 height 34
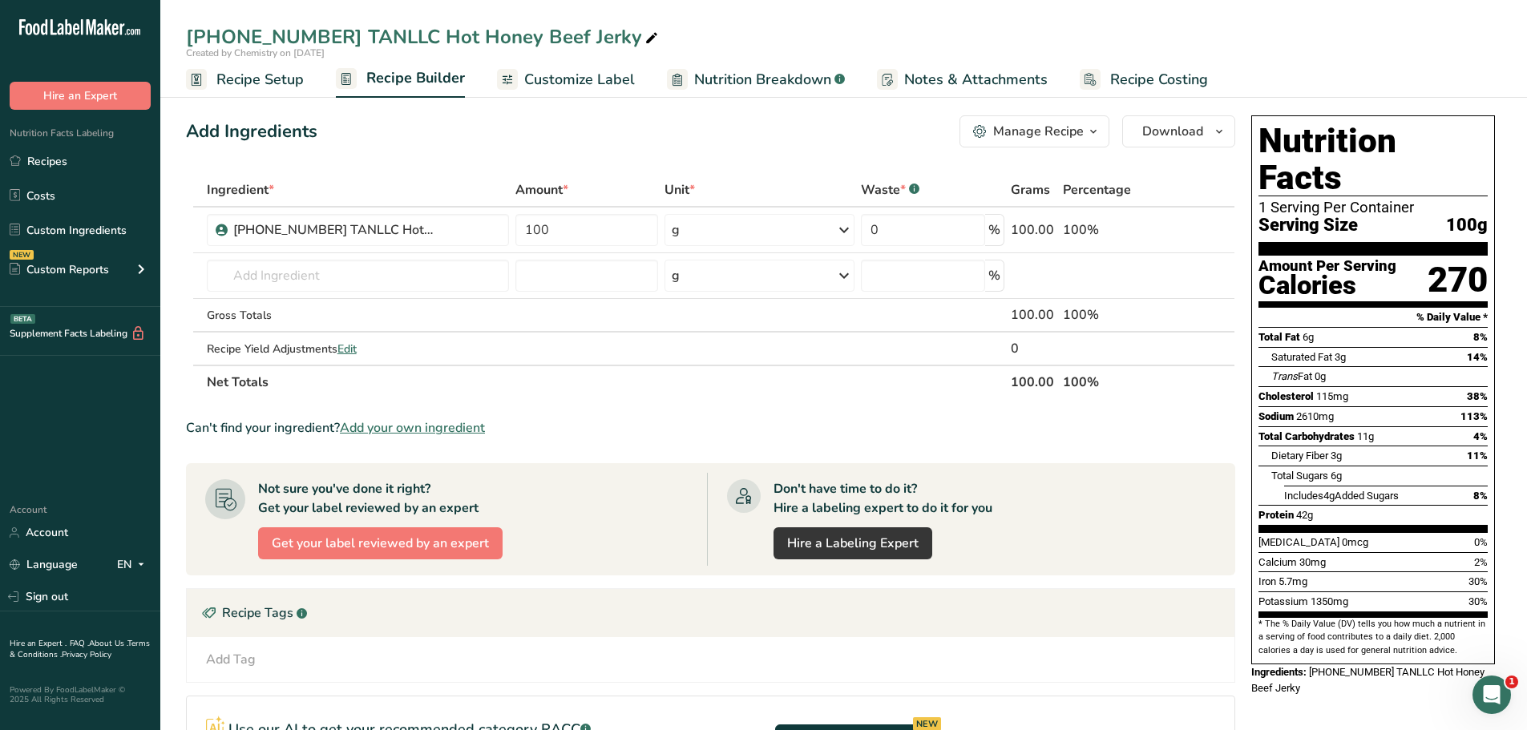
click at [285, 80] on span "Recipe Setup" at bounding box center [259, 80] width 87 height 22
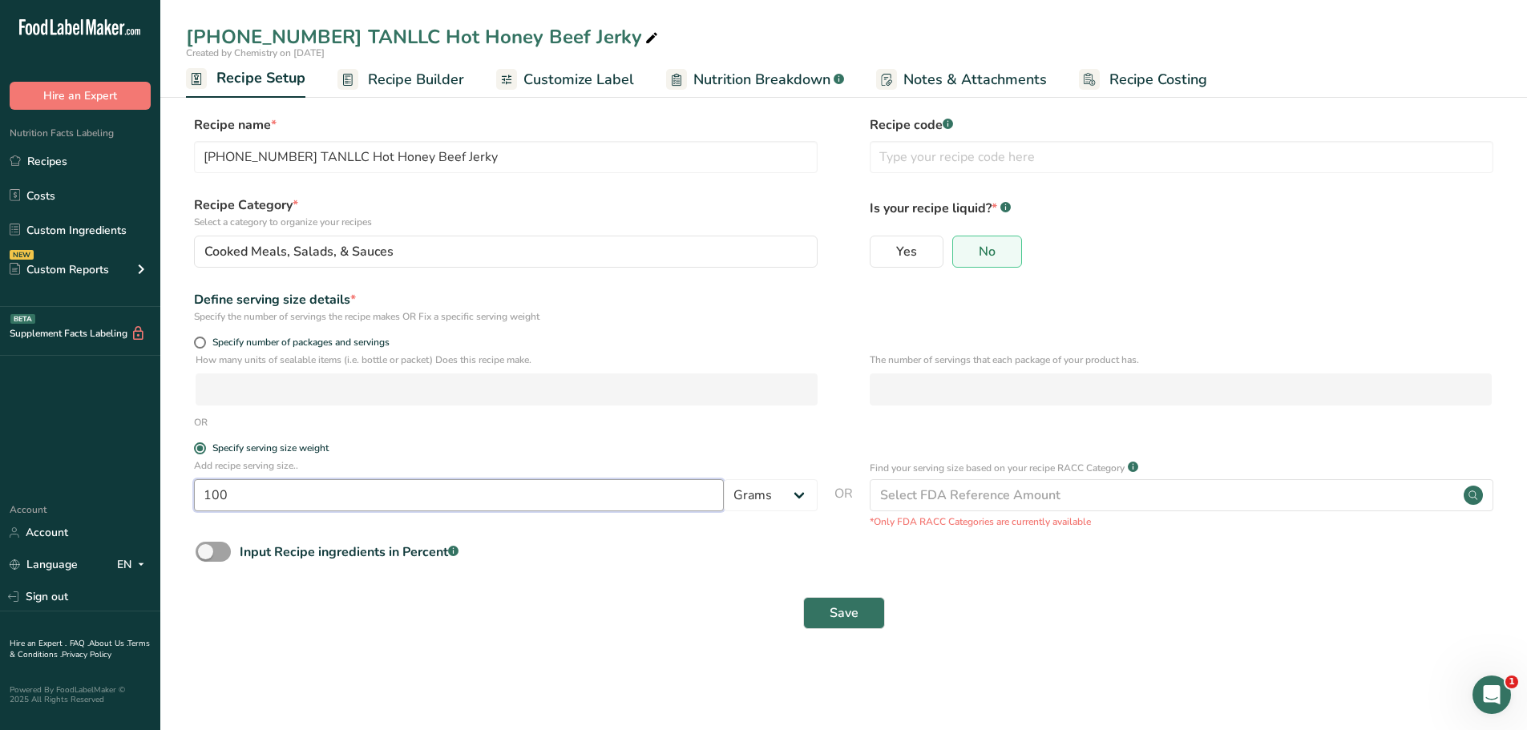
click at [285, 494] on input "100" at bounding box center [459, 495] width 530 height 32
type input "1"
type input "2.5"
click at [796, 490] on select "Grams kg mg mcg lb oz l mL fl oz tbsp tsp cup qt gallon" at bounding box center [771, 495] width 94 height 32
select select "5"
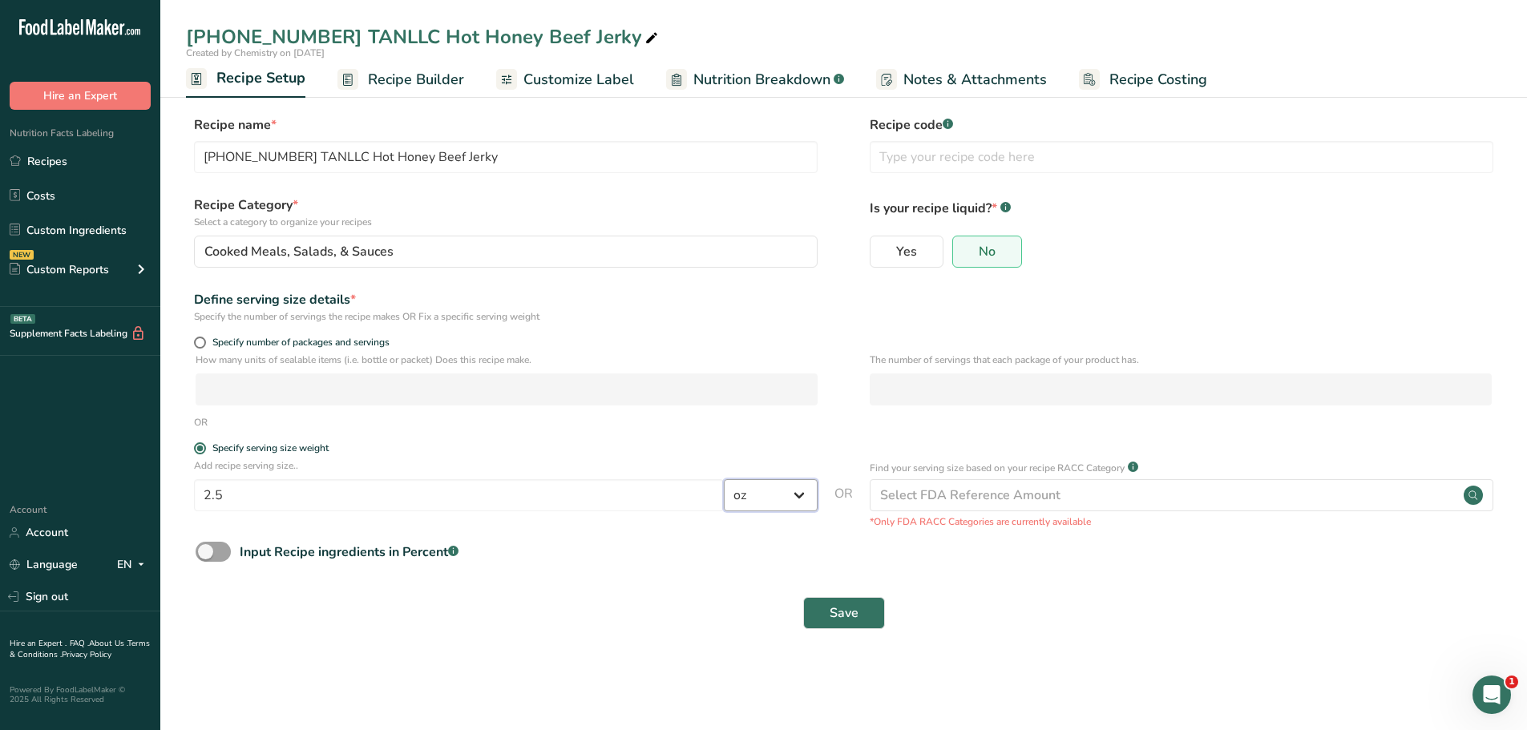
click at [724, 479] on select "Grams kg mg mcg lb oz l mL fl oz tbsp tsp cup qt gallon" at bounding box center [771, 495] width 94 height 32
click at [859, 620] on button "Save" at bounding box center [844, 613] width 82 height 32
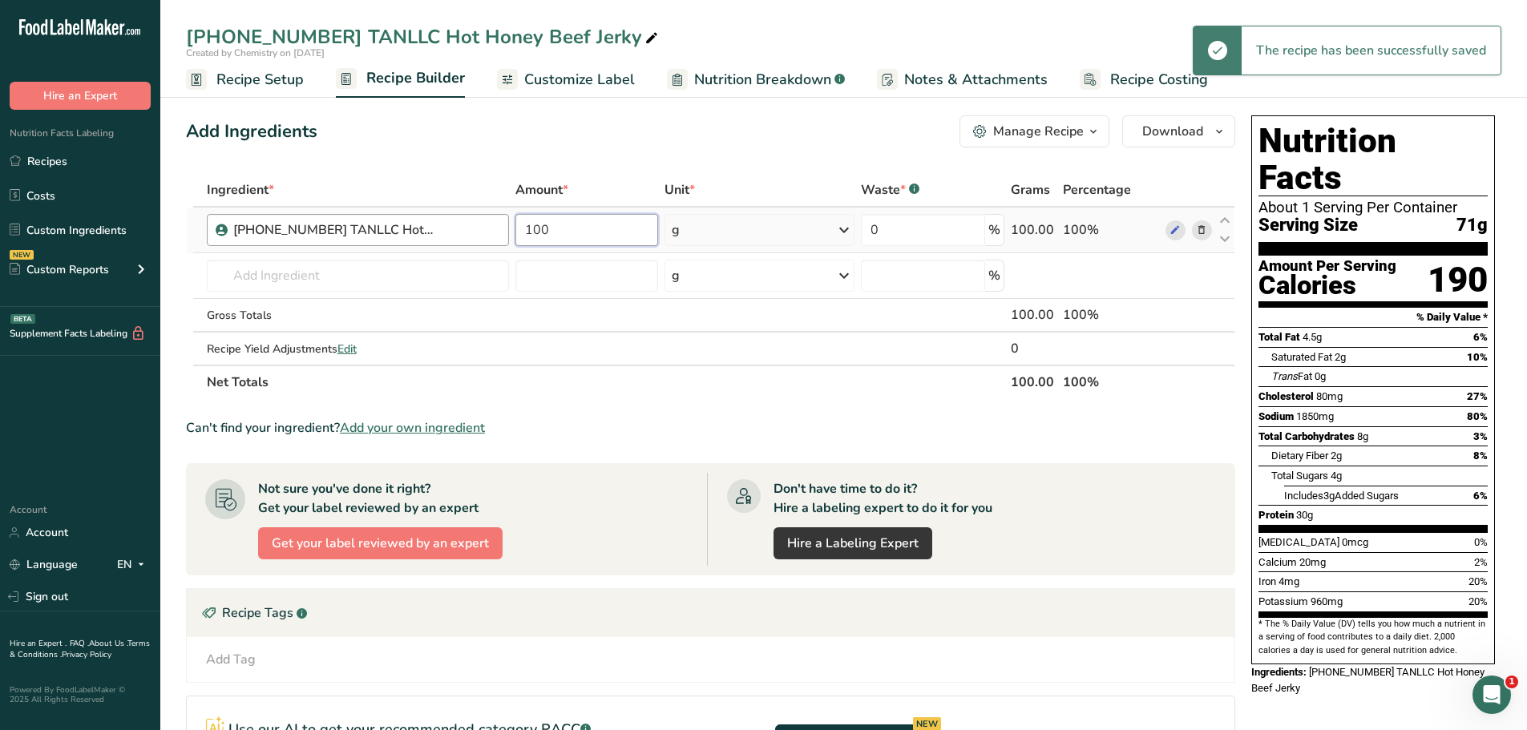
drag, startPoint x: 590, startPoint y: 230, endPoint x: 291, endPoint y: 230, distance: 298.9
click at [291, 230] on tr "25-452025-003 TANLLC Hot Honey Beef Jerky 100 g Weight Units g kg mg See more V…" at bounding box center [710, 231] width 1047 height 46
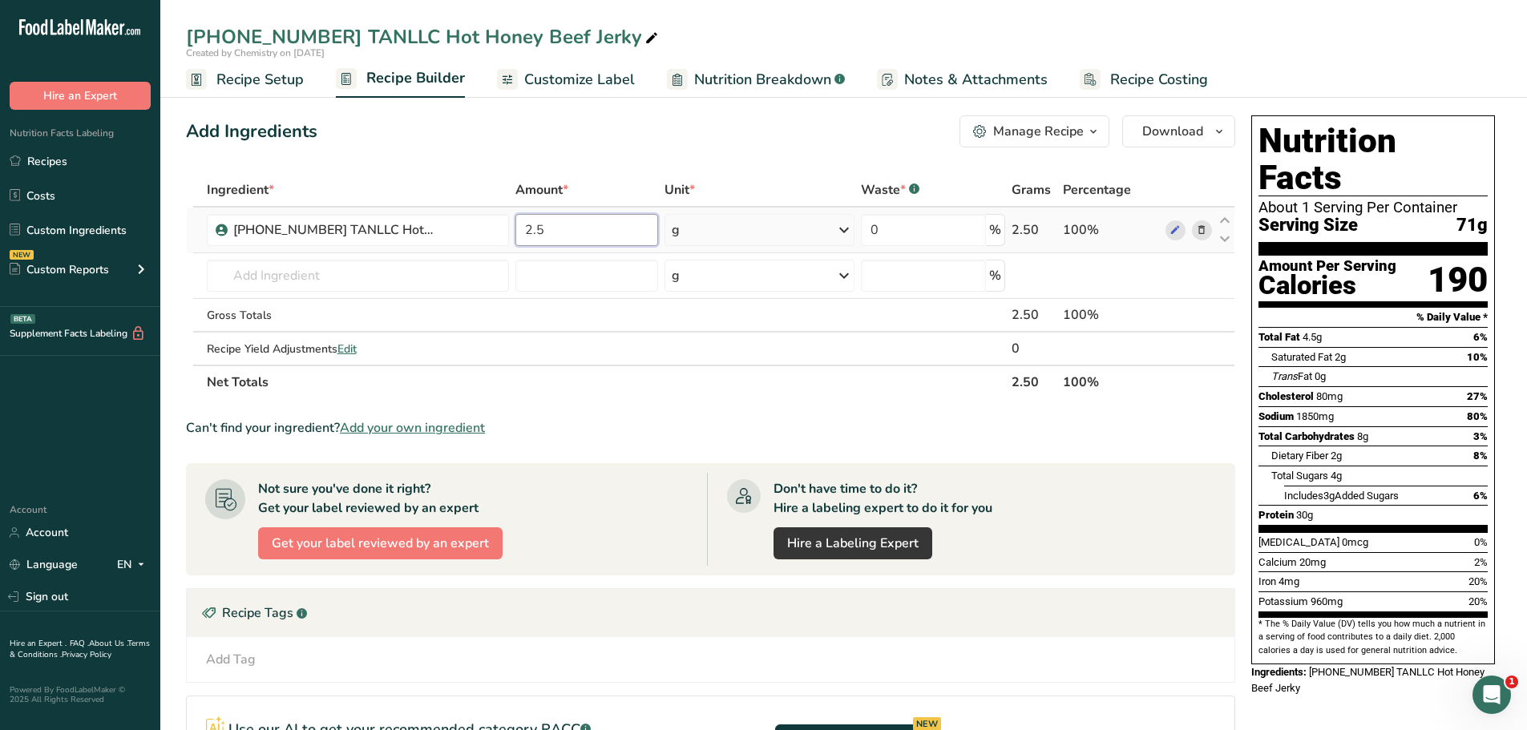
type input "2.5"
click at [842, 229] on div "Ingredient * Amount * Unit * Waste * .a-a{fill:#347362;}.b-a{fill:#fff;} Grams …" at bounding box center [710, 286] width 1049 height 226
click at [838, 227] on icon at bounding box center [843, 230] width 19 height 29
click at [706, 352] on div "See more" at bounding box center [741, 357] width 135 height 17
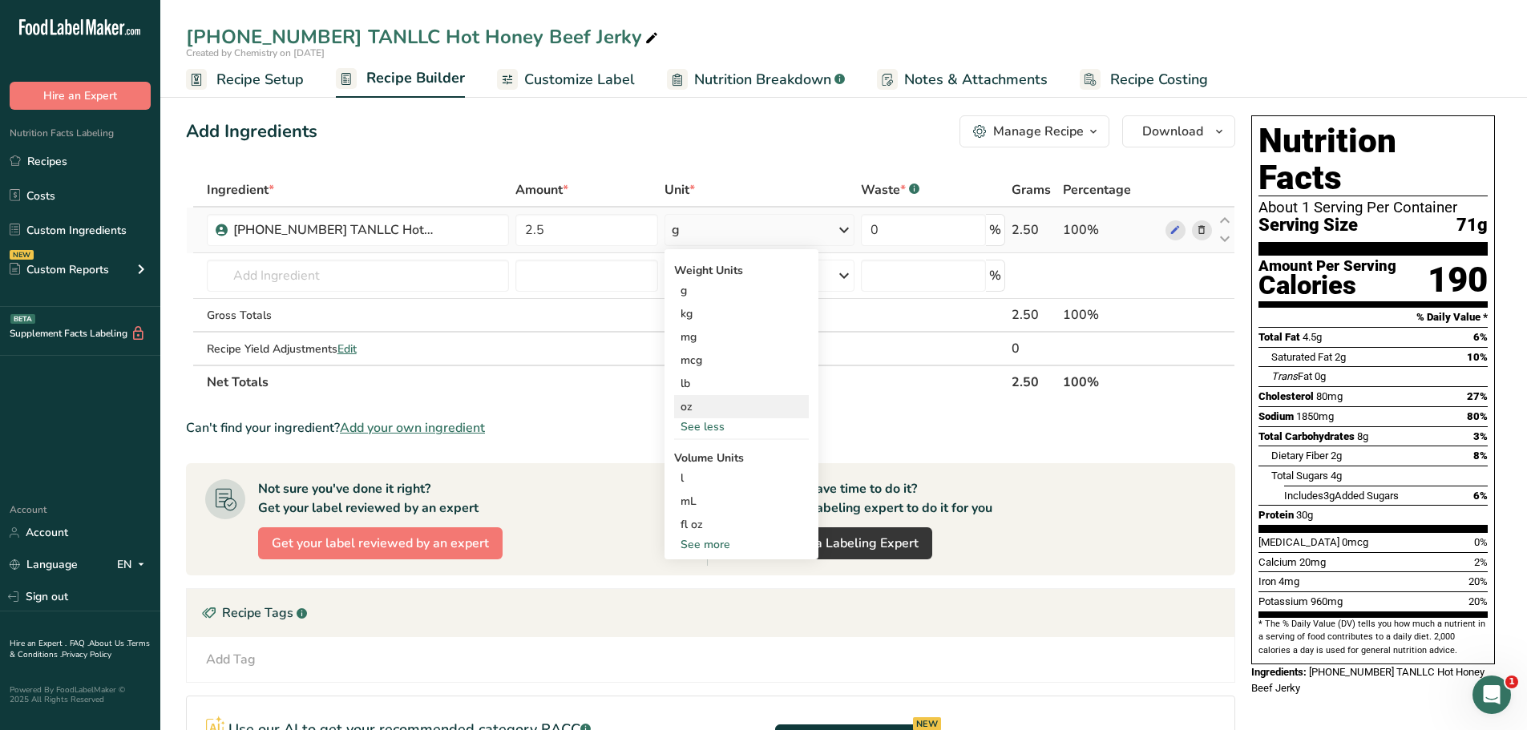
click at [702, 409] on div "oz" at bounding box center [741, 406] width 135 height 23
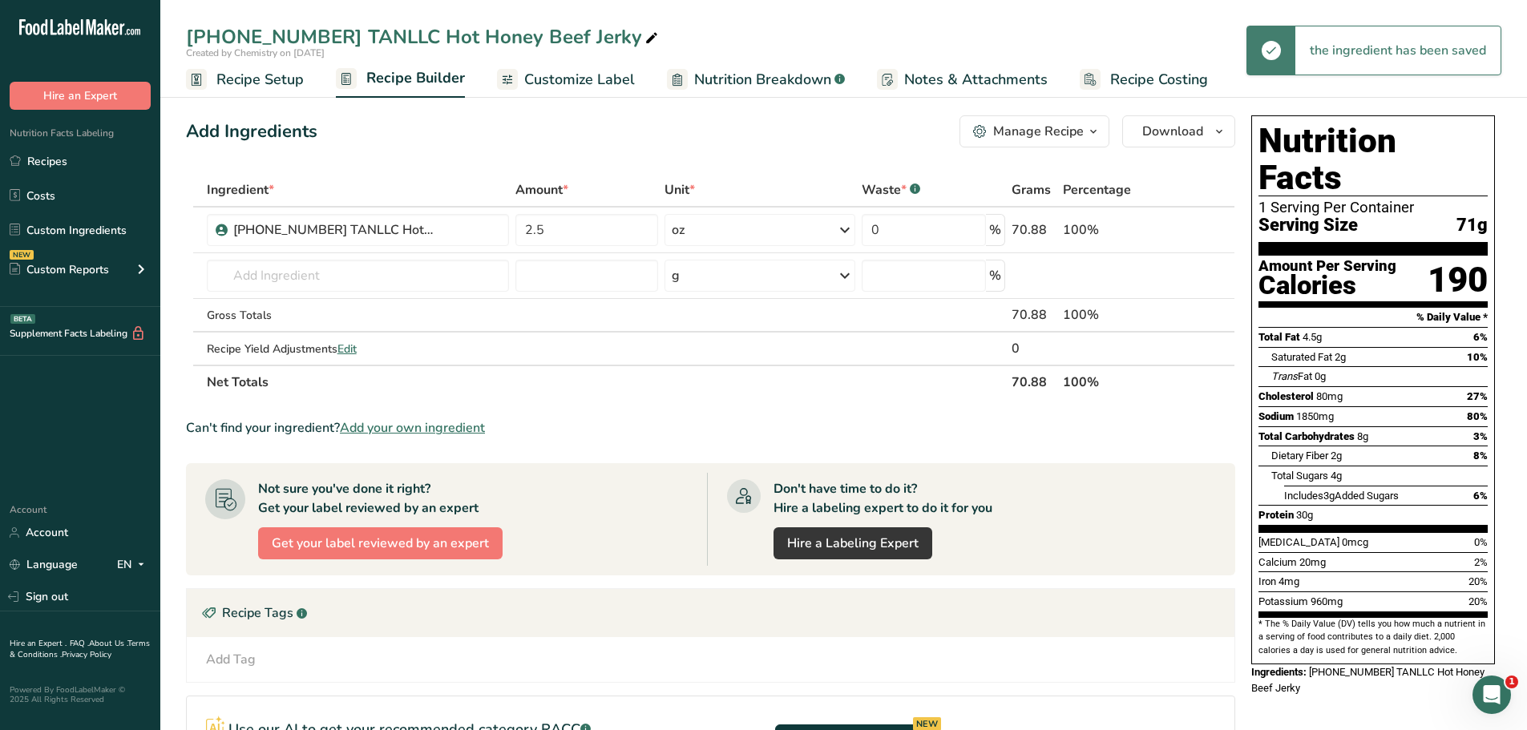
click at [598, 79] on span "Customize Label" at bounding box center [579, 80] width 111 height 22
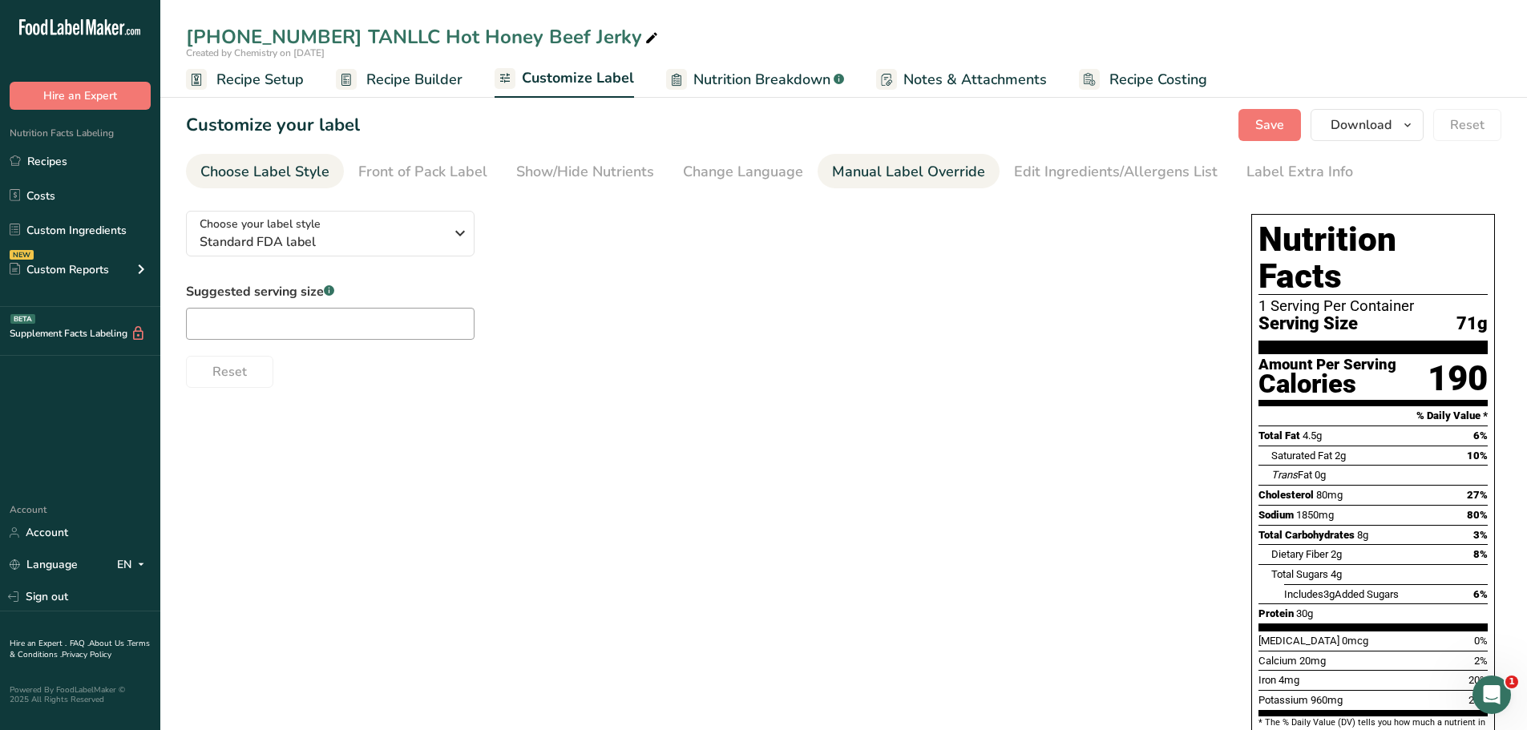
click at [906, 178] on div "Manual Label Override" at bounding box center [908, 172] width 153 height 22
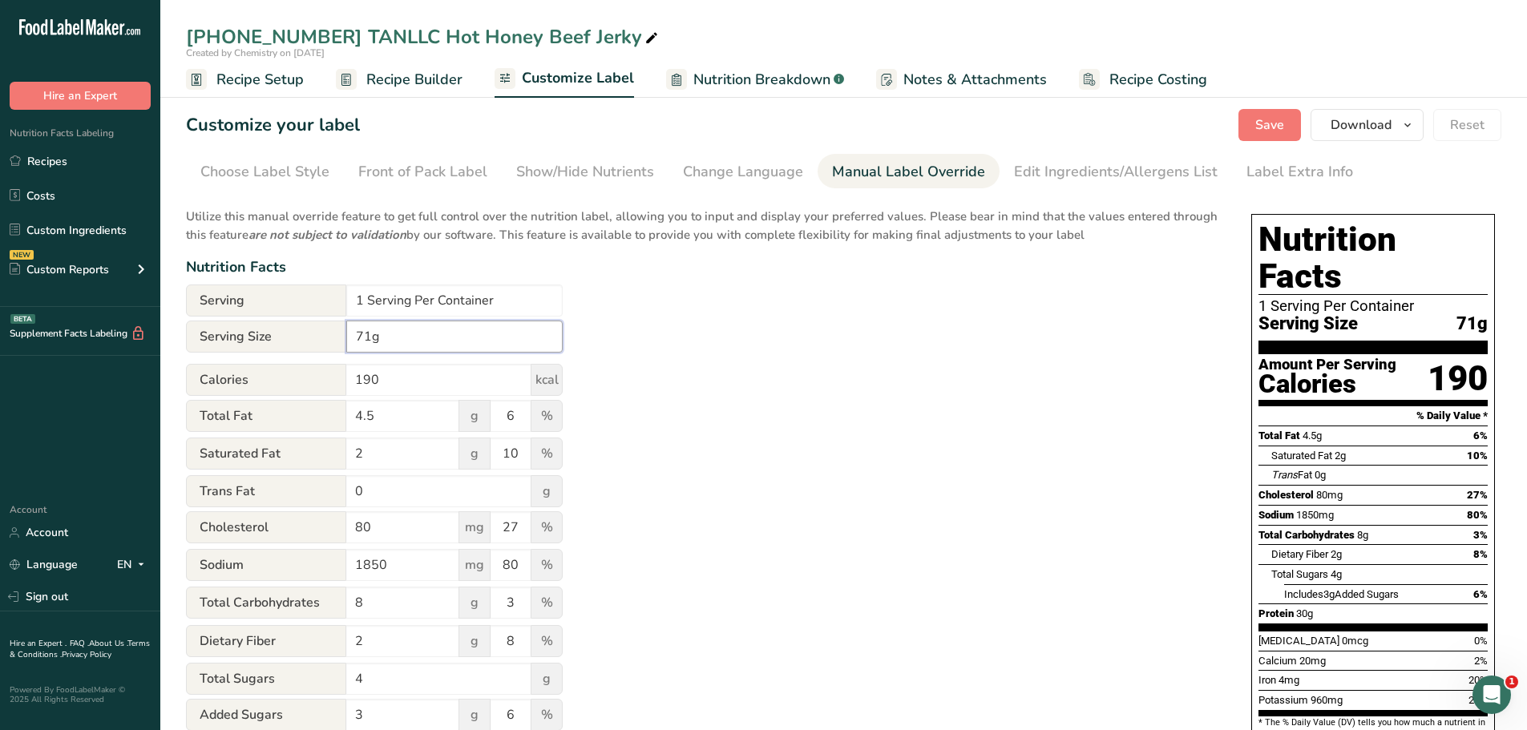
click at [393, 329] on input "71g" at bounding box center [454, 337] width 216 height 32
drag, startPoint x: 381, startPoint y: 336, endPoint x: 349, endPoint y: 332, distance: 32.3
click at [349, 332] on input "71g" at bounding box center [454, 337] width 216 height 32
type input "2.5 oz"
click at [1278, 131] on span "Save" at bounding box center [1269, 124] width 29 height 19
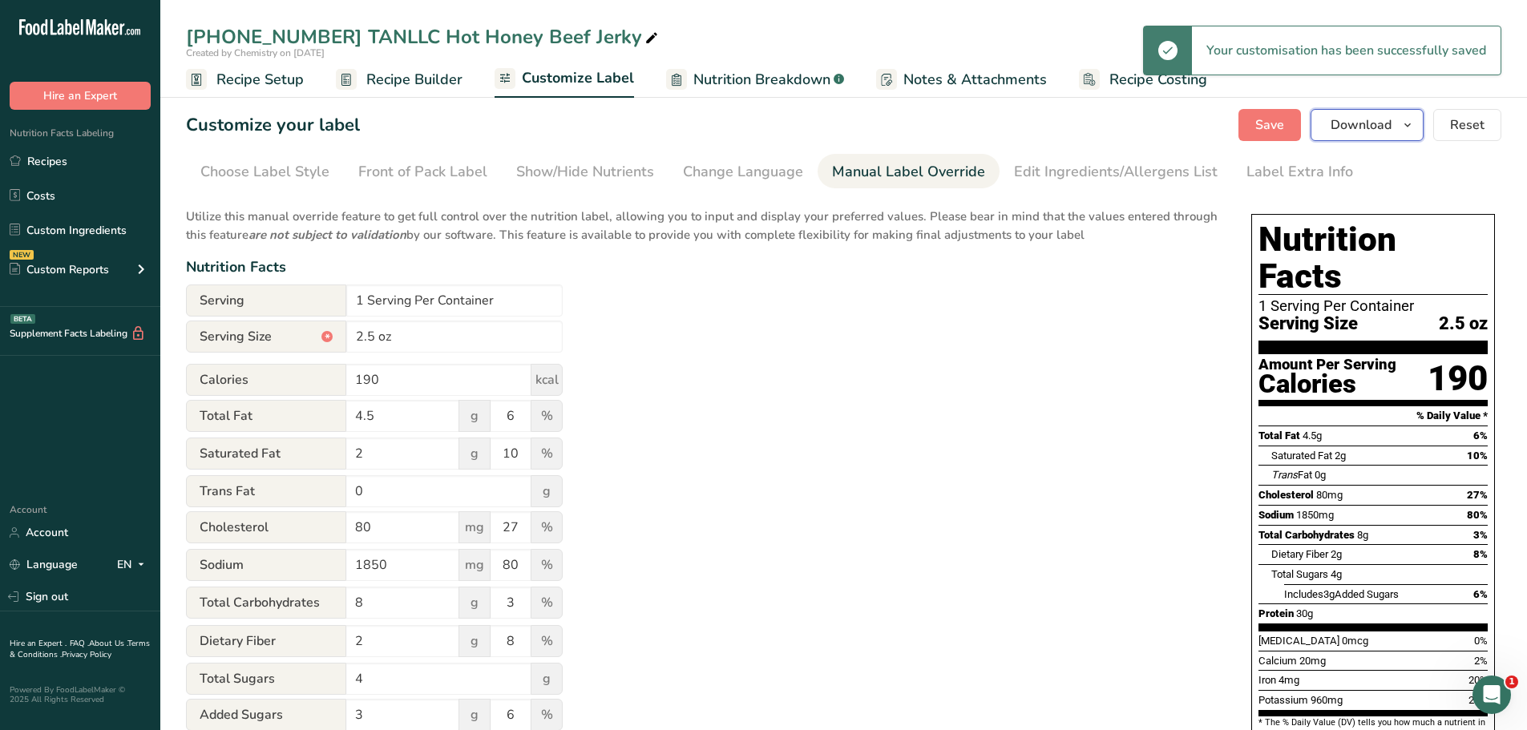
click at [1410, 121] on icon "button" at bounding box center [1407, 125] width 13 height 20
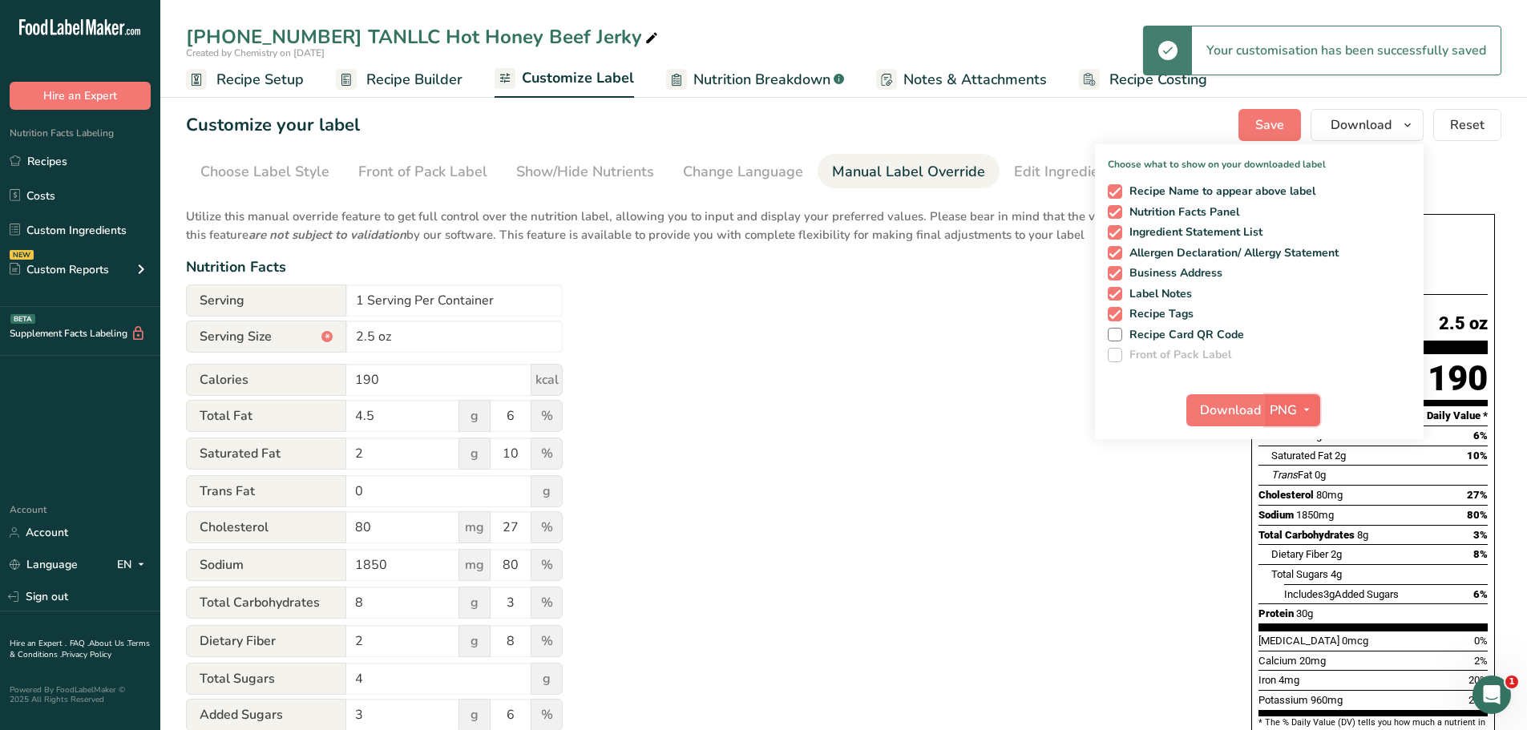
click at [1308, 406] on icon "button" at bounding box center [1306, 410] width 13 height 20
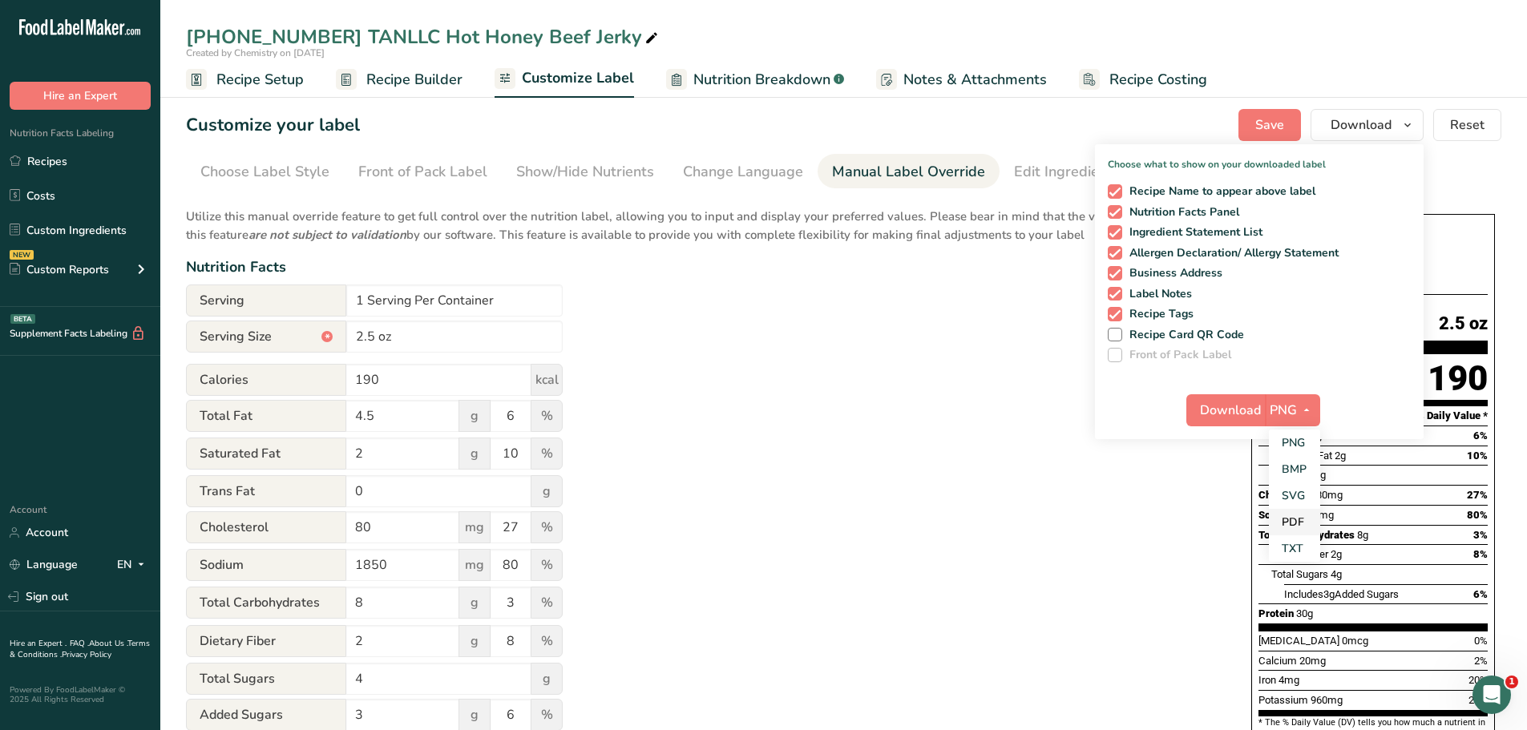
click at [1303, 527] on link "PDF" at bounding box center [1294, 522] width 51 height 26
click at [1251, 414] on span "Download" at bounding box center [1231, 410] width 61 height 19
